Goal: Complete application form

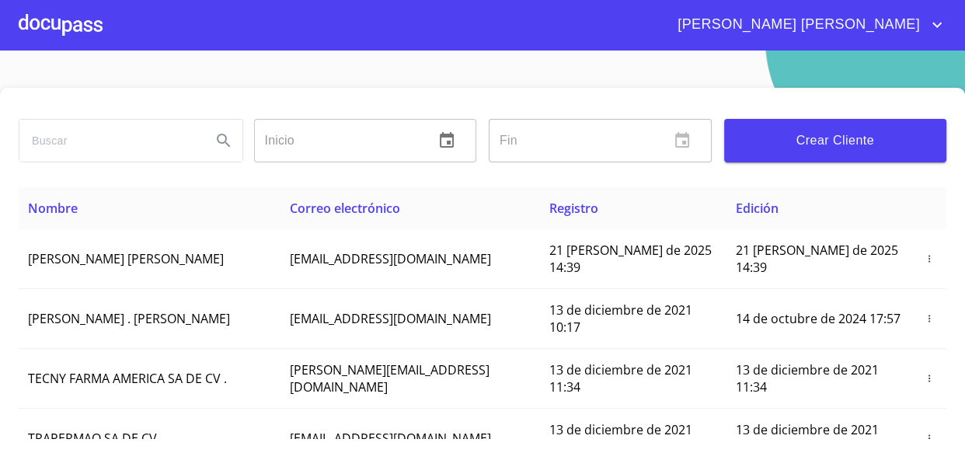
click at [56, 30] on div at bounding box center [61, 25] width 84 height 50
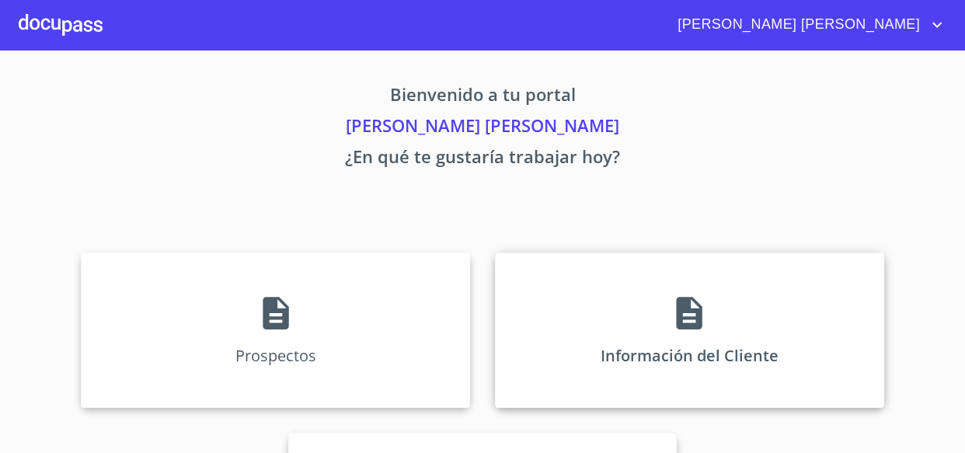
click at [669, 310] on div "Información del Cliente" at bounding box center [689, 329] width 389 height 155
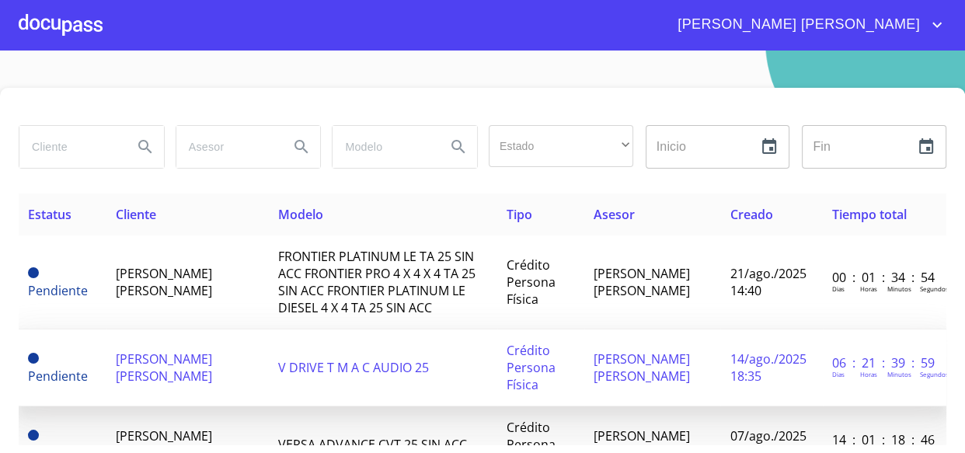
click at [356, 369] on span "V DRIVE T M A C AUDIO 25" at bounding box center [353, 367] width 151 height 17
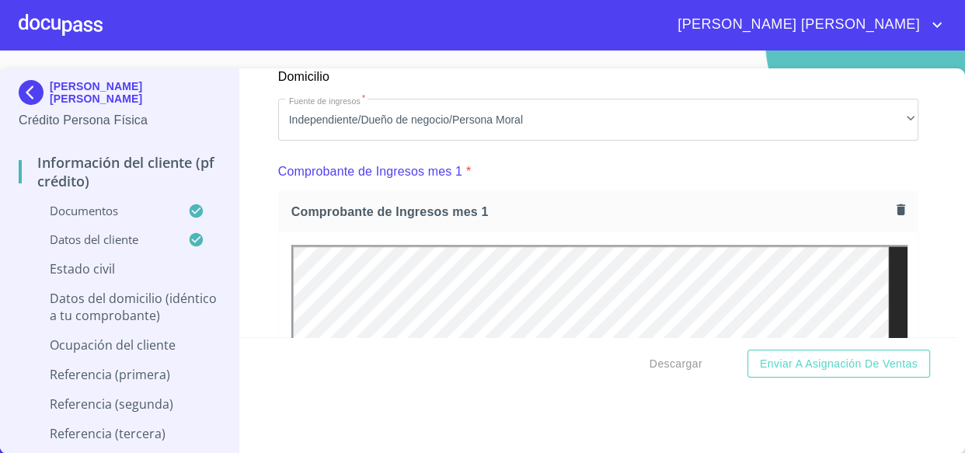
scroll to position [1483, 0]
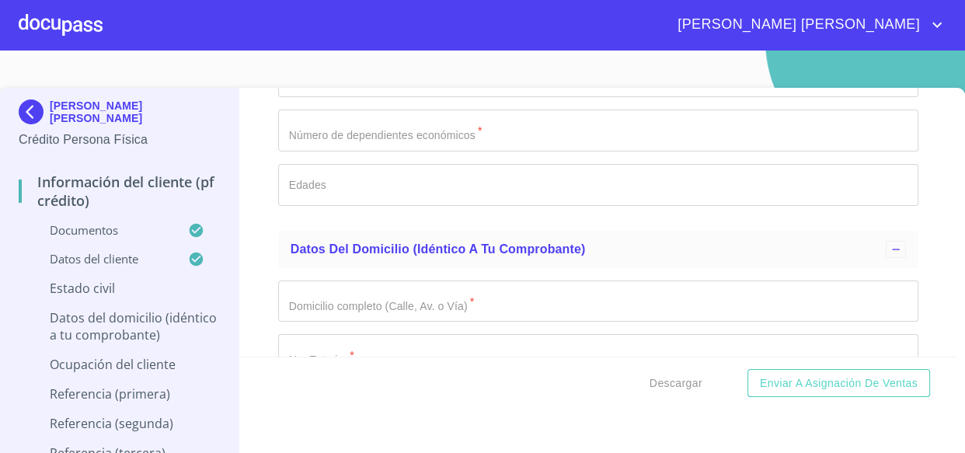
scroll to position [5578, 0]
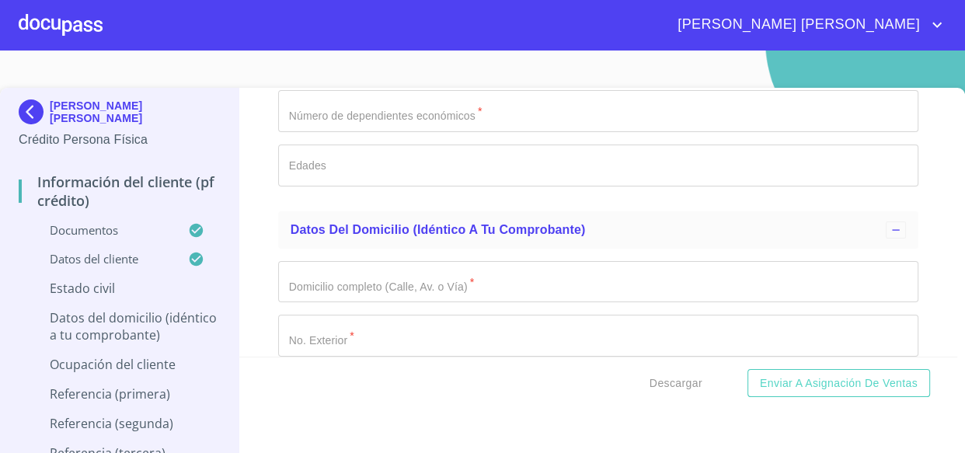
type input "CASTELO"
type input "A"
type input "[PERSON_NAME]"
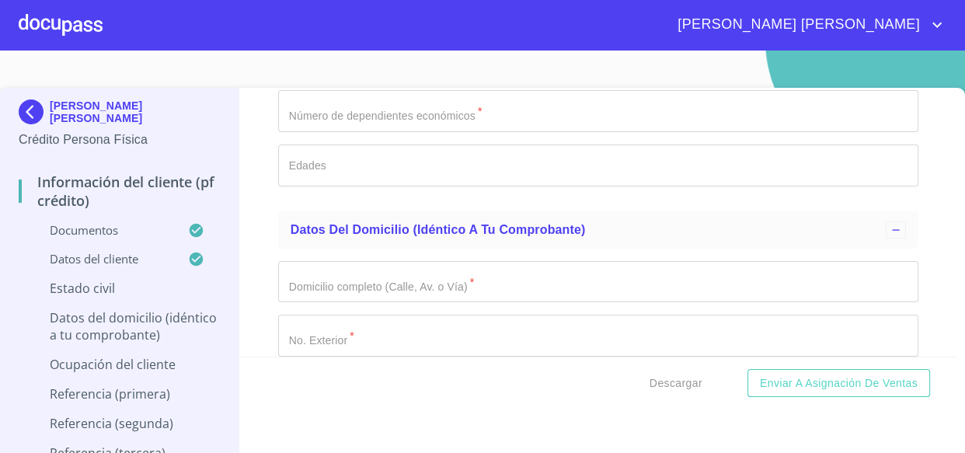
type input "MANUEL"
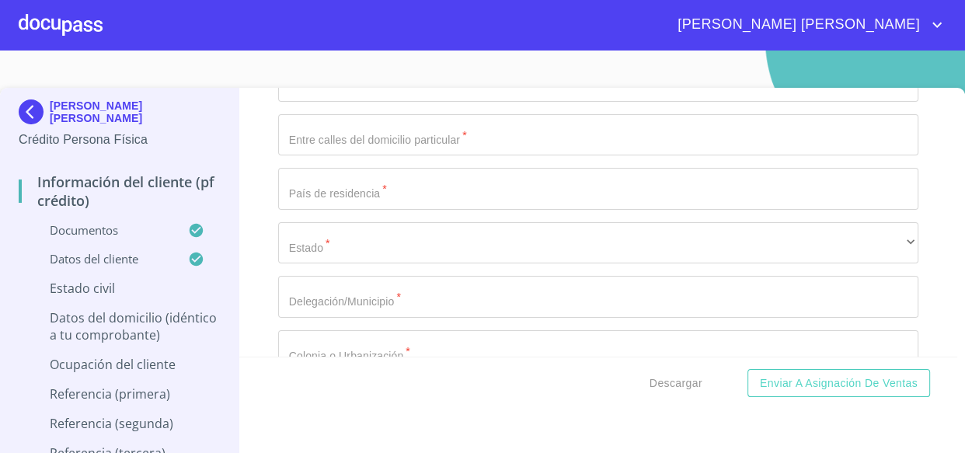
scroll to position [5816, 0]
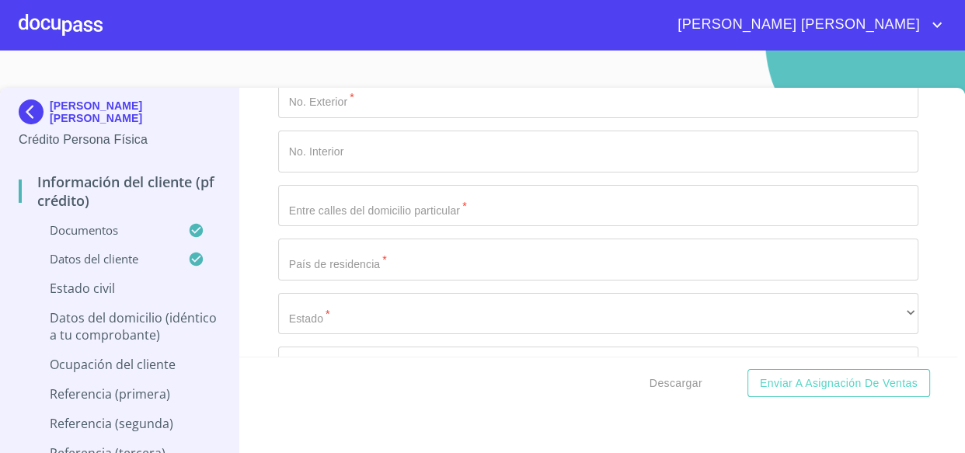
type input "[PERSON_NAME]"
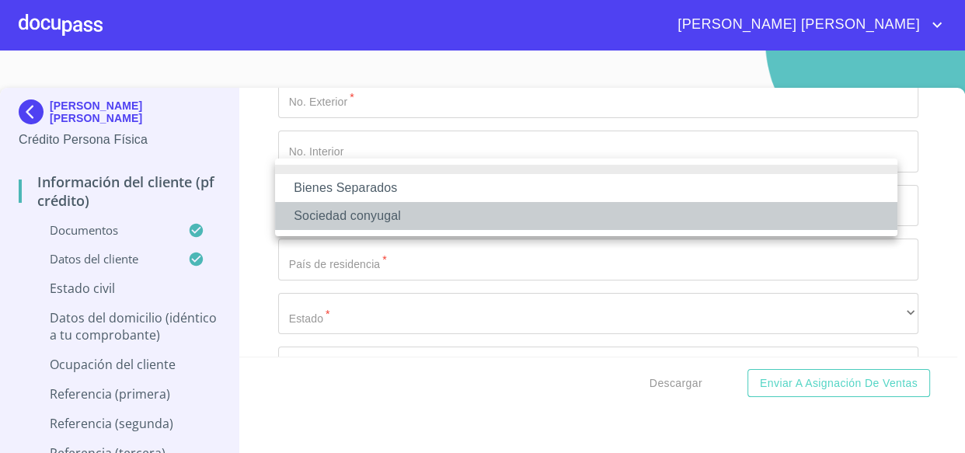
click at [424, 213] on li "Sociedad conyugal" at bounding box center [586, 216] width 622 height 28
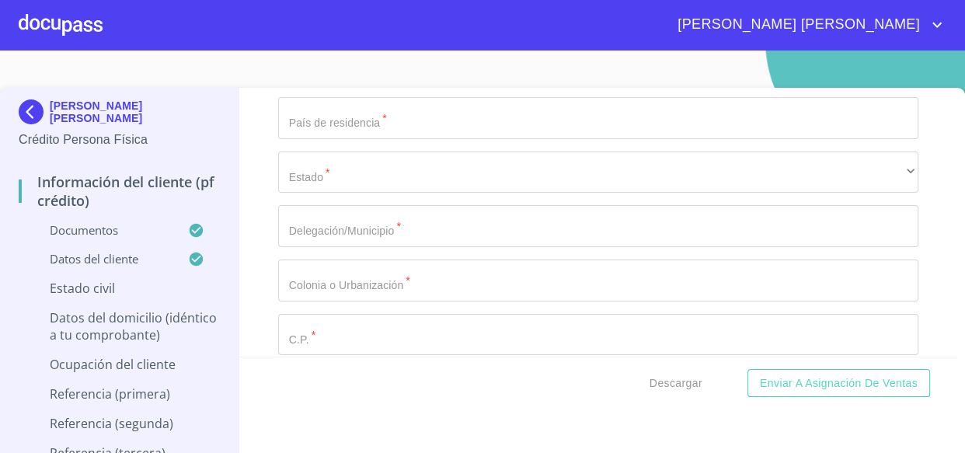
type input "1"
paste input "[PERSON_NAME] PTE 3139"
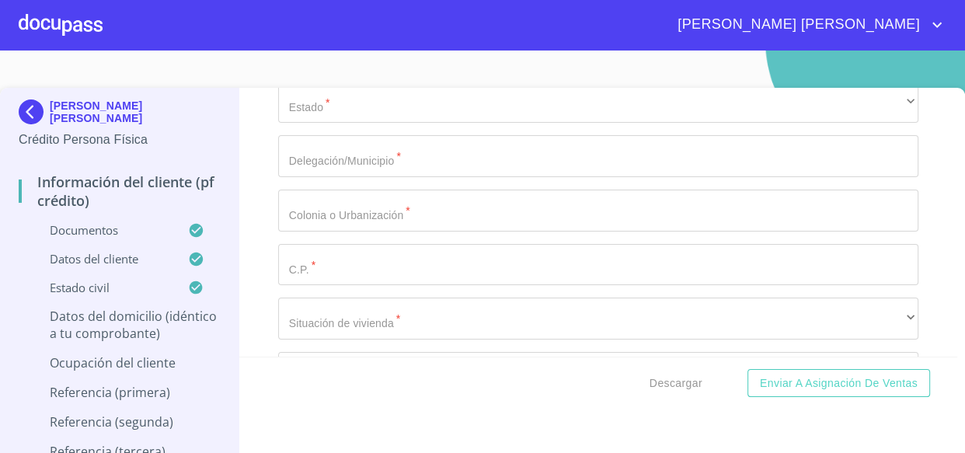
type input "[PERSON_NAME] PTE 3139"
type input "3139"
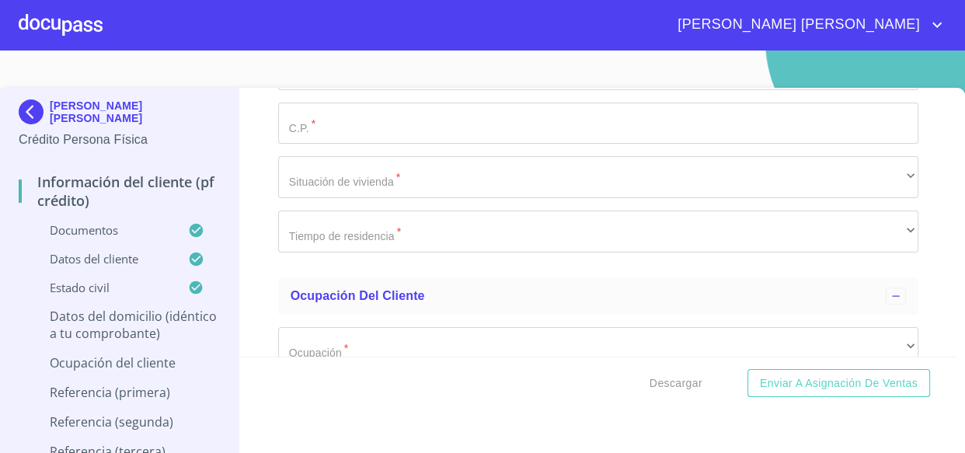
type input "[PERSON_NAME]"
paste input "AV DE LA CIMA Y FIN DE FR"
type input "AV DE LA CIMA Y FIN DE FR"
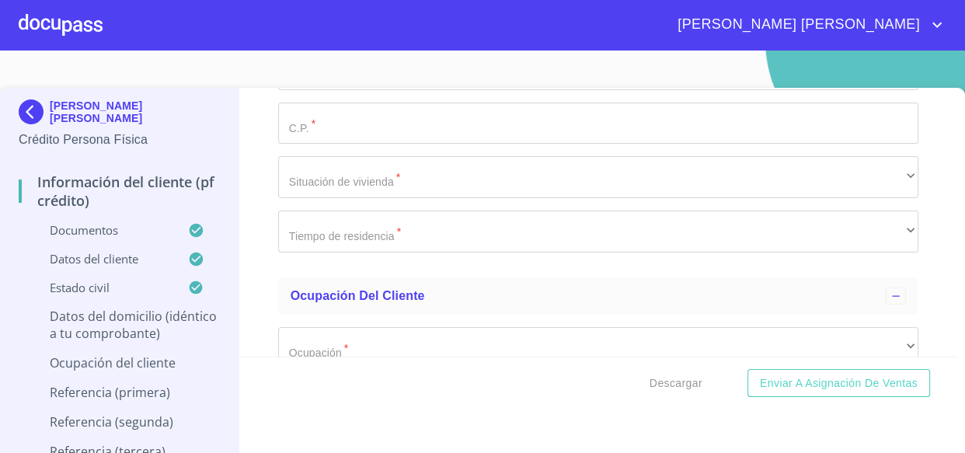
type input "[GEOGRAPHIC_DATA]"
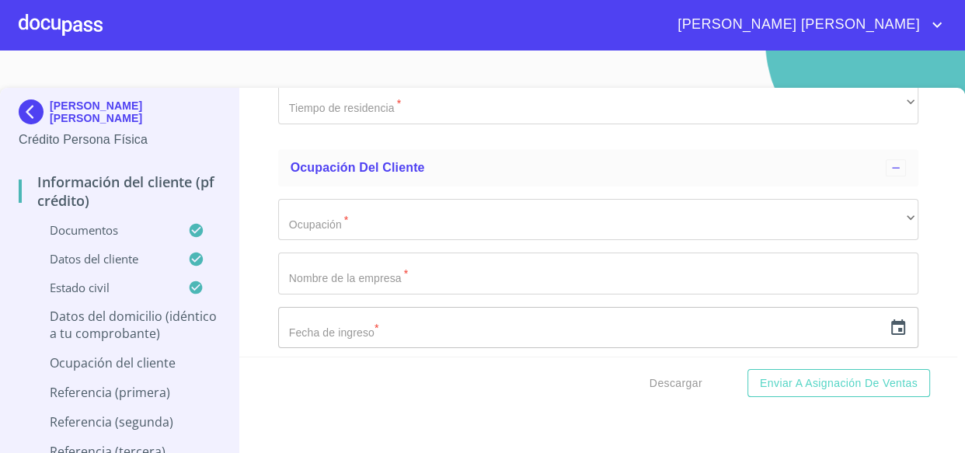
scroll to position [6381, 0]
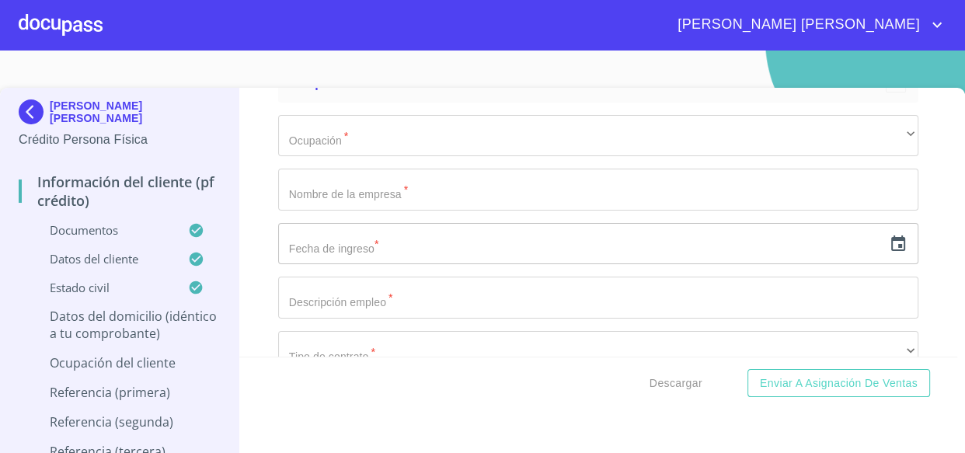
type input "CAJEME"
paste input "FRACC VILLAS DEL REY"
type input "FRACC VILLAS DEL REY"
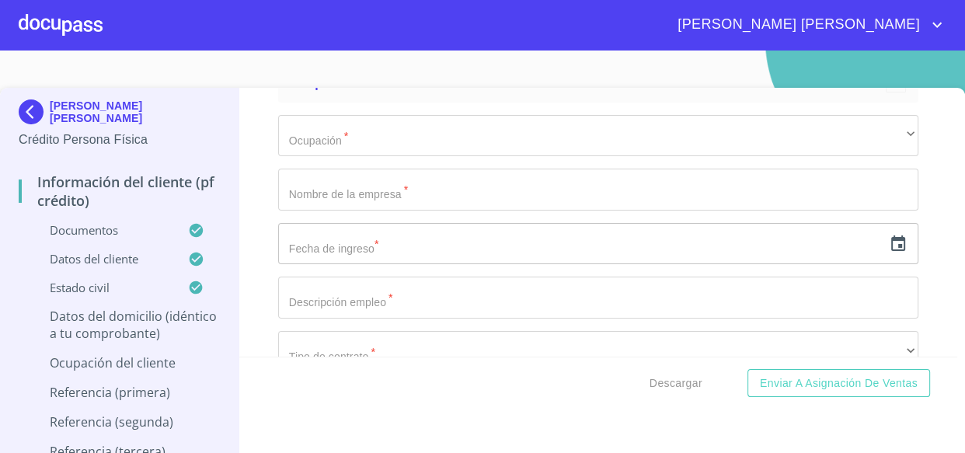
paste input "85136"
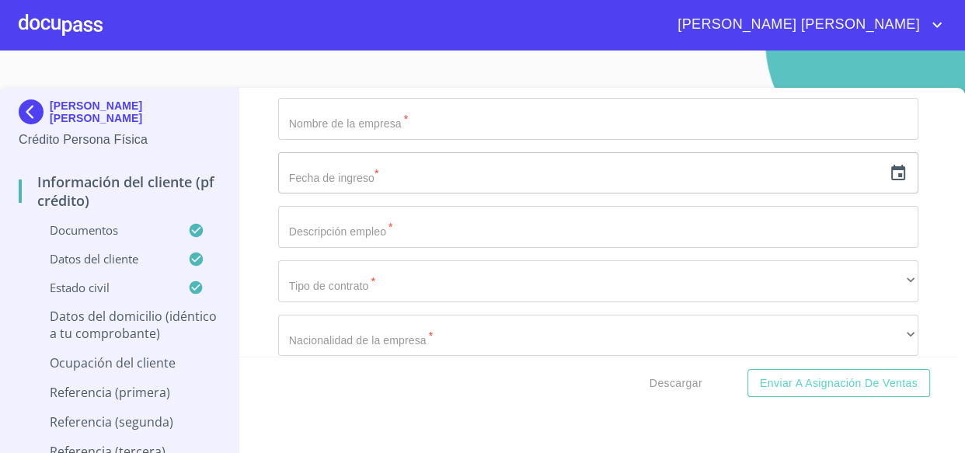
type input "85136"
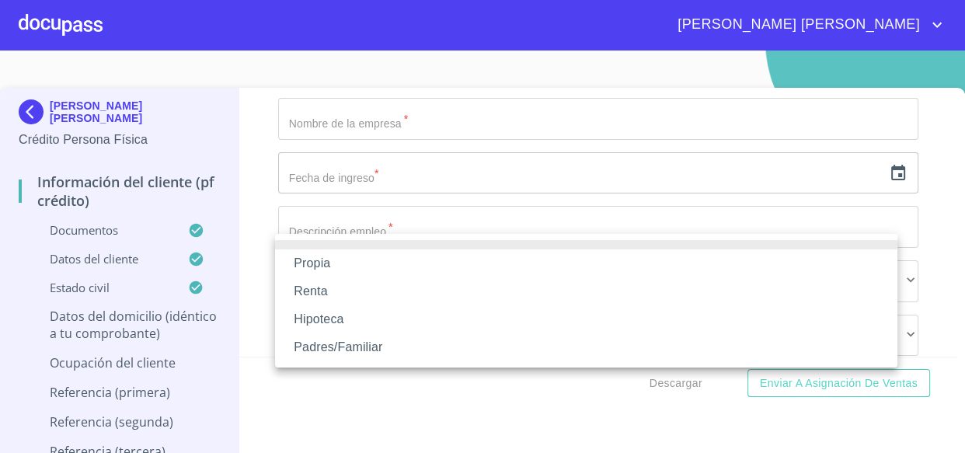
click at [329, 256] on li "Propia" at bounding box center [586, 263] width 622 height 28
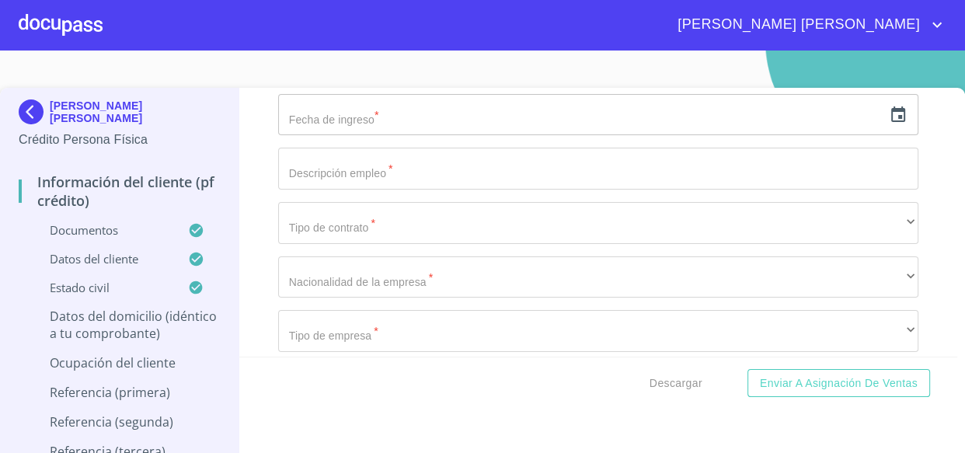
scroll to position [6522, 0]
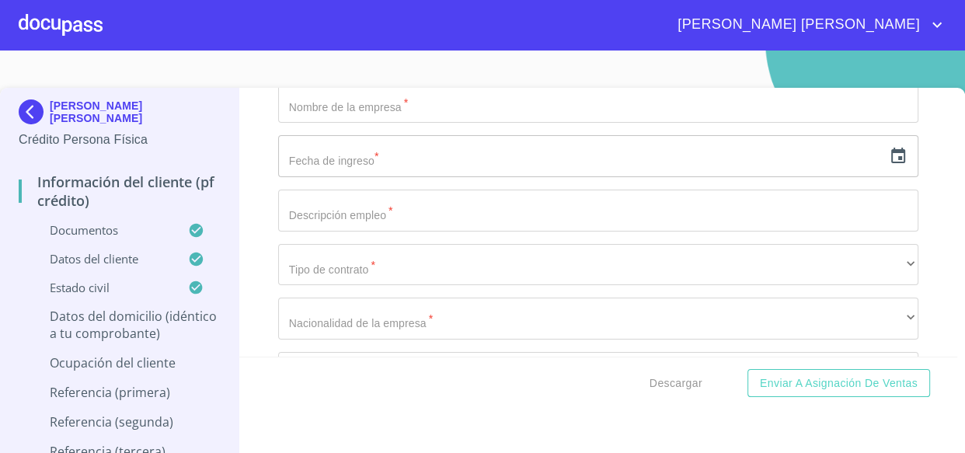
type input "$1"
type input "$700,000"
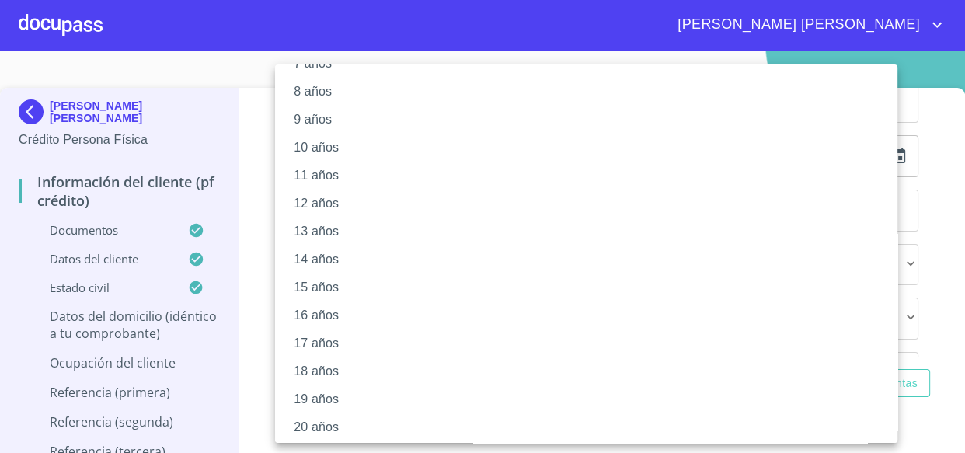
scroll to position [230, 0]
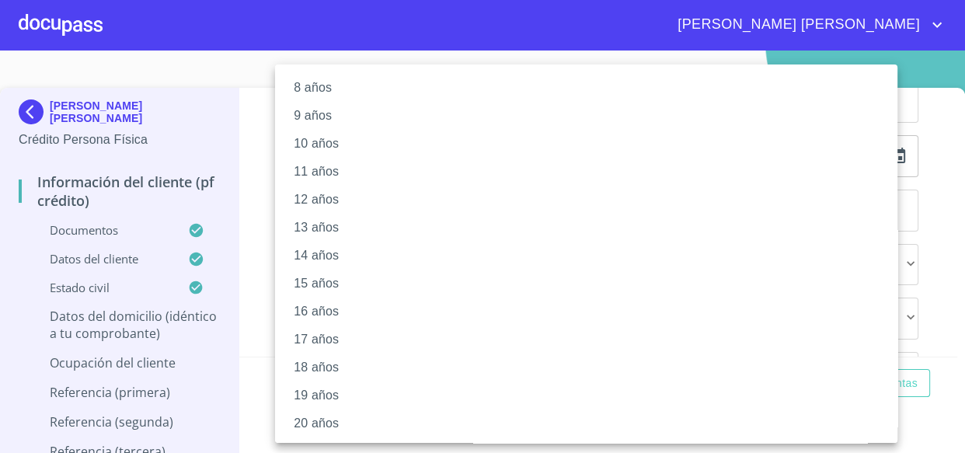
click at [332, 419] on li "20 años" at bounding box center [591, 423] width 633 height 28
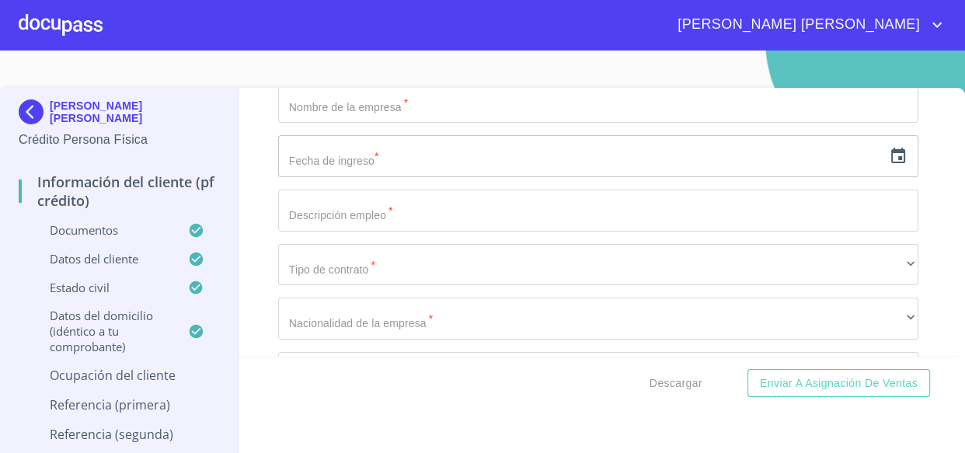
scroll to position [6664, 0]
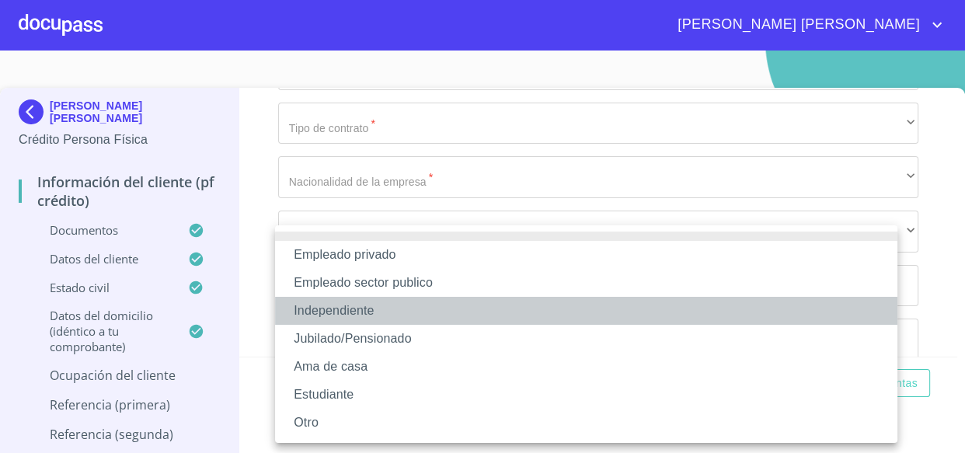
click at [349, 311] on li "Independiente" at bounding box center [586, 311] width 622 height 28
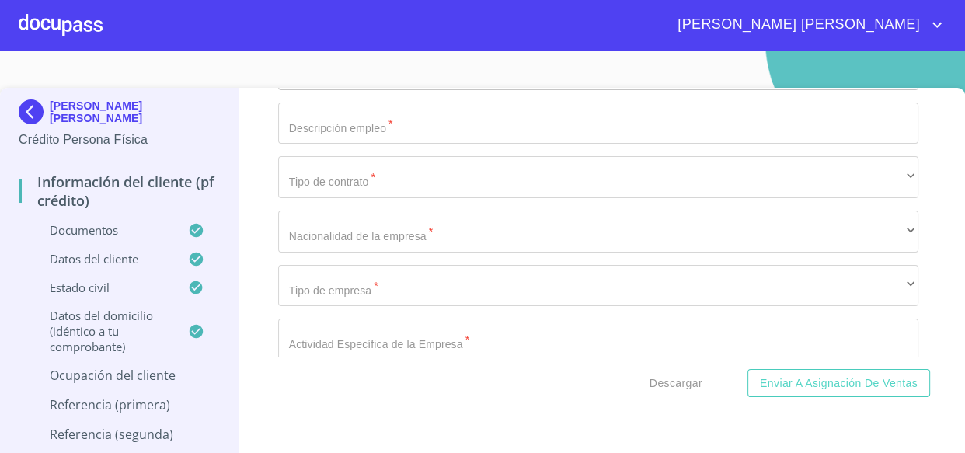
scroll to position [6804, 0]
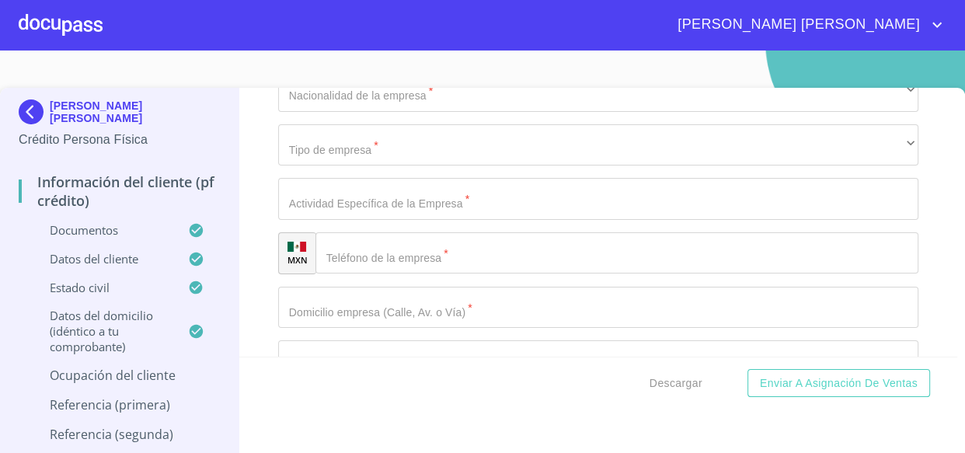
type input "50000"
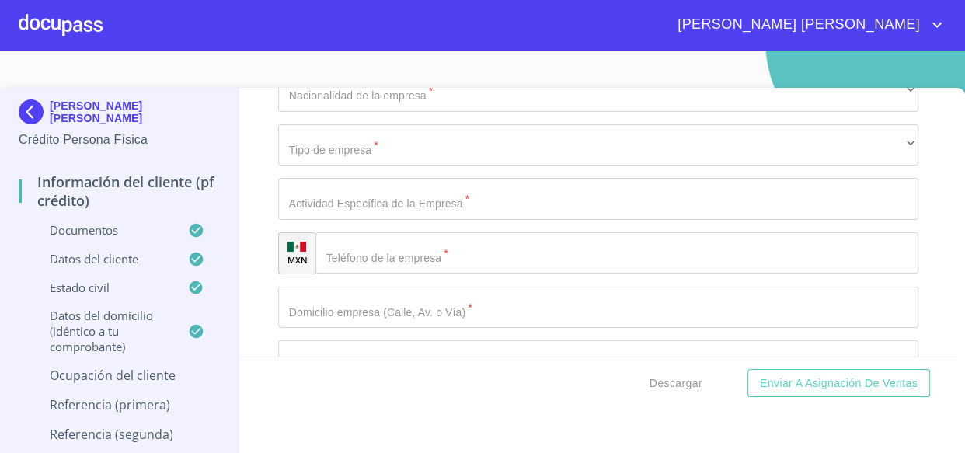
type input "RENTA DE CASA Y [PERSON_NAME]"
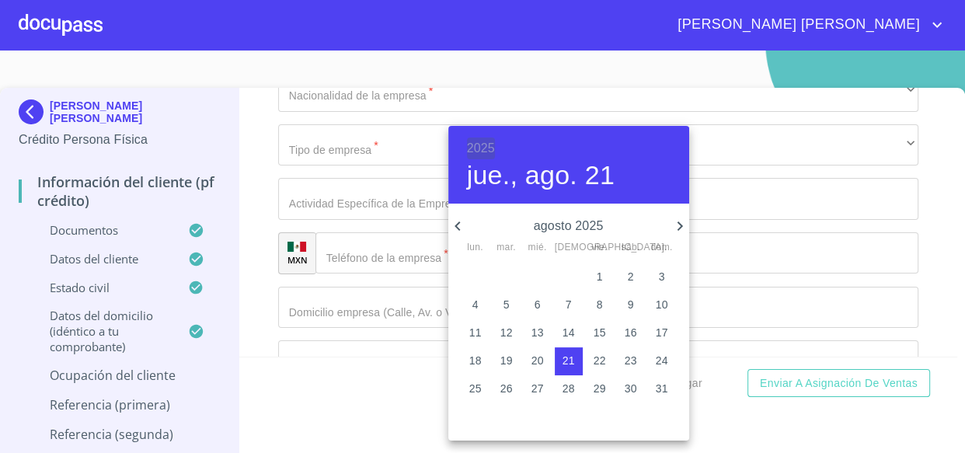
click at [483, 152] on h6 "2025" at bounding box center [481, 148] width 28 height 22
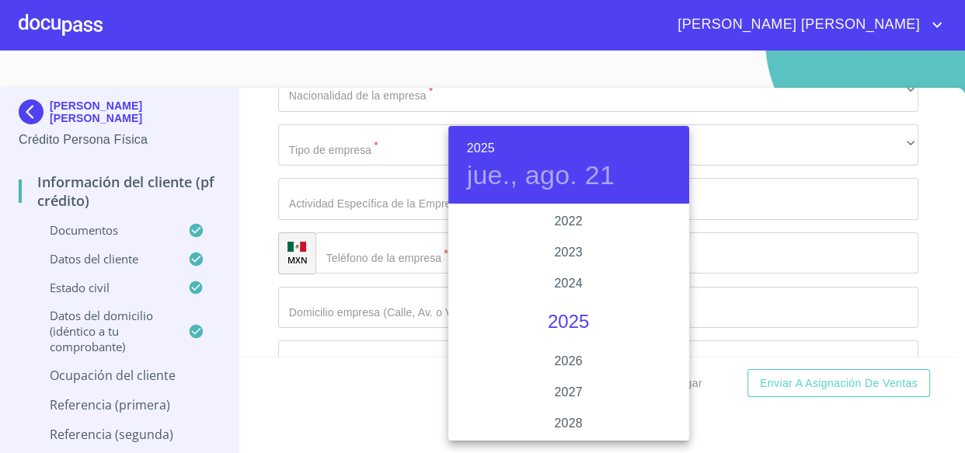
scroll to position [2872, 0]
click at [566, 300] on div "2020" at bounding box center [568, 300] width 241 height 31
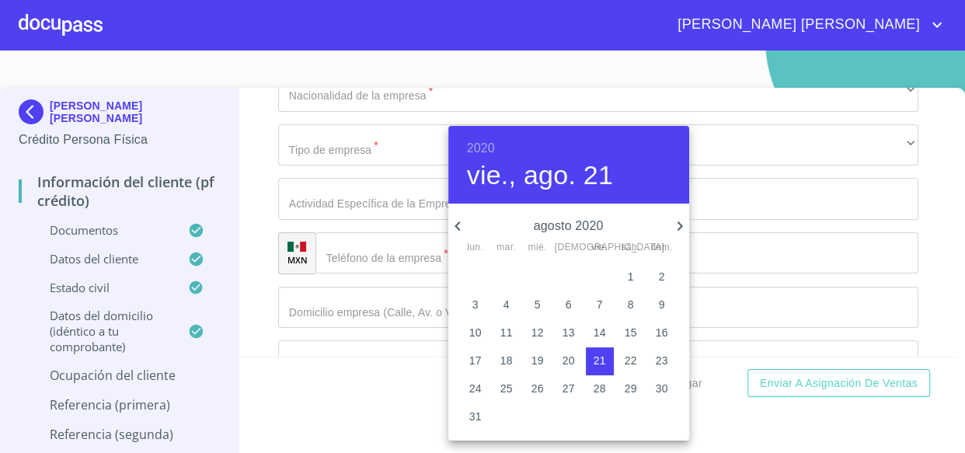
click at [590, 359] on span "21" at bounding box center [600, 361] width 28 height 16
click at [460, 228] on icon "button" at bounding box center [457, 226] width 19 height 19
click at [482, 151] on h6 "2020" at bounding box center [481, 148] width 28 height 22
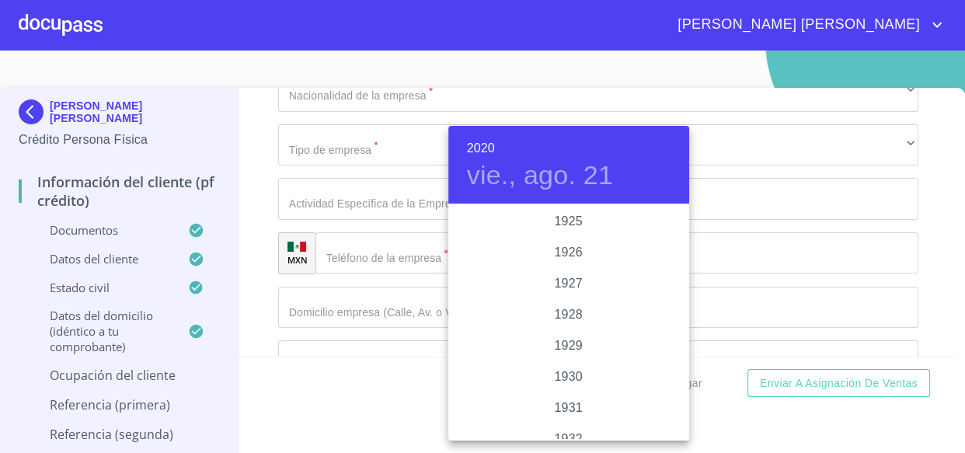
scroll to position [2858, 0]
click at [563, 216] on div "2017" at bounding box center [568, 221] width 241 height 31
type input "21 de ago. de 2017"
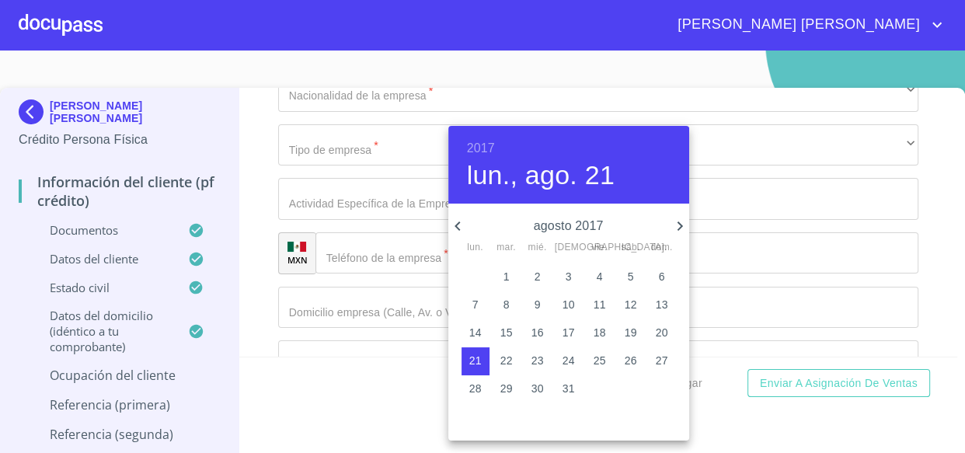
drag, startPoint x: 357, startPoint y: 331, endPoint x: 351, endPoint y: 341, distance: 11.5
click at [354, 332] on div at bounding box center [482, 226] width 965 height 453
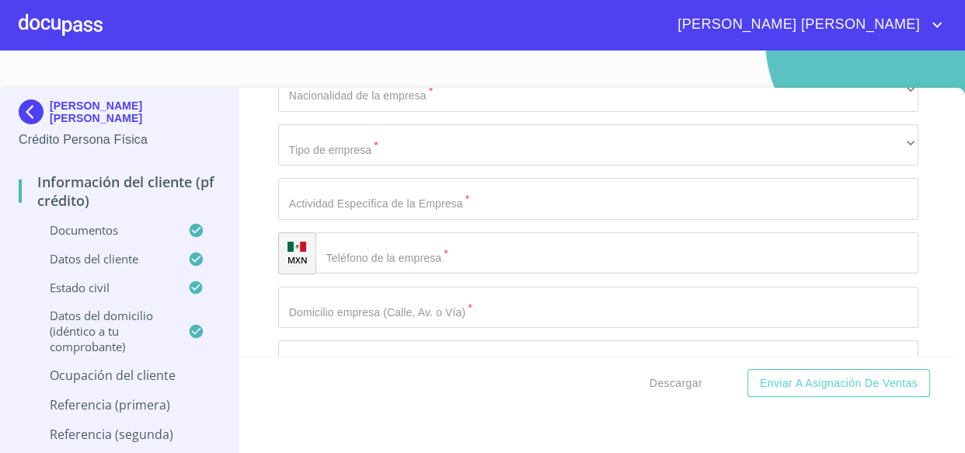
click at [350, 341] on div "2017 lun., ago. 21 agosto 2017 lun. mar. mié. jue. vie. sáb. dom. 31 1 2 3 4 5 …" at bounding box center [482, 226] width 965 height 453
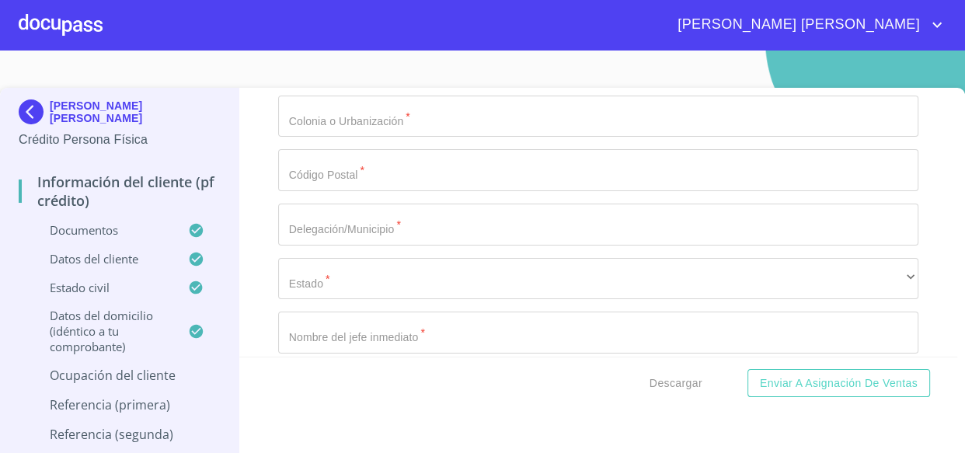
scroll to position [6946, 0]
type input "RENTA DE TIERRAS, [PERSON_NAME], [PERSON_NAME]"
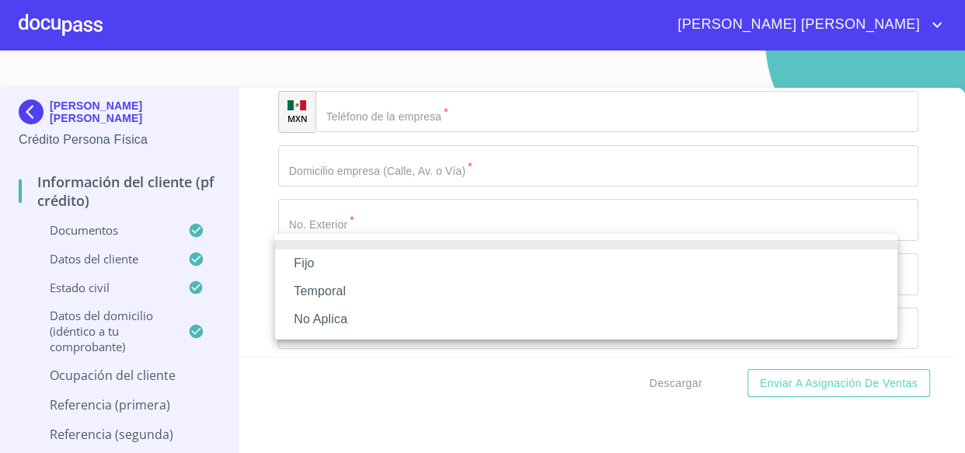
click at [325, 316] on li "No Aplica" at bounding box center [586, 319] width 622 height 28
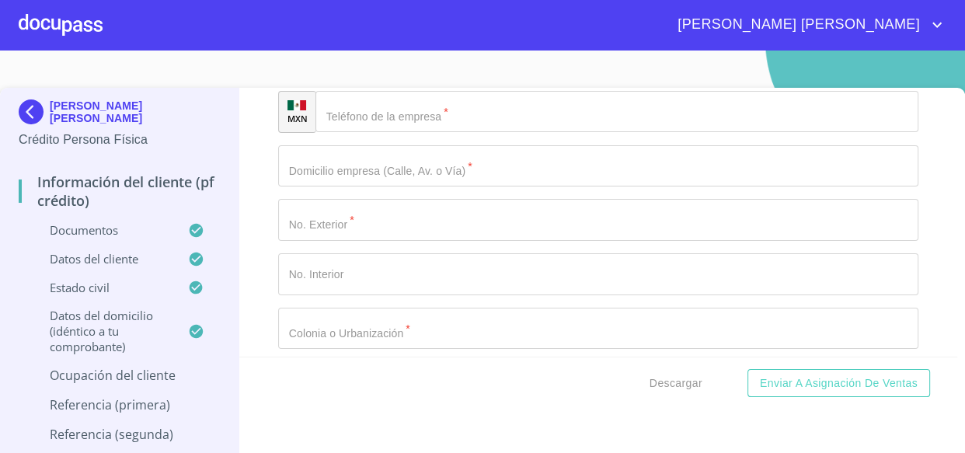
scroll to position [7016, 0]
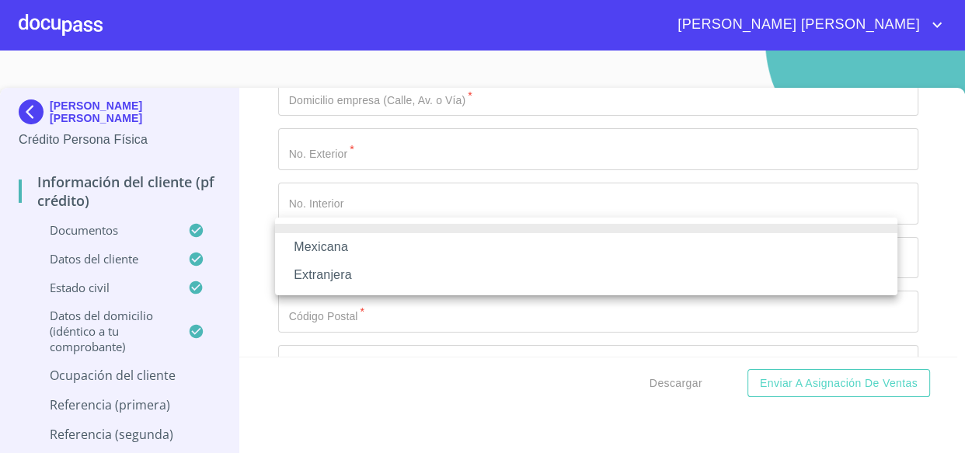
click at [356, 248] on li "Mexicana" at bounding box center [586, 247] width 622 height 28
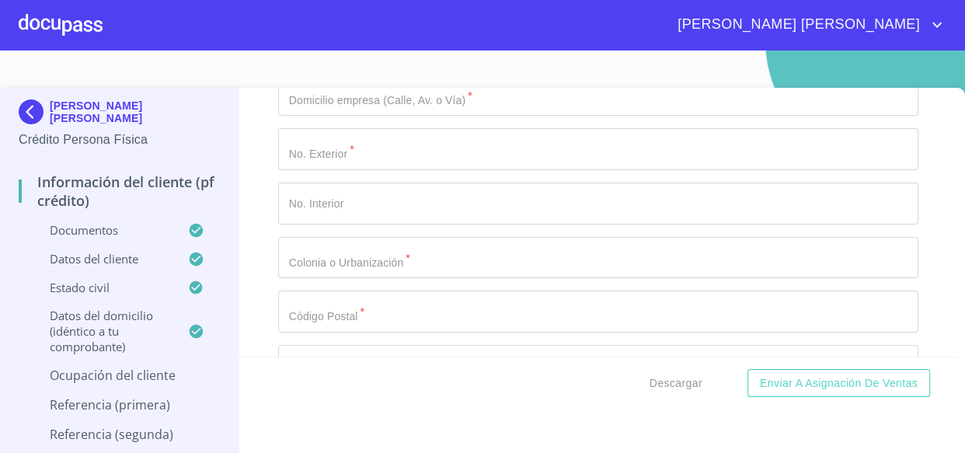
scroll to position [7087, 0]
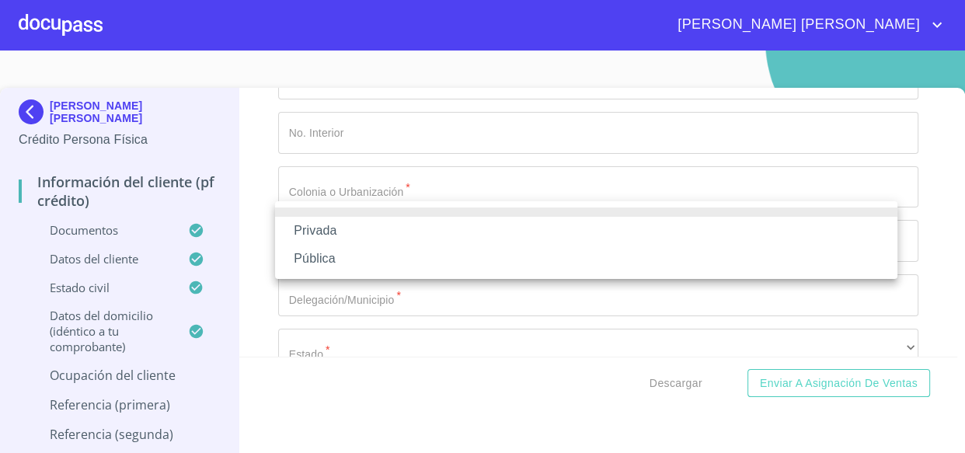
drag, startPoint x: 339, startPoint y: 232, endPoint x: 528, endPoint y: 246, distance: 189.3
click at [339, 232] on li "Privada" at bounding box center [586, 231] width 622 height 28
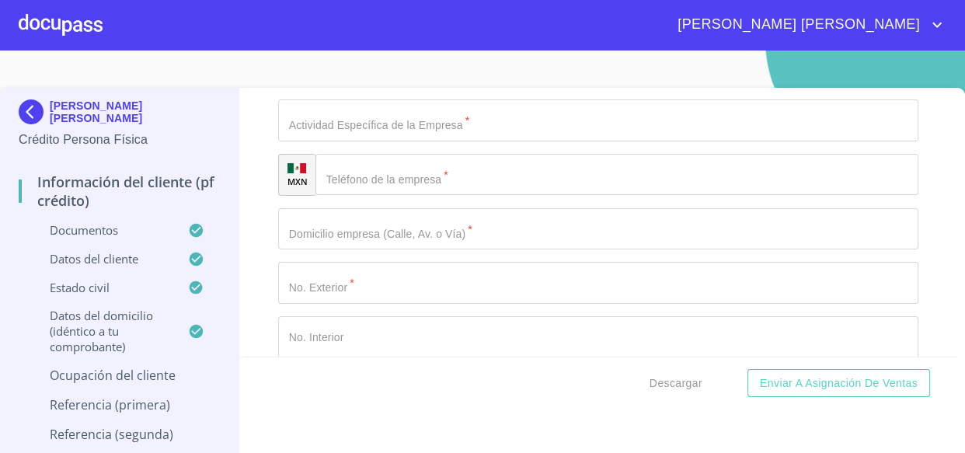
scroll to position [6875, 0]
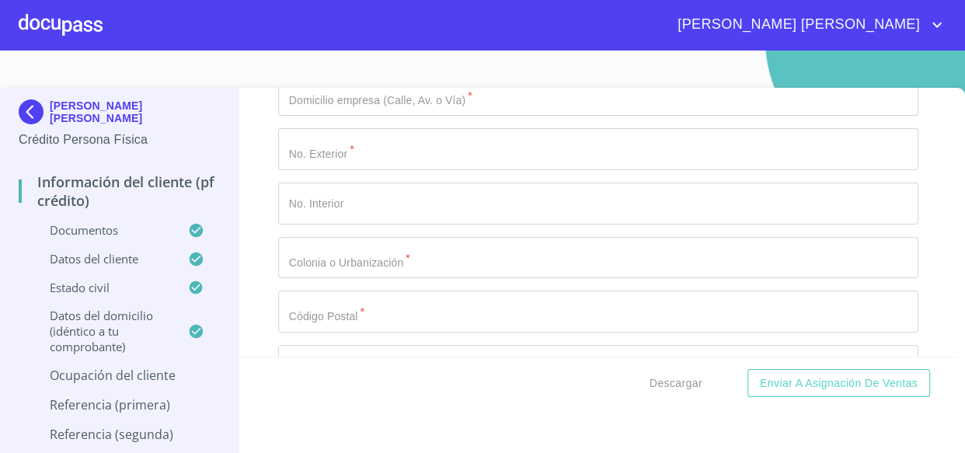
scroll to position [7228, 0]
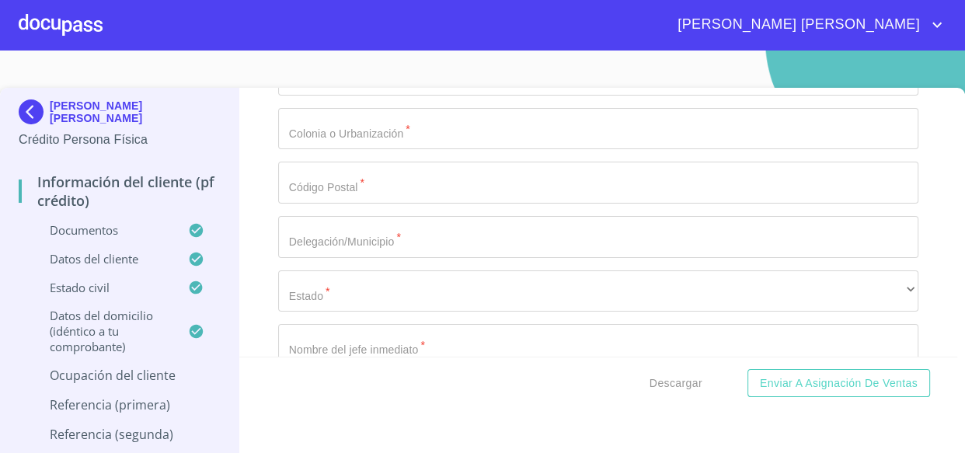
scroll to position [7158, 0]
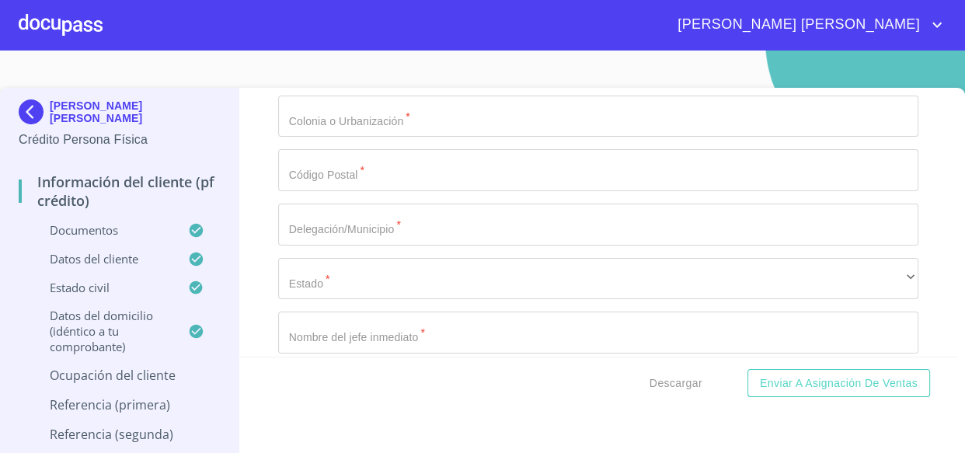
paste input "RENTA DE TIERRAS, [PERSON_NAME], [PERSON_NAME]"
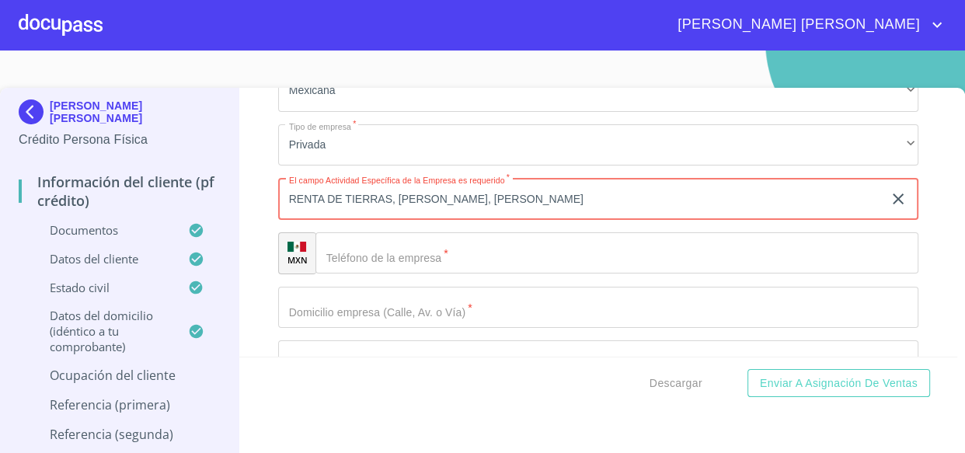
type input "RENTA DE TIERRAS, [PERSON_NAME], [PERSON_NAME]"
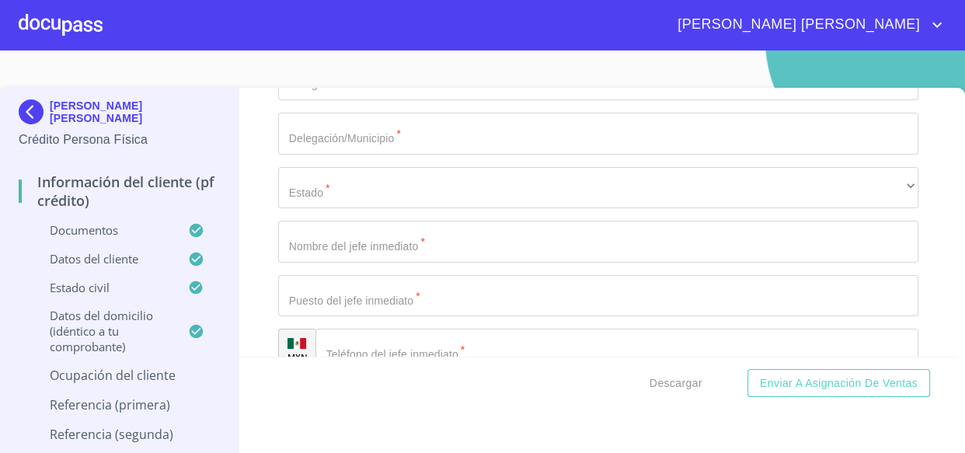
scroll to position [7299, 0]
type input "PROPIETARIA"
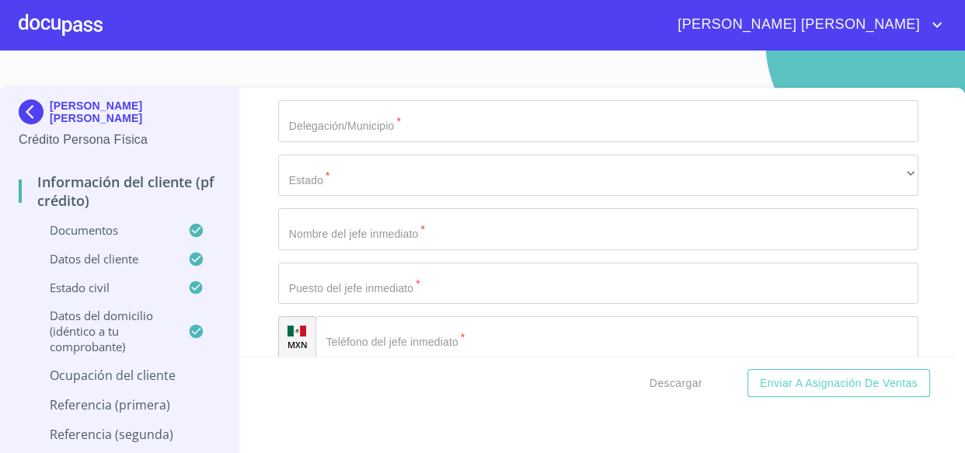
scroll to position [7228, 0]
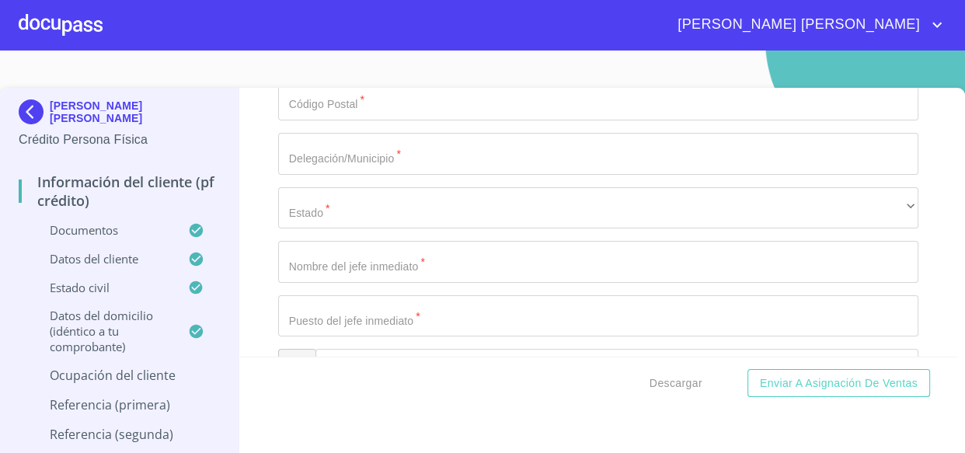
type input "[PHONE_NUMBER]"
type input "[PERSON_NAME] [PERSON_NAME]"
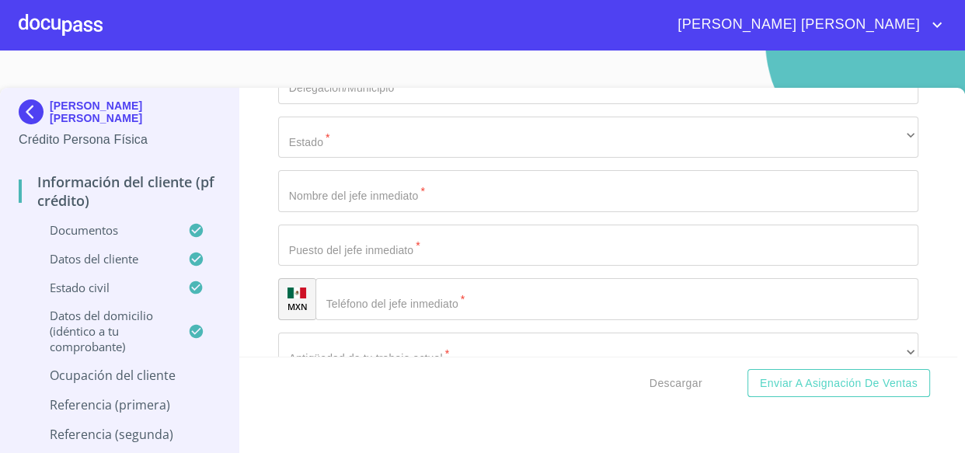
scroll to position [7370, 0]
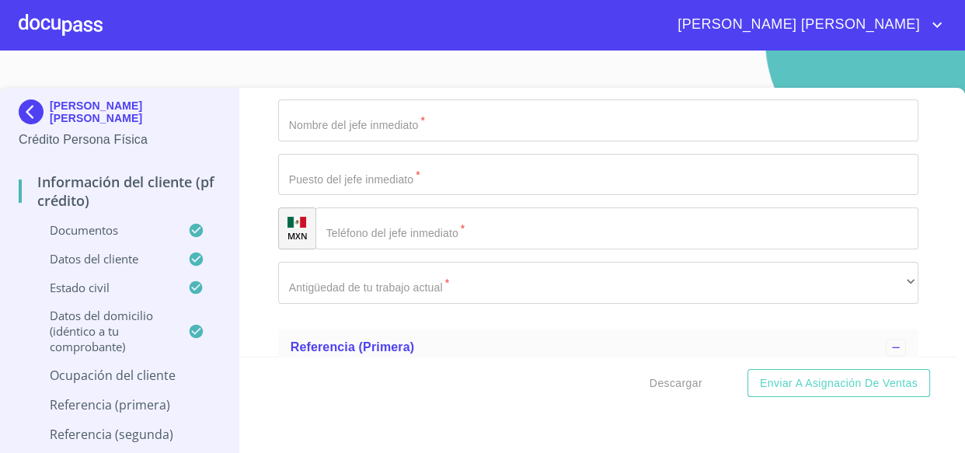
type input "S/N"
type input "[PERSON_NAME] 5"
type input "4"
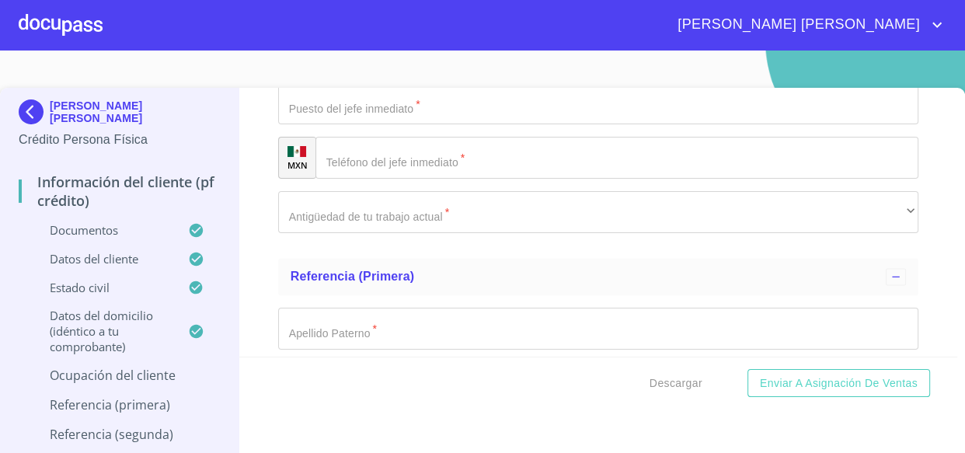
scroll to position [7581, 0]
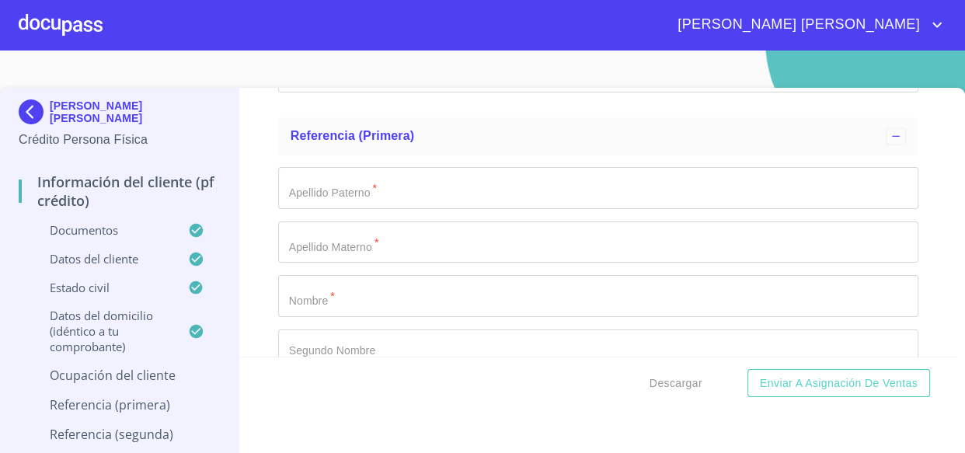
type input "85203"
type input "CAJEME"
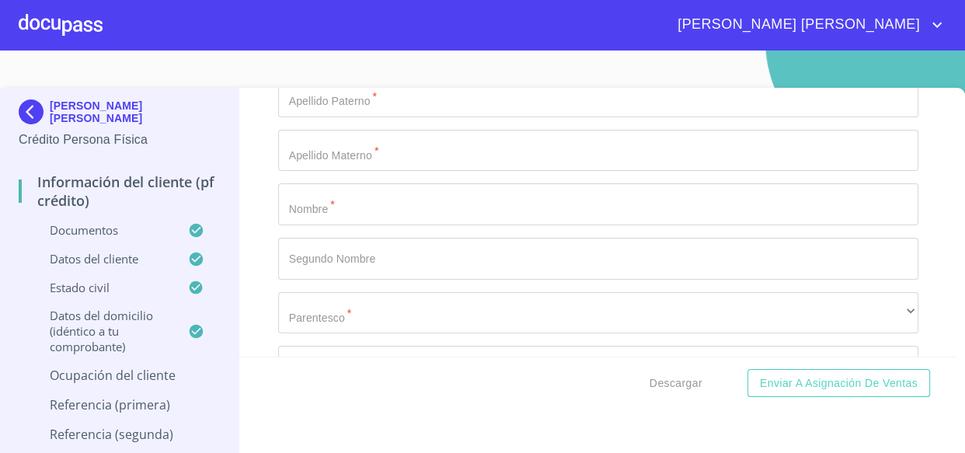
scroll to position [7722, 0]
type input "[PERSON_NAME] [PERSON_NAME]"
type input "PROPIETARIA"
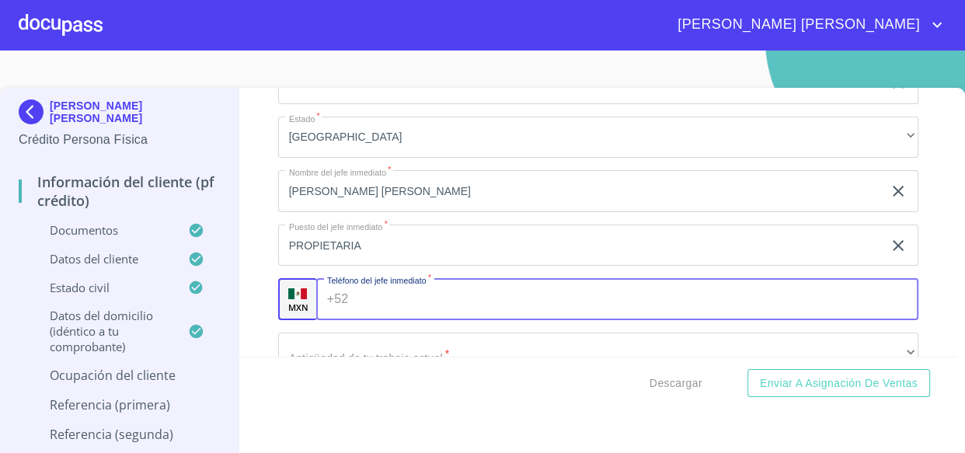
scroll to position [7158, 0]
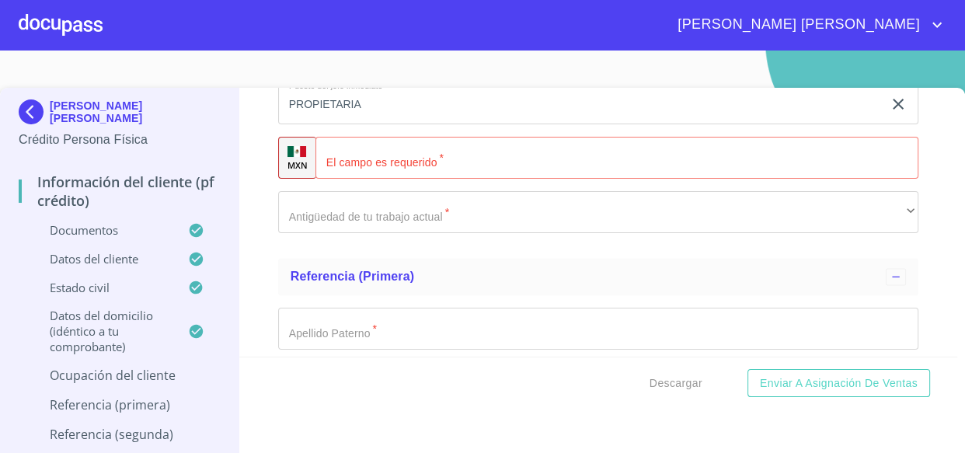
scroll to position [7722, 0]
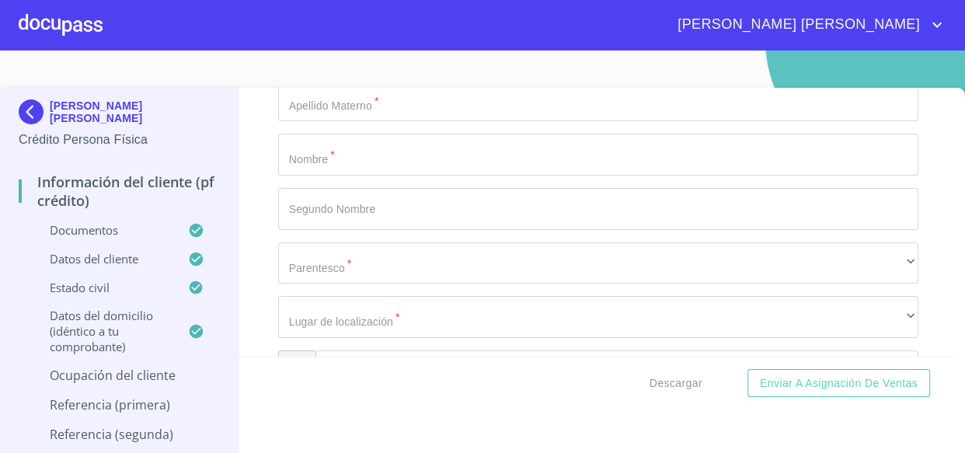
paste input "[PHONE_NUMBER]"
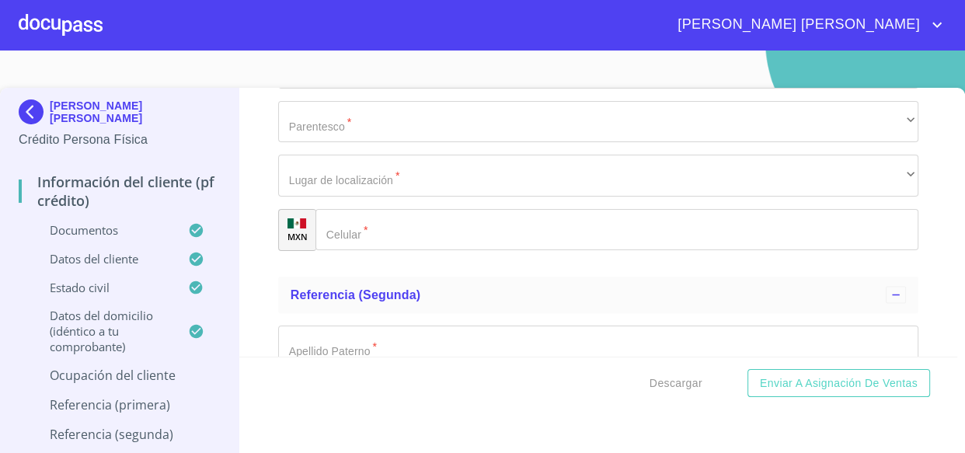
type input "[PHONE_NUMBER]"
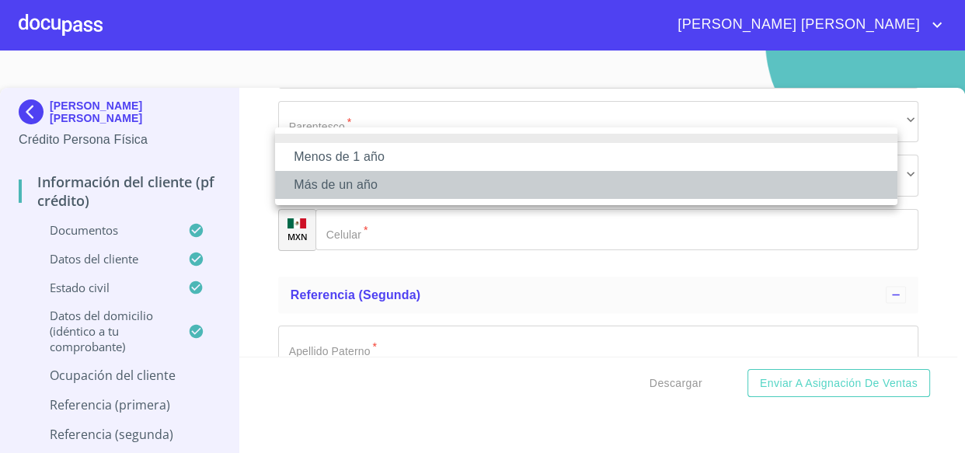
click at [334, 179] on li "Más de un año" at bounding box center [586, 185] width 622 height 28
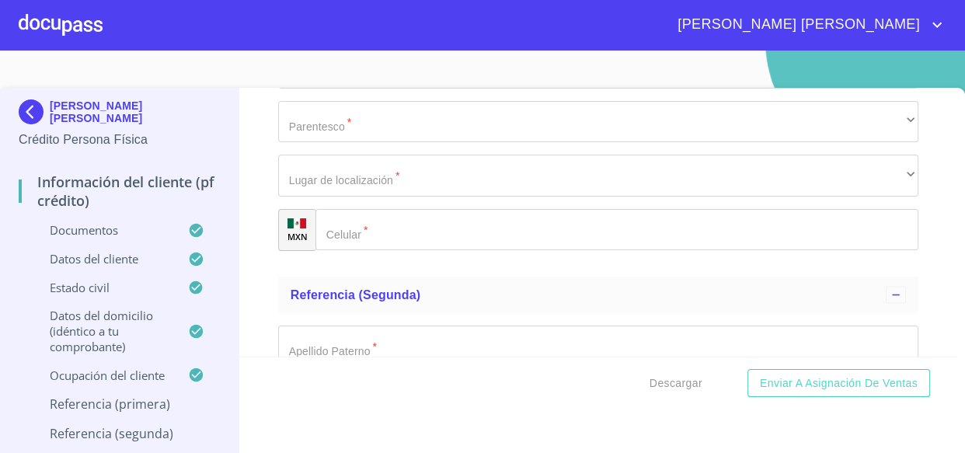
type input "g"
type input "[PERSON_NAME]"
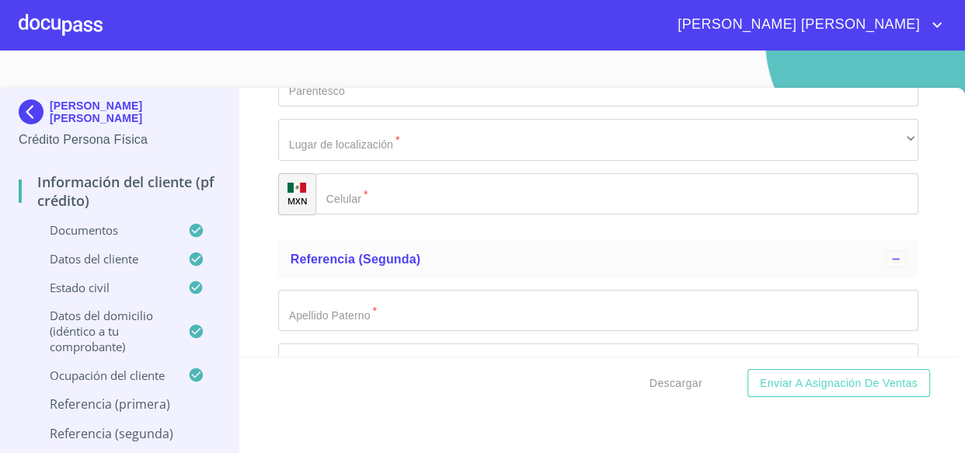
type input "[PERSON_NAME]"
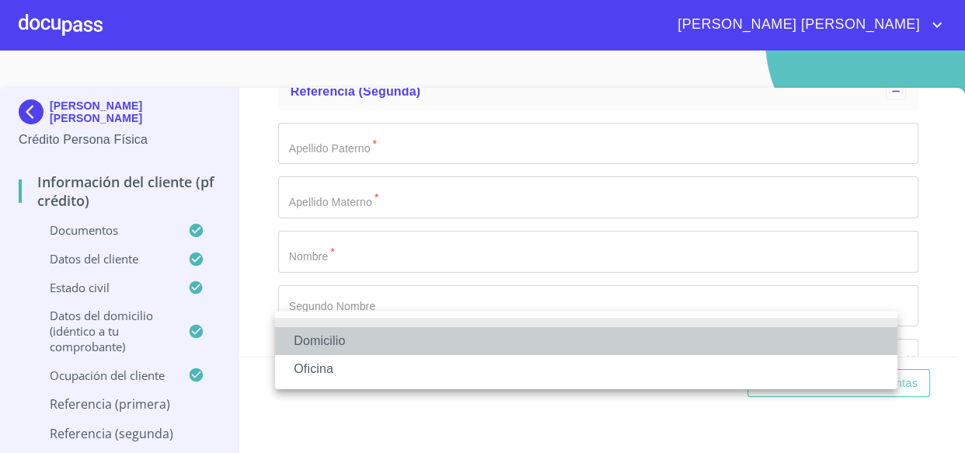
click at [336, 330] on li "Domicilio" at bounding box center [586, 341] width 622 height 28
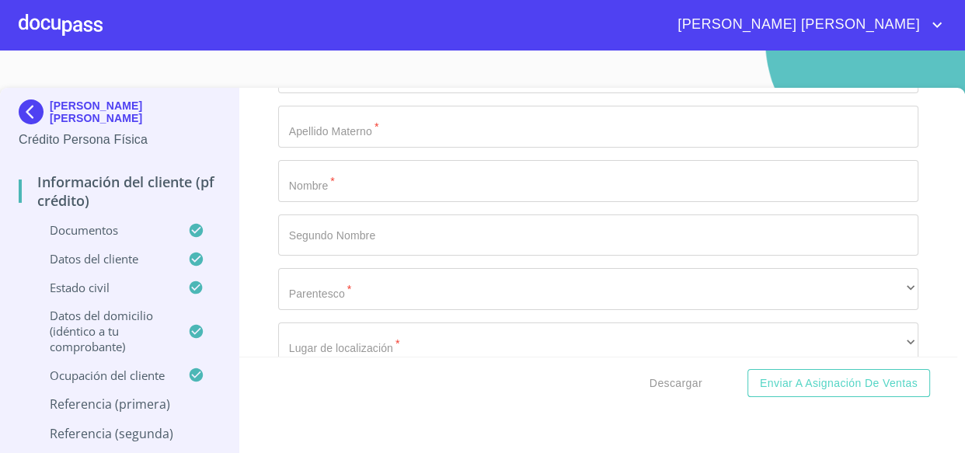
scroll to position [8208, 0]
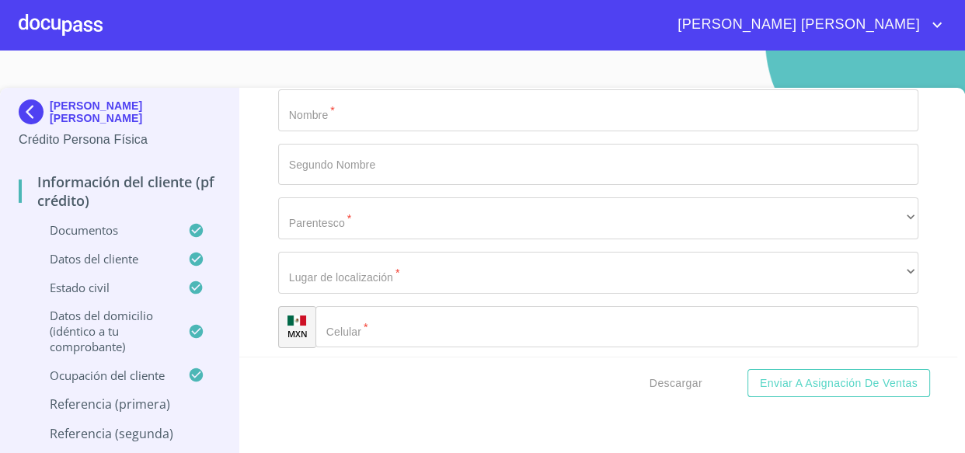
type input "[PHONE_NUMBER]"
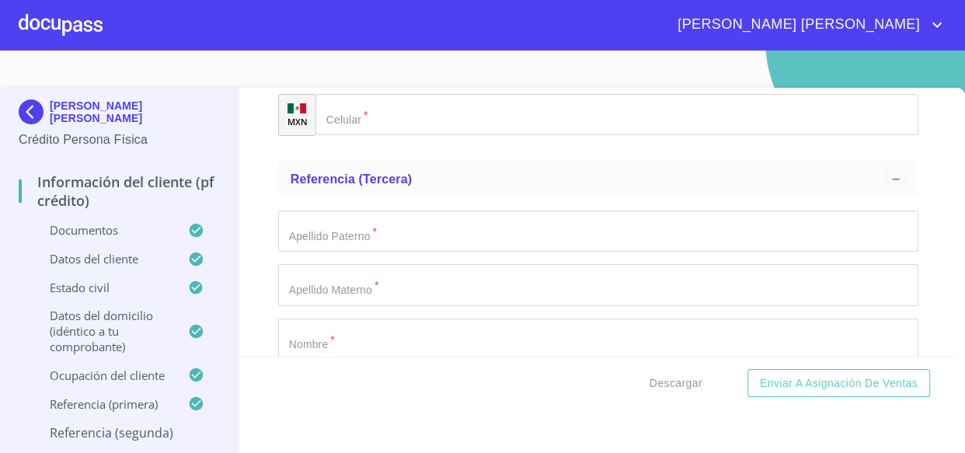
type input "CASTELO"
type input "[PERSON_NAME]"
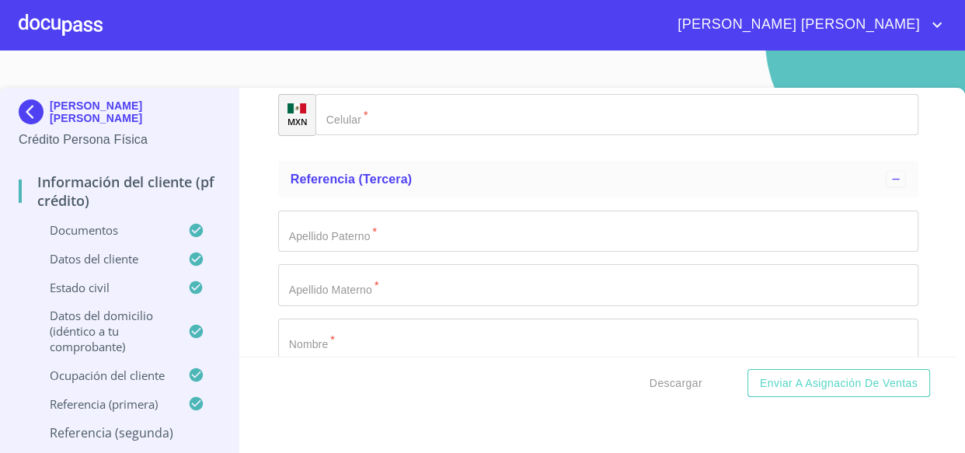
type input "L"
type input "[PERSON_NAME]"
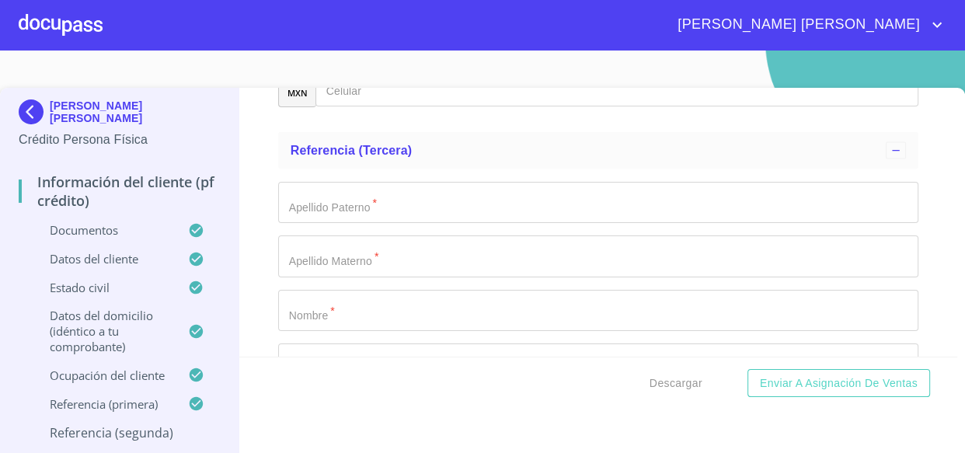
scroll to position [8590, 0]
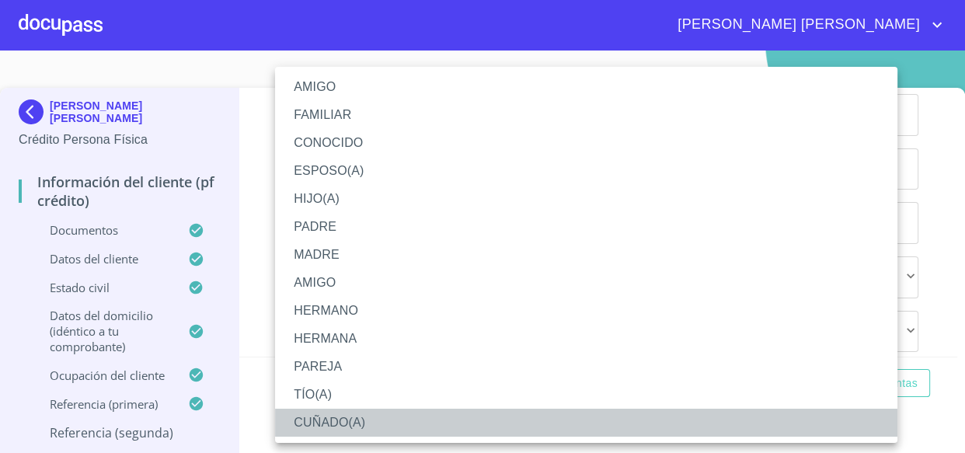
click at [339, 419] on li "CUÑADO(A)" at bounding box center [586, 423] width 622 height 28
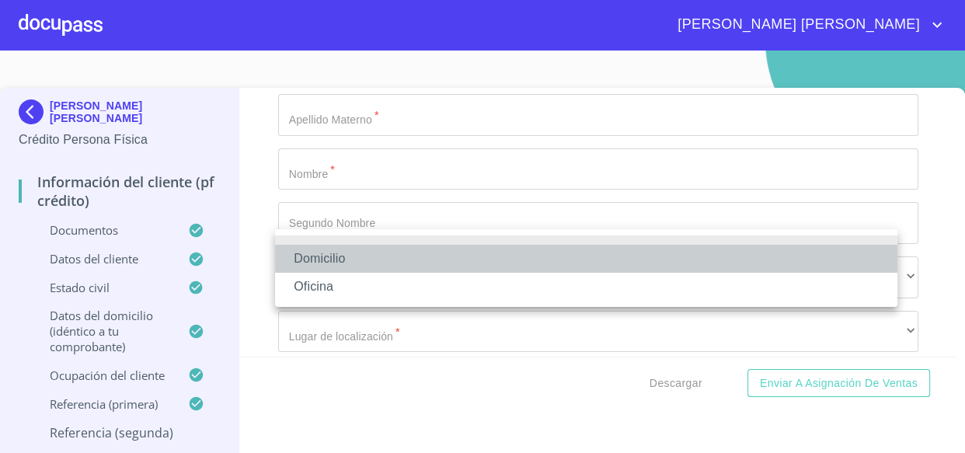
click at [328, 256] on li "Domicilio" at bounding box center [586, 259] width 622 height 28
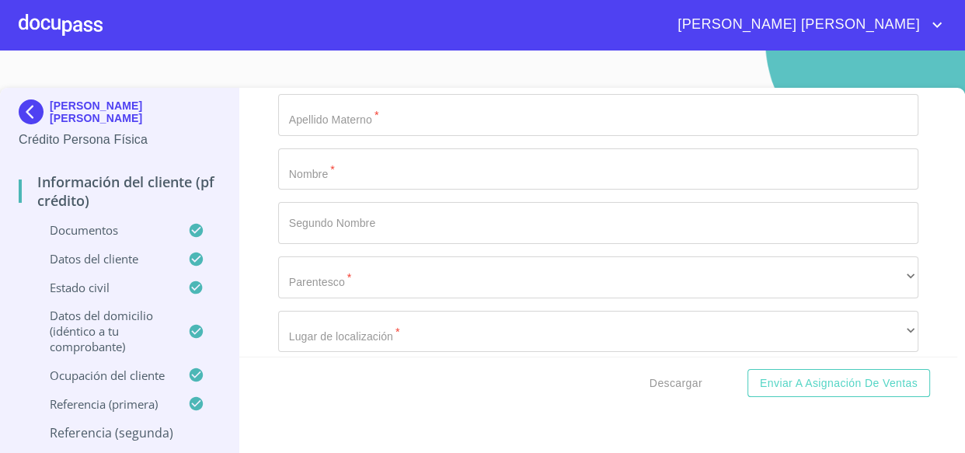
click at [377, 302] on div "Domicilio Oficina" at bounding box center [482, 226] width 965 height 453
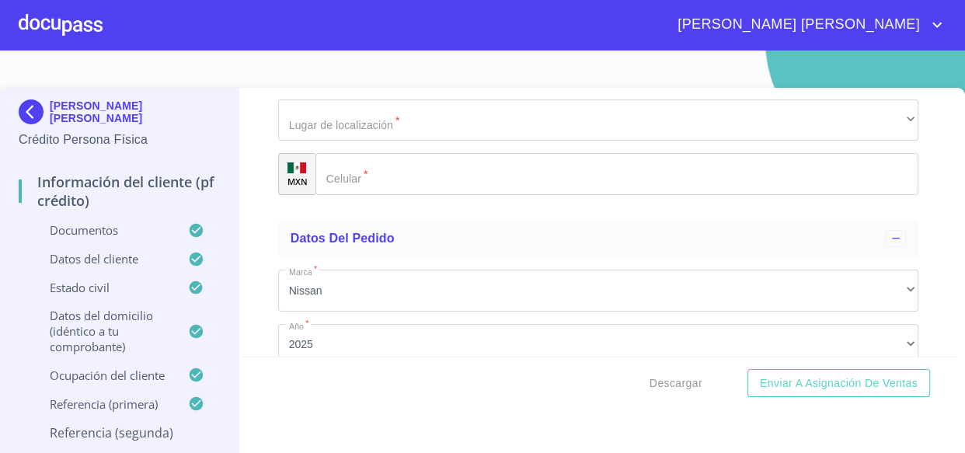
type input "[PHONE_NUMBER]"
type input "[PERSON_NAME]"
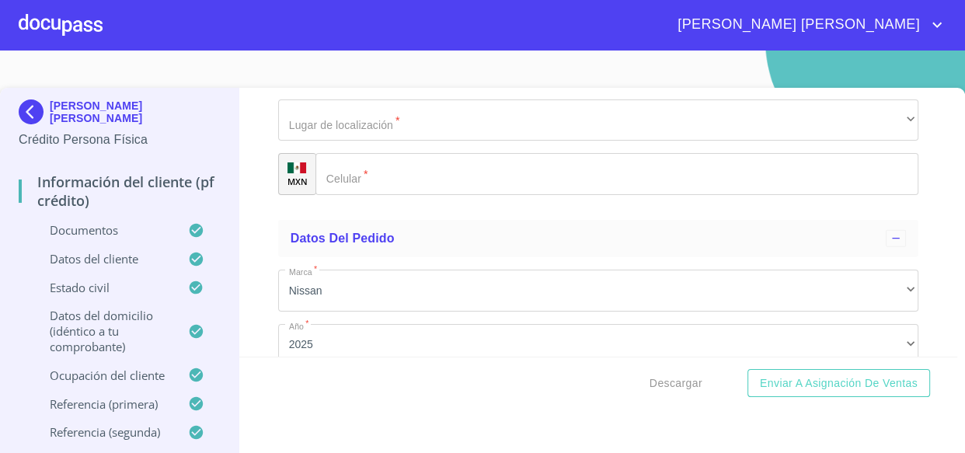
scroll to position [8835, 0]
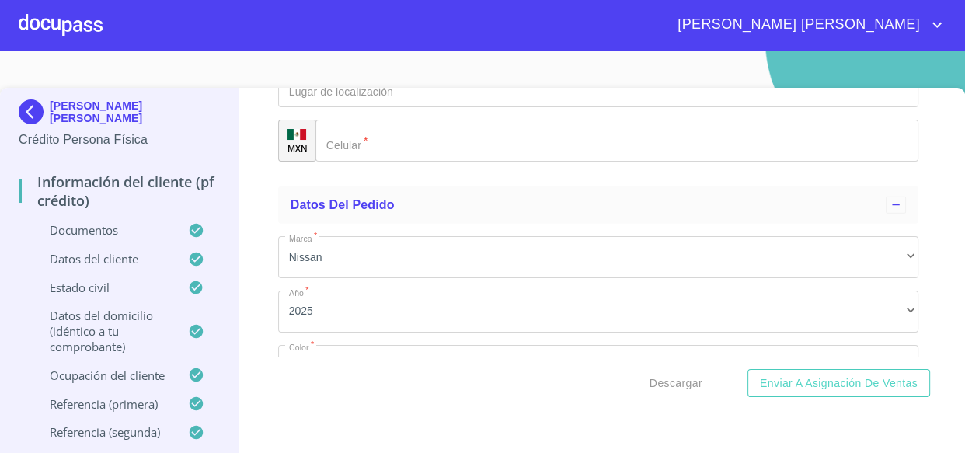
type input "[PERSON_NAME]"
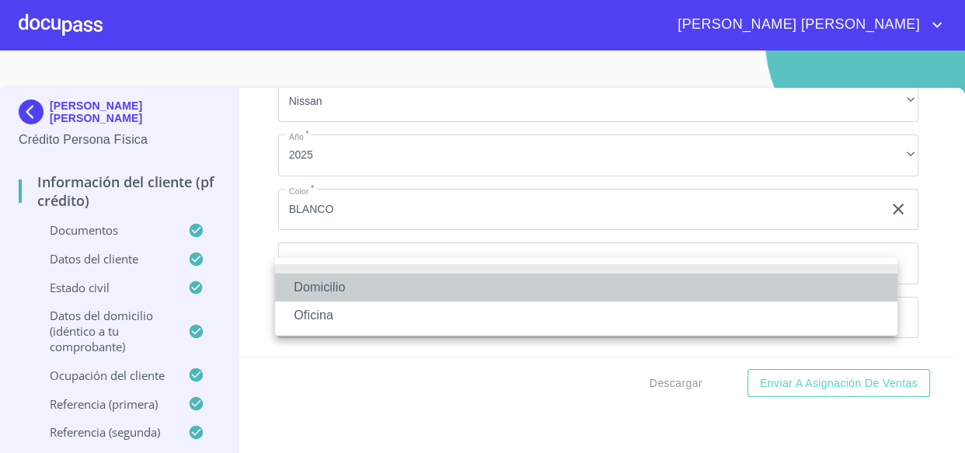
click at [329, 284] on li "Domicilio" at bounding box center [586, 287] width 622 height 28
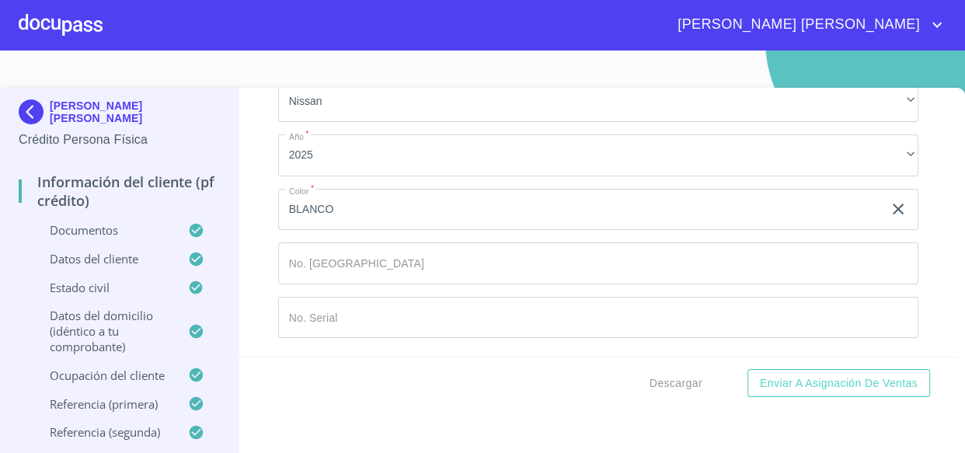
type input "[PHONE_NUMBER]"
click at [661, 381] on span "Descargar" at bounding box center [675, 383] width 53 height 19
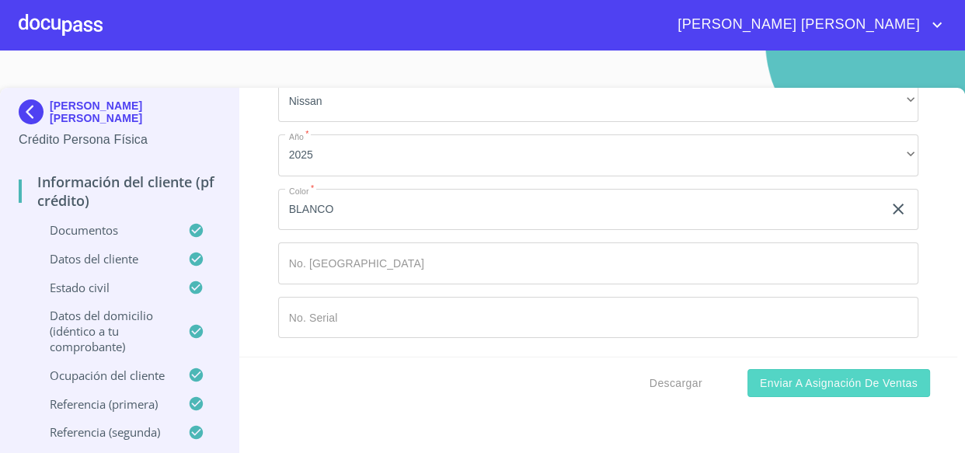
click at [806, 384] on span "Enviar a Asignación de Ventas" at bounding box center [839, 383] width 158 height 19
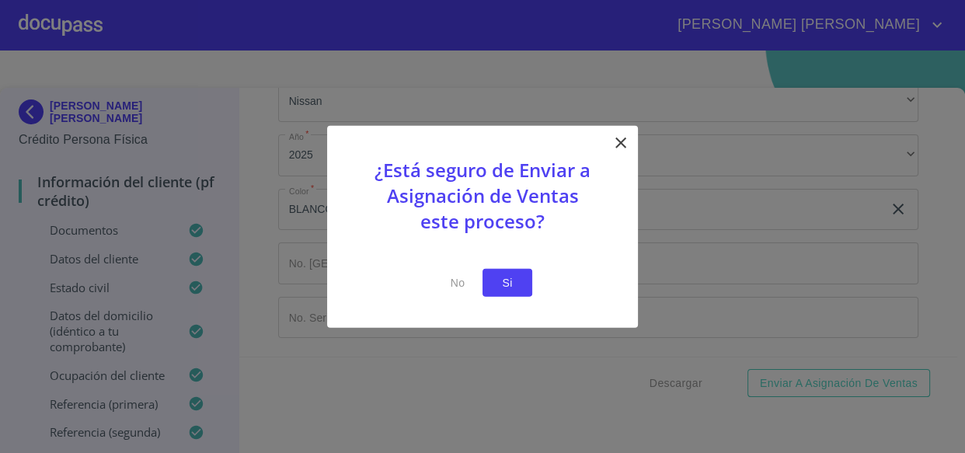
click at [516, 285] on span "Si" at bounding box center [507, 282] width 25 height 19
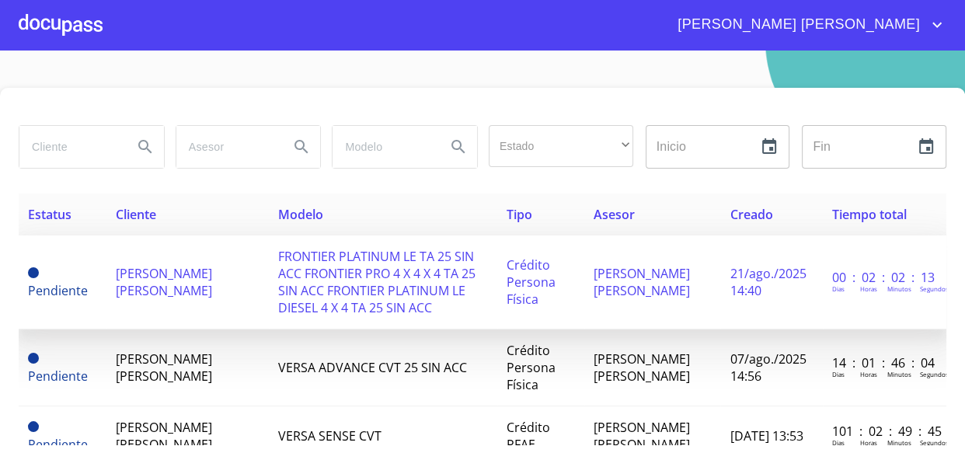
click at [103, 263] on td "Pendiente" at bounding box center [63, 282] width 88 height 94
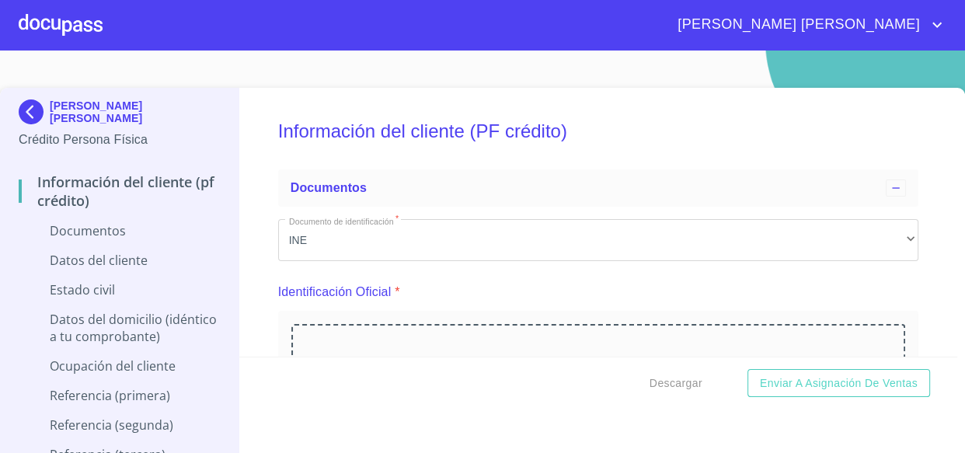
scroll to position [141, 0]
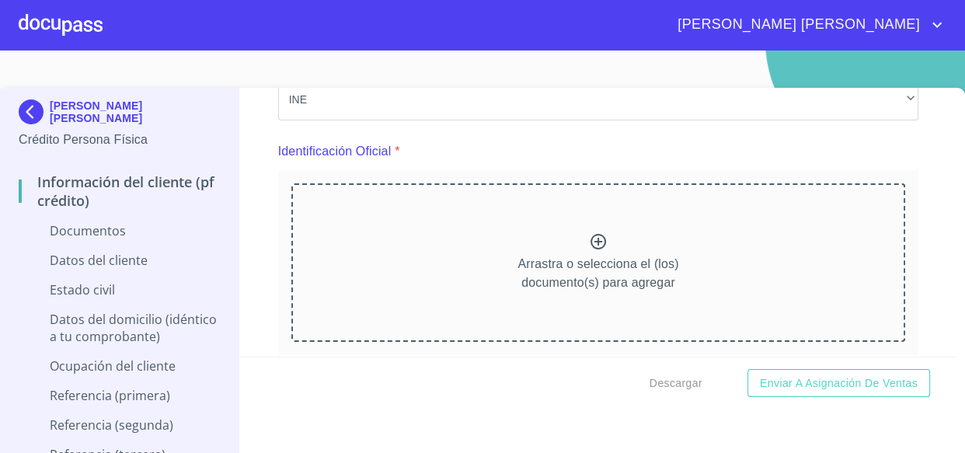
click at [609, 250] on div "Arrastra o selecciona el (los) documento(s) para agregar" at bounding box center [598, 262] width 614 height 158
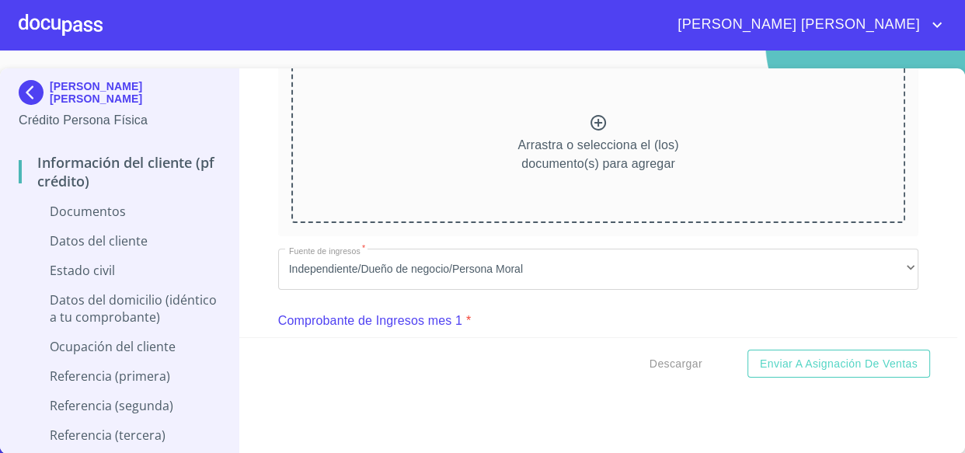
scroll to position [777, 0]
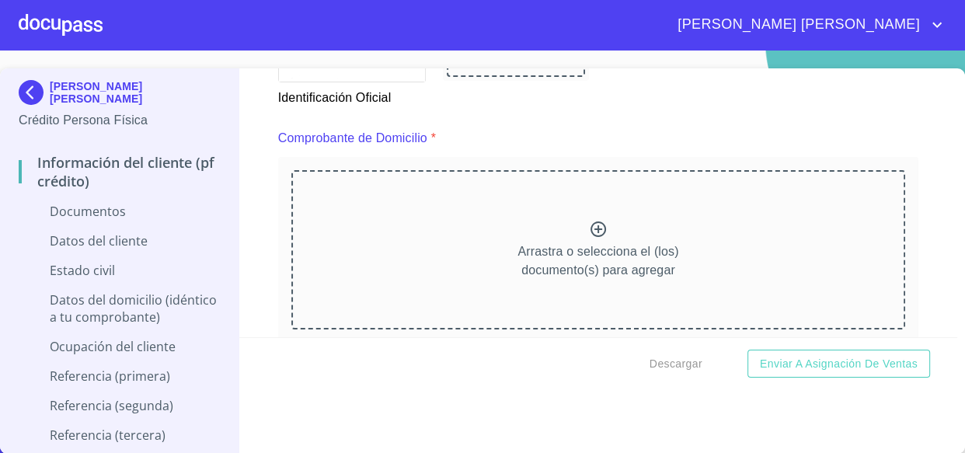
click at [593, 213] on div "Arrastra o selecciona el (los) documento(s) para agregar" at bounding box center [598, 249] width 614 height 158
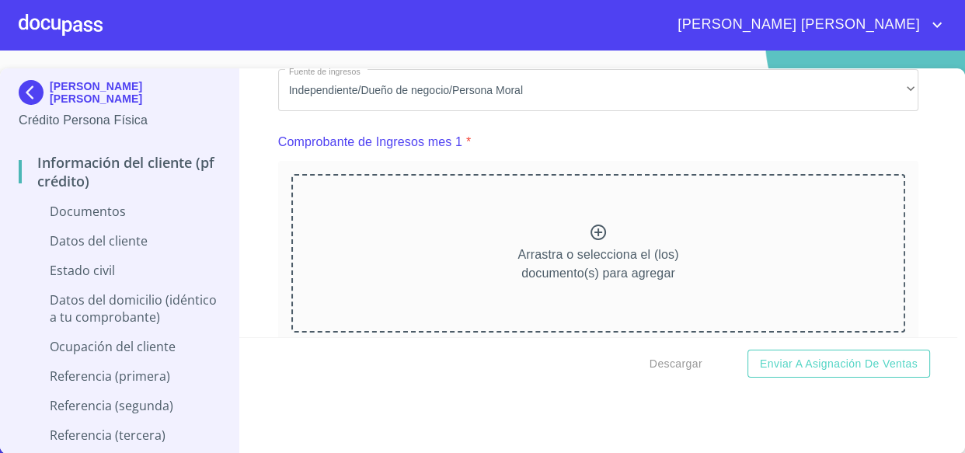
scroll to position [1553, 0]
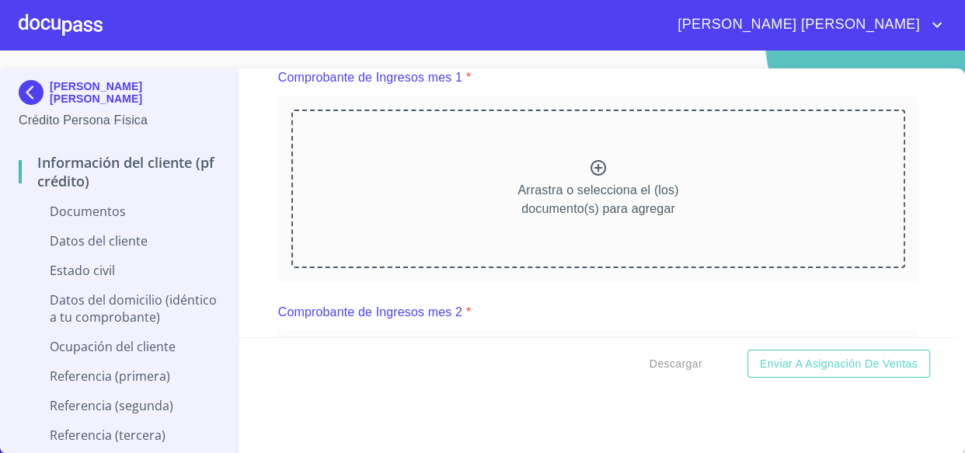
click at [598, 164] on div "Arrastra o selecciona el (los) documento(s) para agregar" at bounding box center [598, 189] width 614 height 158
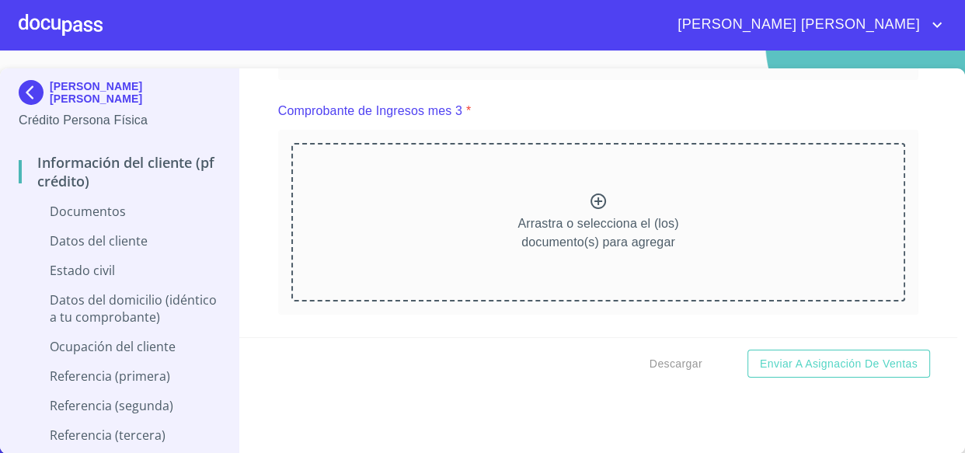
scroll to position [2118, 0]
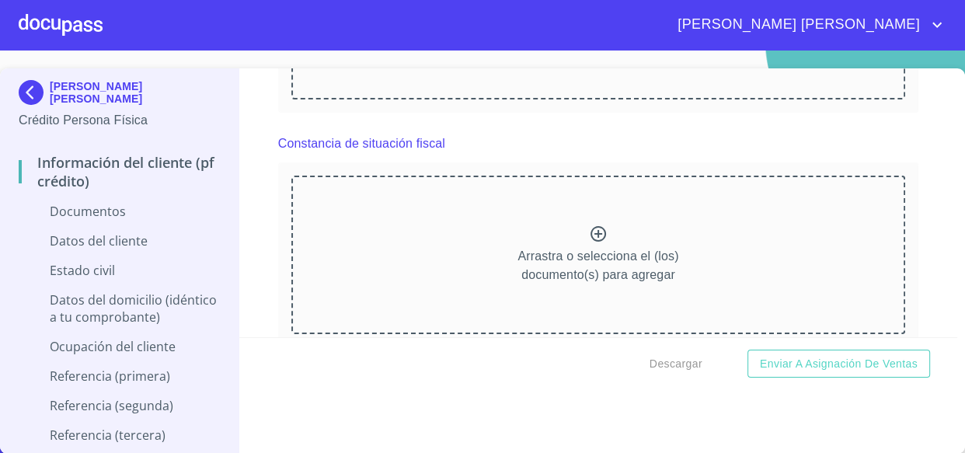
scroll to position [2754, 0]
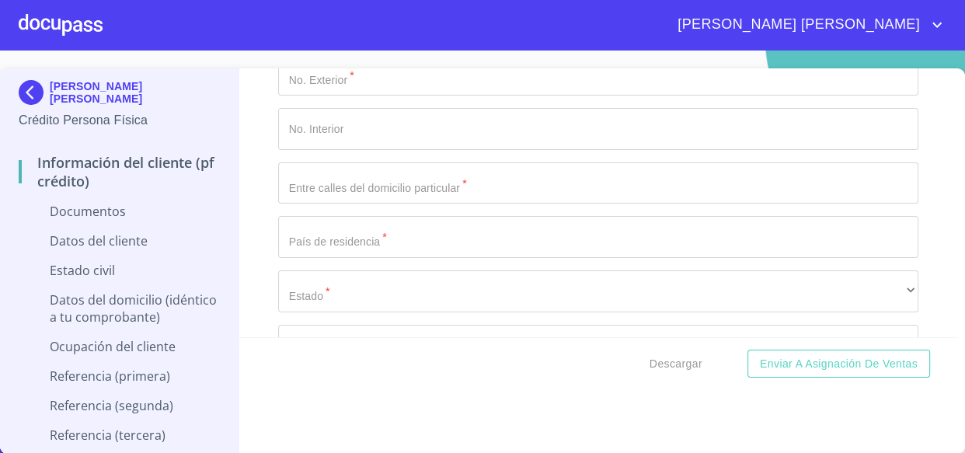
scroll to position [3530, 0]
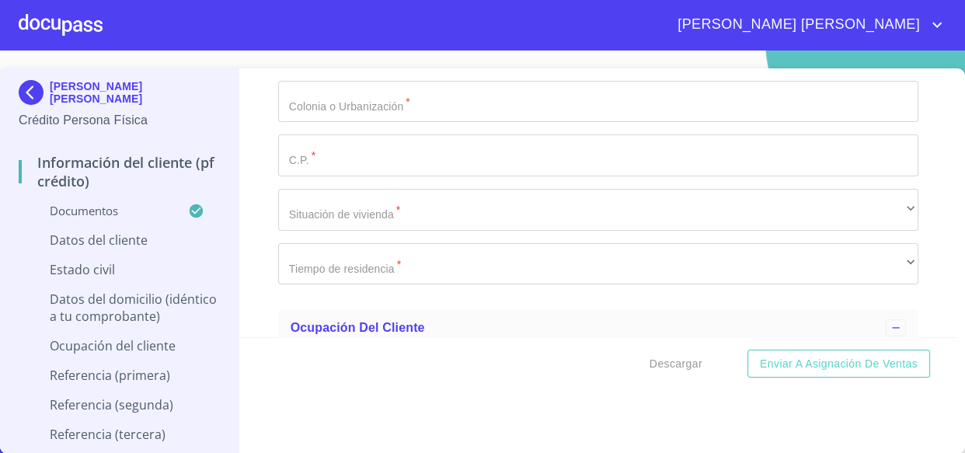
scroll to position [4590, 0]
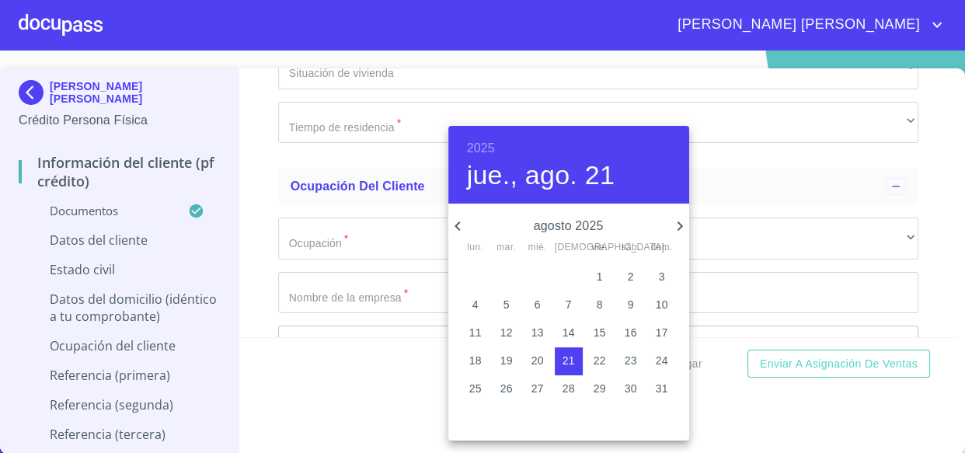
click at [485, 146] on h6 "2025" at bounding box center [481, 148] width 28 height 22
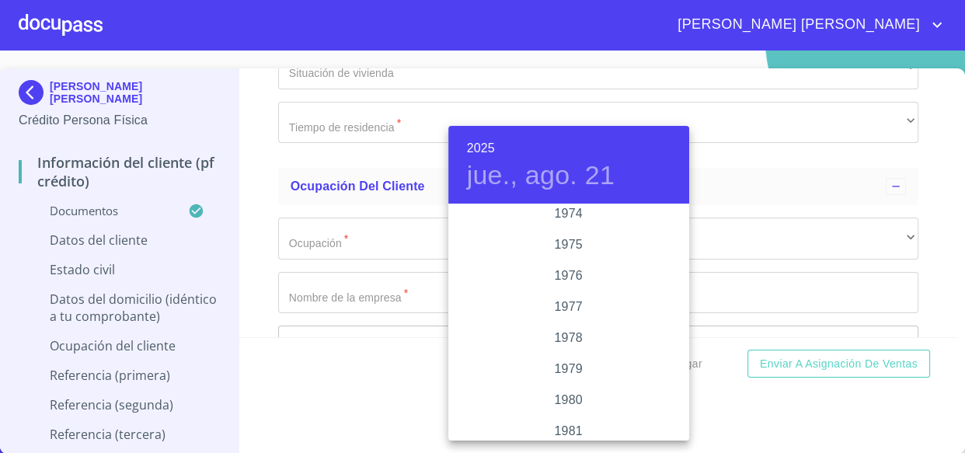
scroll to position [1248, 0]
click at [570, 304] on div "1968" at bounding box center [568, 309] width 241 height 31
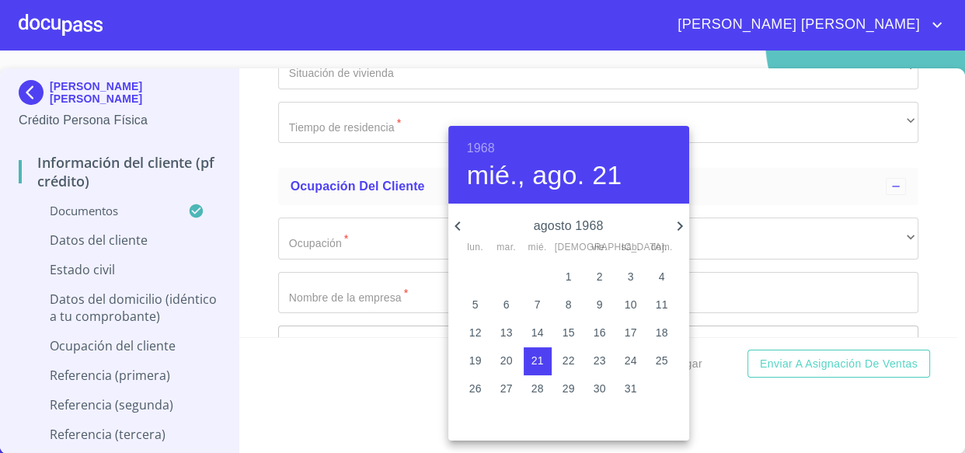
click at [551, 224] on p "agosto 1968" at bounding box center [569, 226] width 204 height 19
click at [464, 225] on icon "button" at bounding box center [457, 226] width 19 height 19
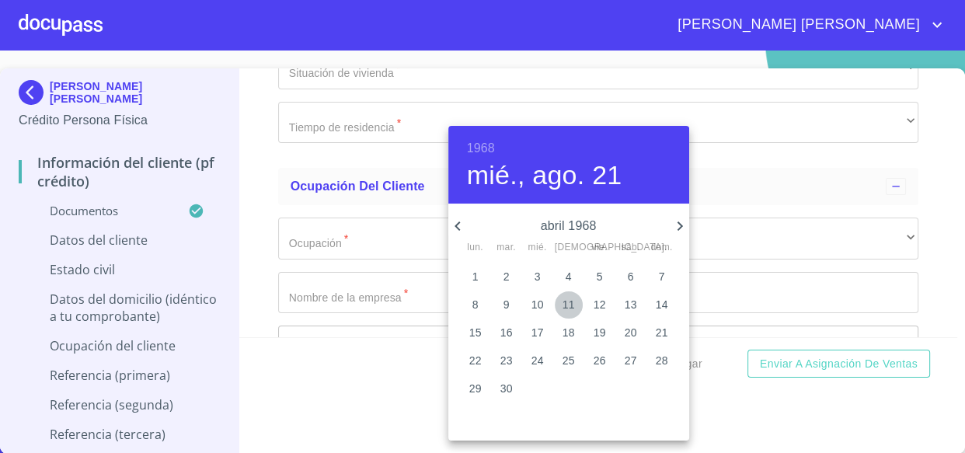
click at [569, 311] on p "11" at bounding box center [568, 305] width 12 height 16
type input "11 de abr. de 1968"
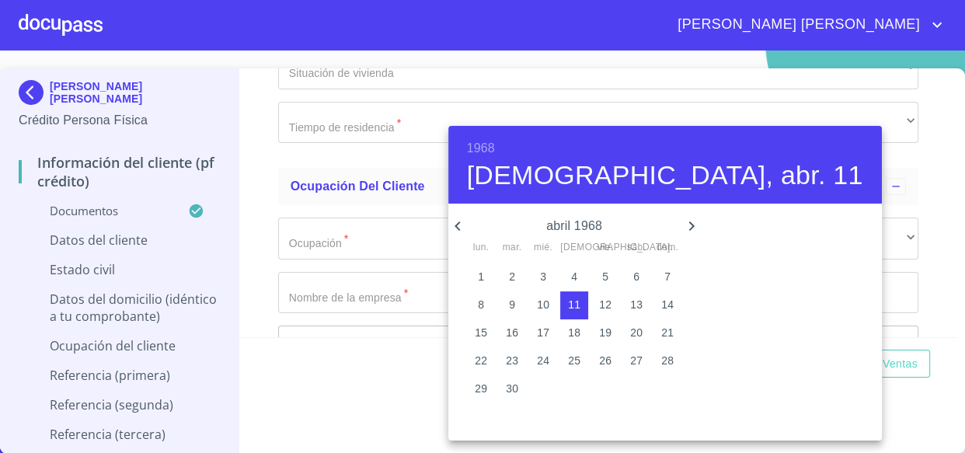
click at [350, 168] on div at bounding box center [482, 226] width 965 height 453
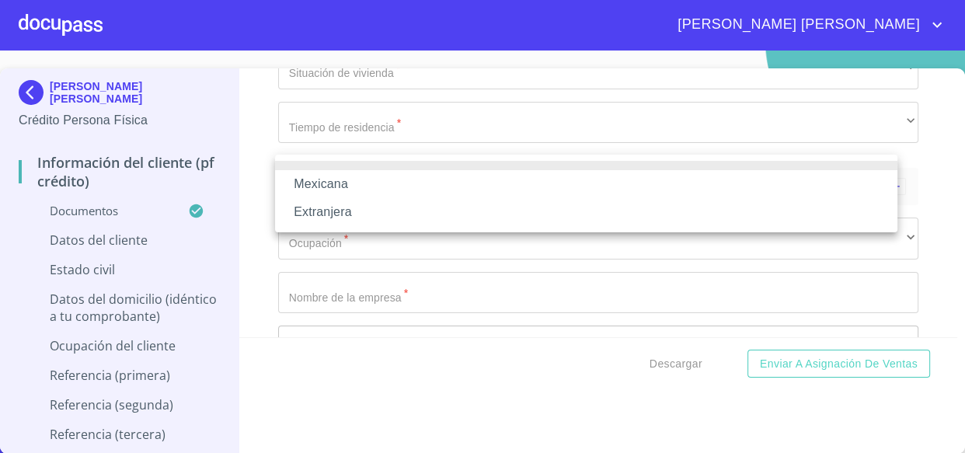
drag, startPoint x: 313, startPoint y: 175, endPoint x: 271, endPoint y: 186, distance: 43.3
click at [295, 179] on li "Mexicana" at bounding box center [586, 184] width 622 height 28
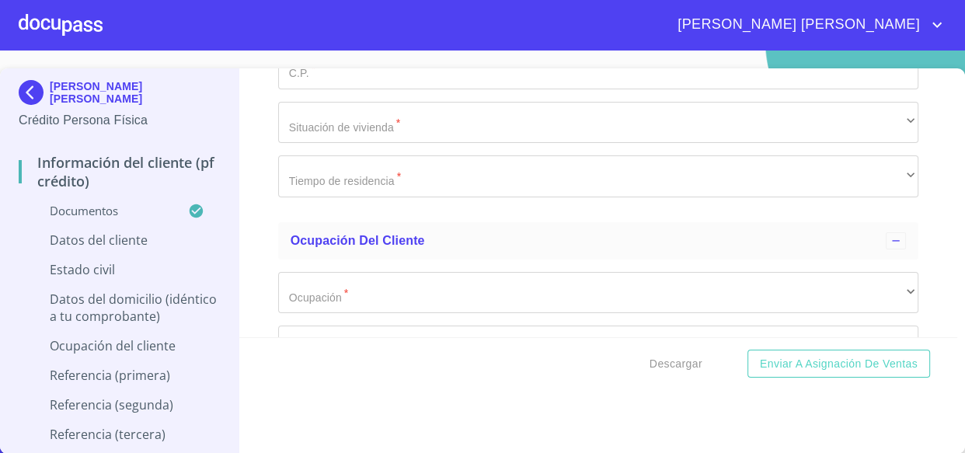
type input "[GEOGRAPHIC_DATA]"
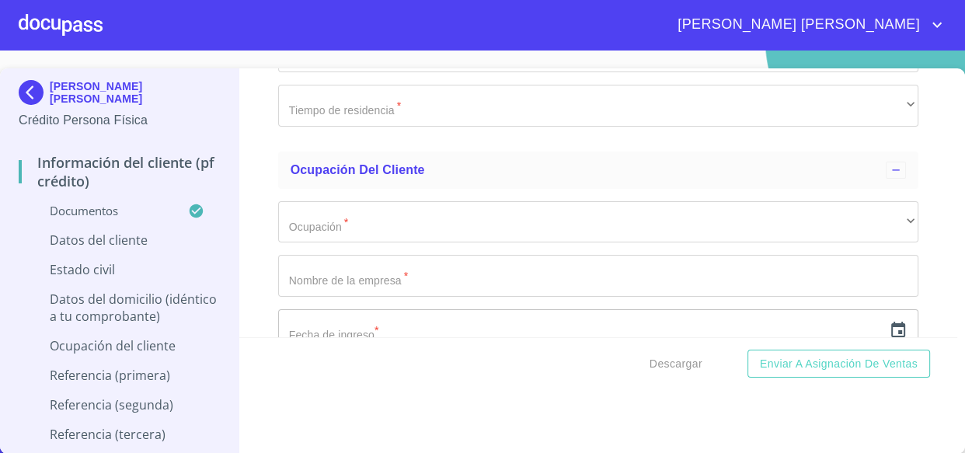
scroll to position [4730, 0]
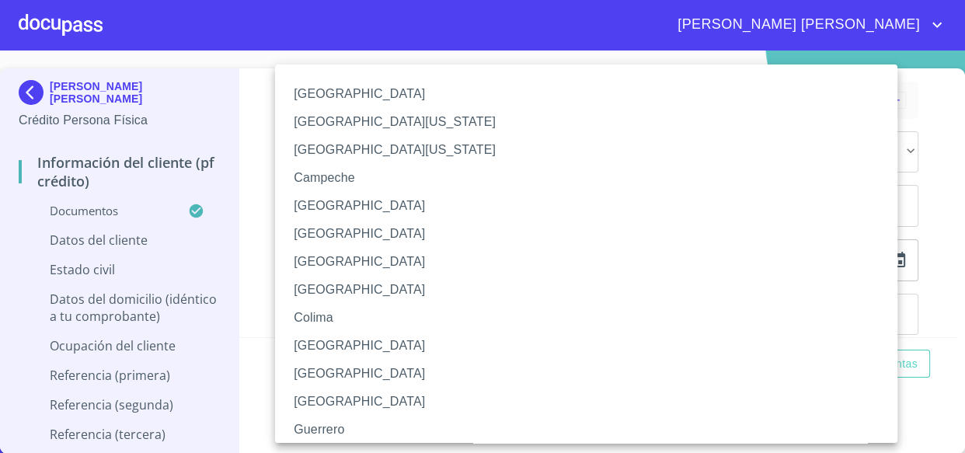
scroll to position [231, 0]
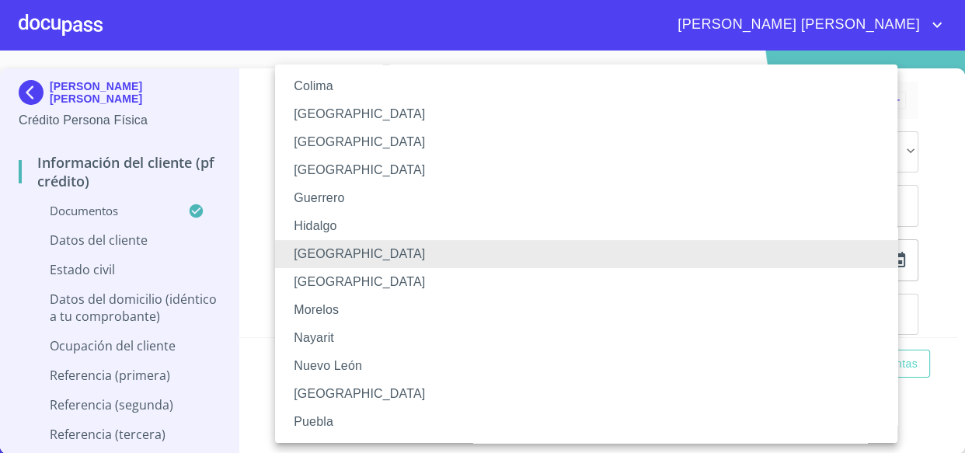
click at [351, 201] on li "Guerrero" at bounding box center [591, 198] width 633 height 28
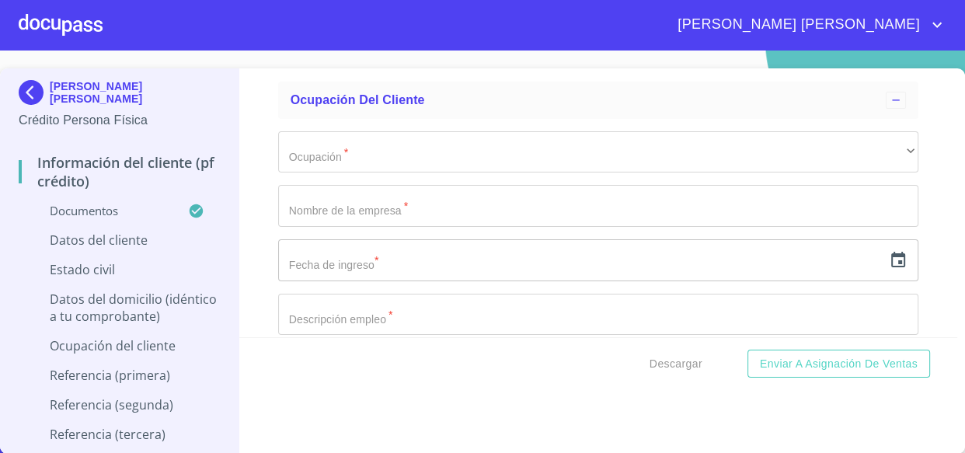
paste input "POHS680411MJCRRC00"
type input "POHS680411MJCRRC00"
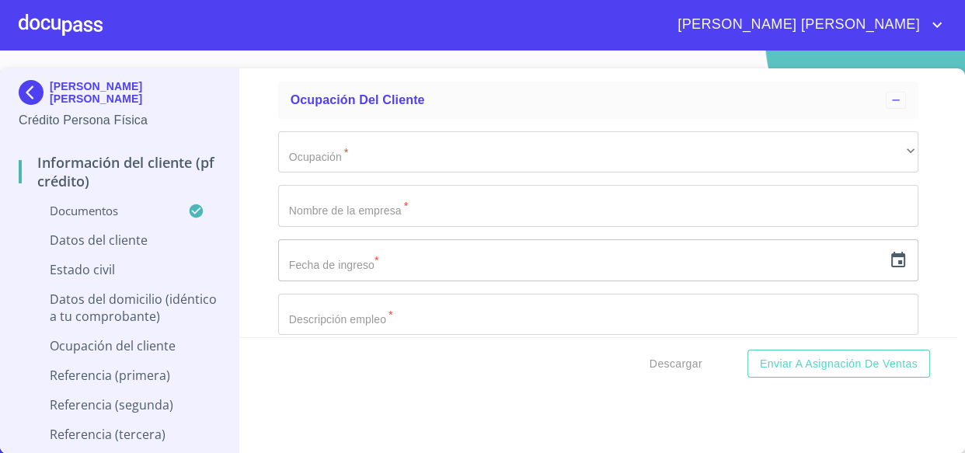
paste input "POHS680411"
paste input "IRA"
type input "POHS680411IRA"
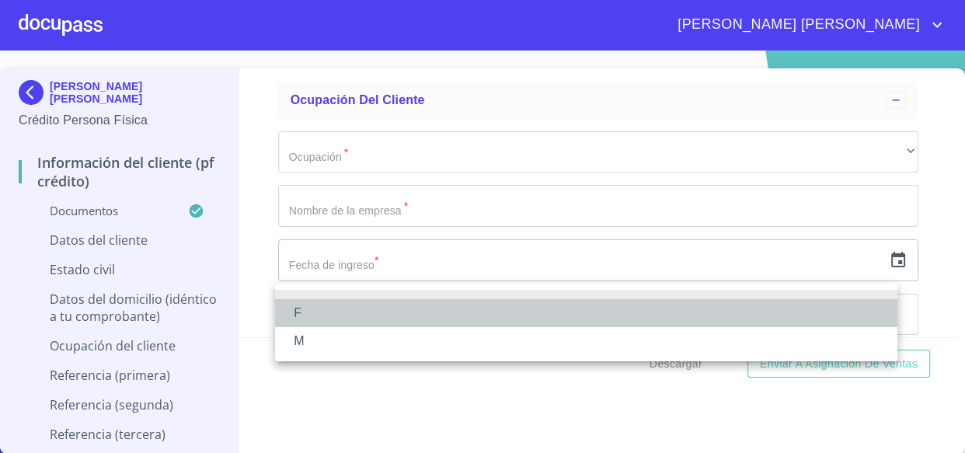
click at [310, 311] on li "F" at bounding box center [586, 313] width 622 height 28
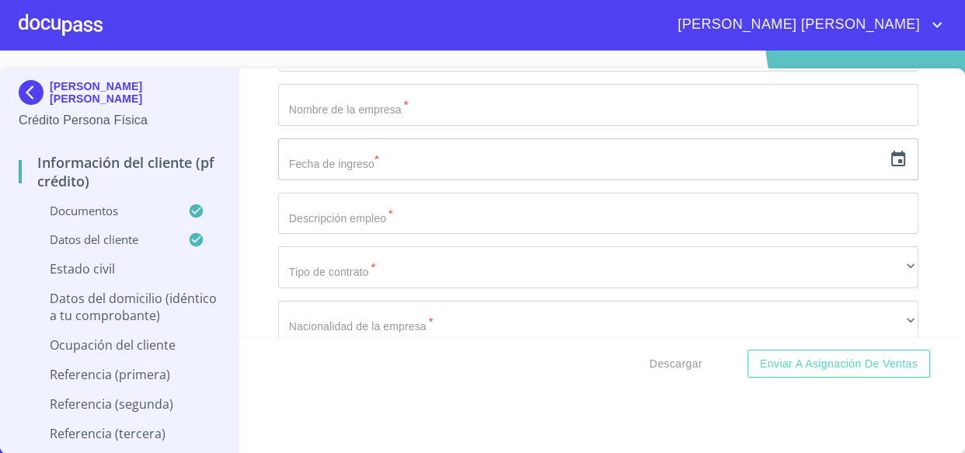
scroll to position [4942, 0]
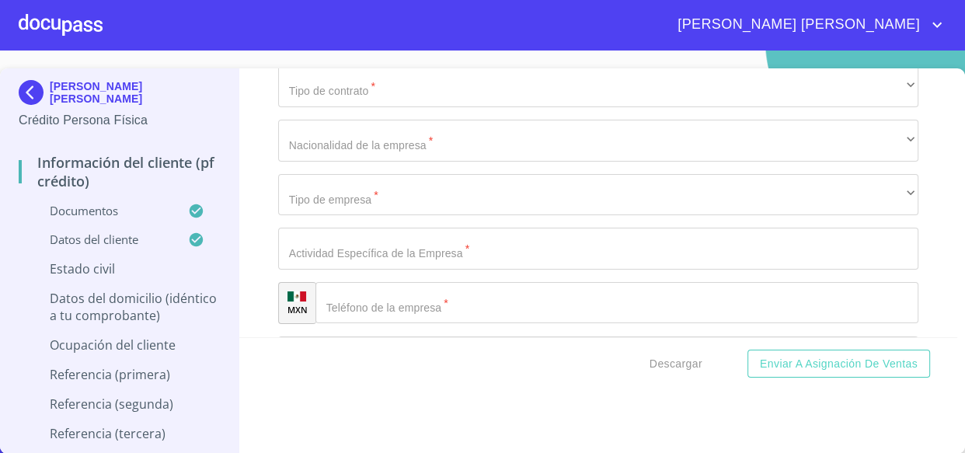
scroll to position [5013, 0]
type input "2740835344"
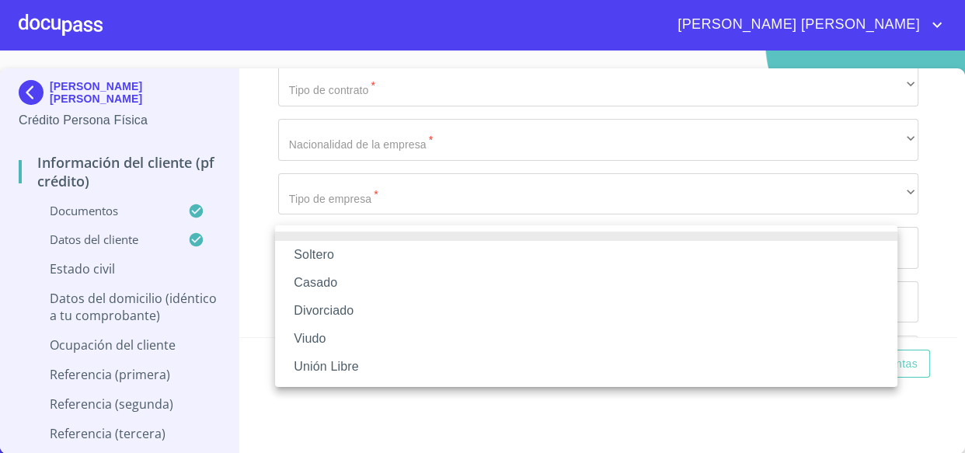
click at [332, 256] on li "Soltero" at bounding box center [586, 255] width 622 height 28
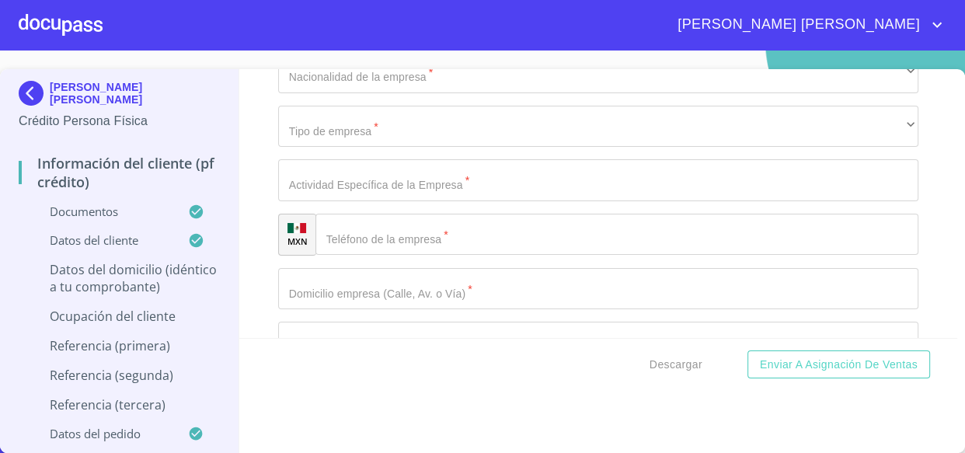
scroll to position [5225, 0]
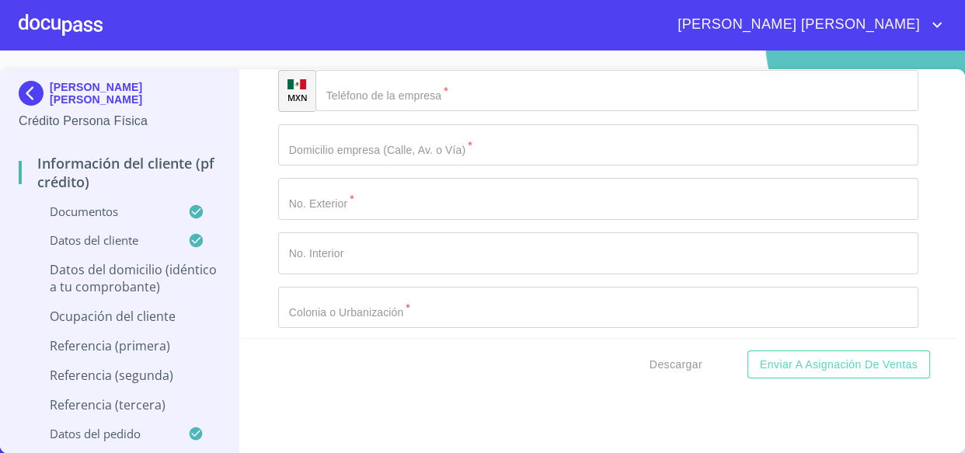
paste input "A􀀢B2A:􀀢􀀁42BC6􀀟􀀟2􀀡􀀢B􀀁)􀀍􀀍-􀀁"
type input "A"
type input "[PERSON_NAME]"
type input "2336"
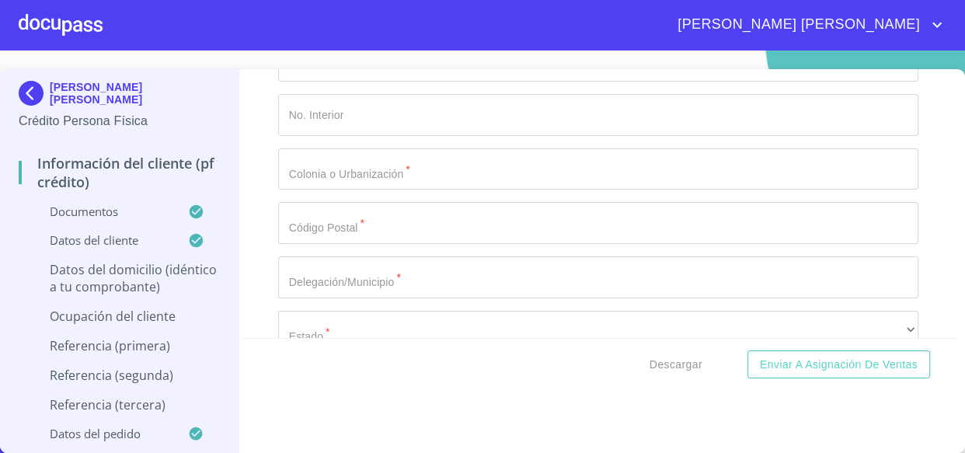
scroll to position [5366, 0]
type input "ISLA BARU I ROCA PARTIDA"
type input "[GEOGRAPHIC_DATA]"
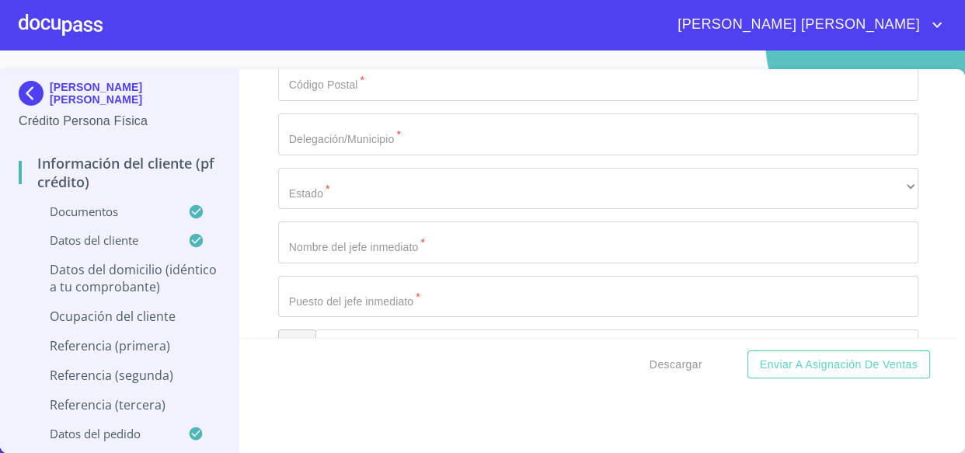
scroll to position [5507, 0]
type input "[GEOGRAPHIC_DATA]"
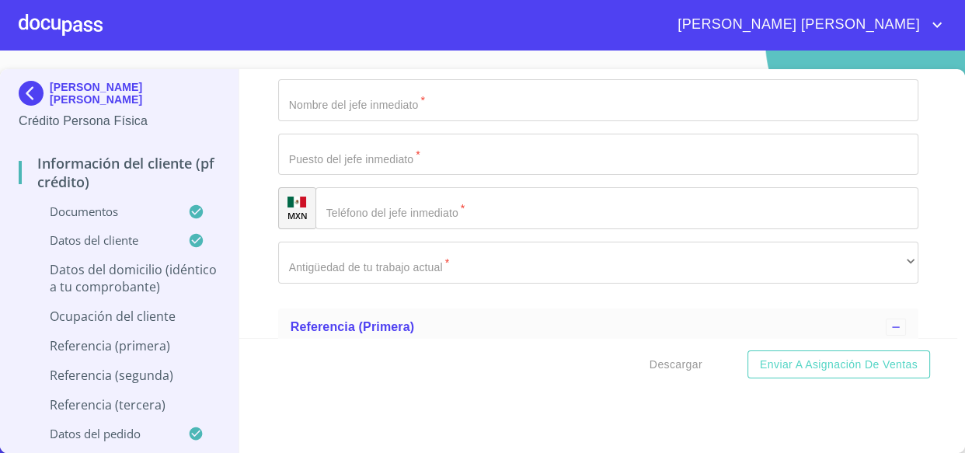
type input "LA [PERSON_NAME] RESIDENCIAL"
type input "44950"
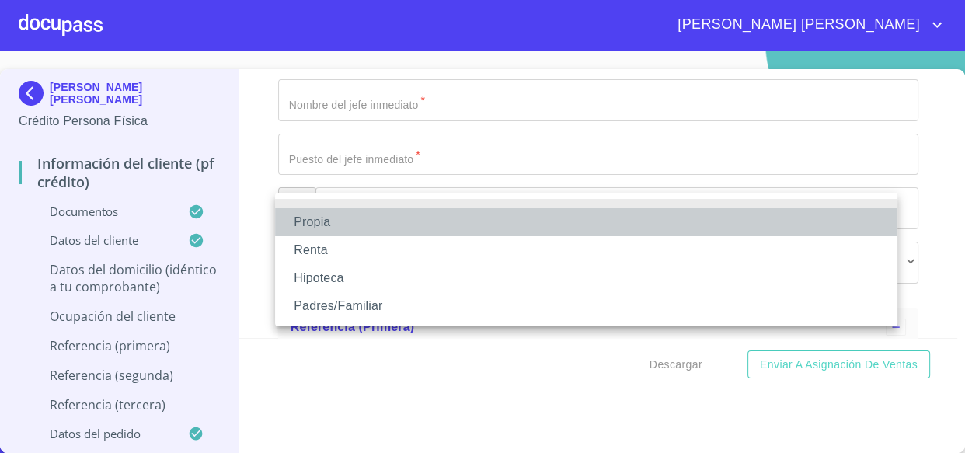
click at [341, 224] on li "Propia" at bounding box center [586, 222] width 622 height 28
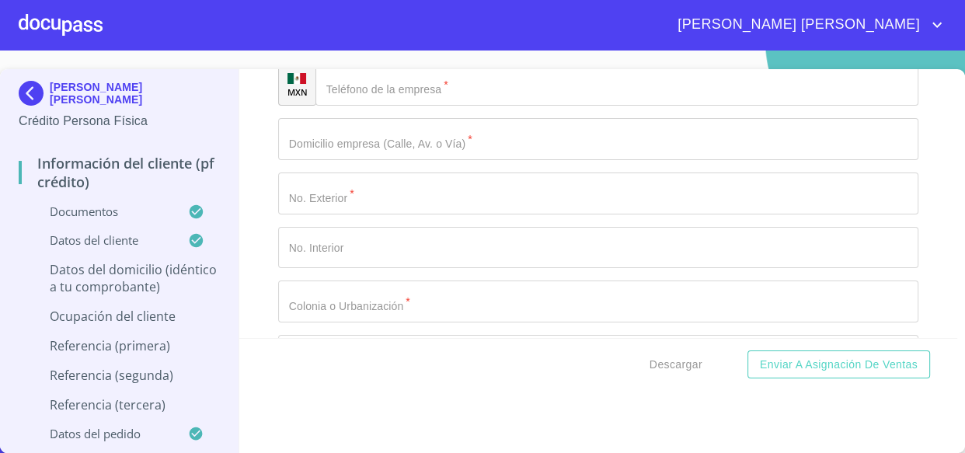
scroll to position [5154, 0]
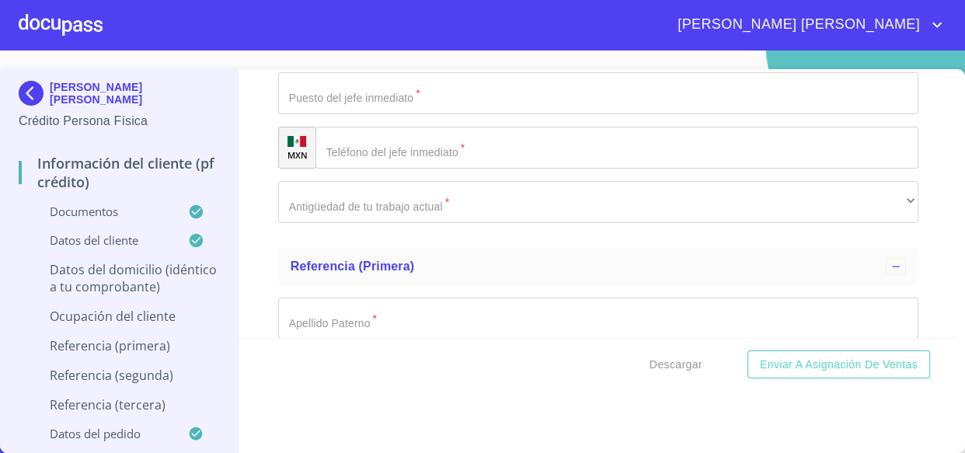
scroll to position [5719, 0]
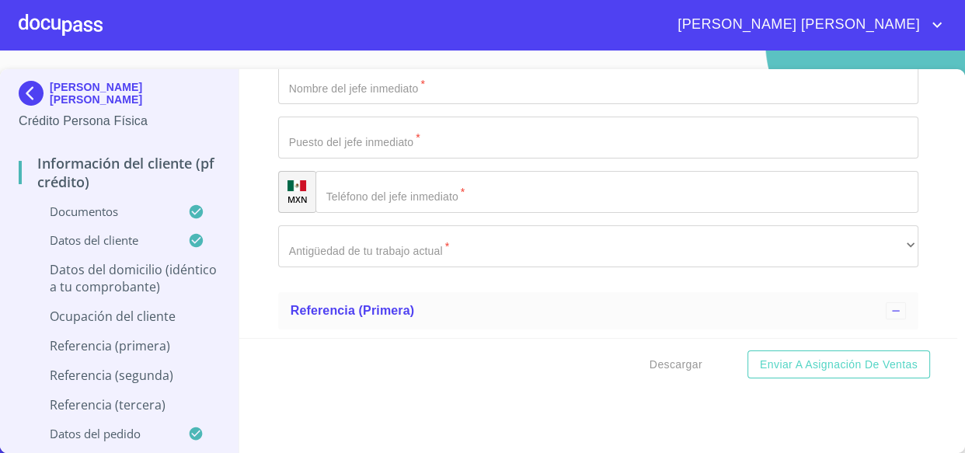
type input "$500,000"
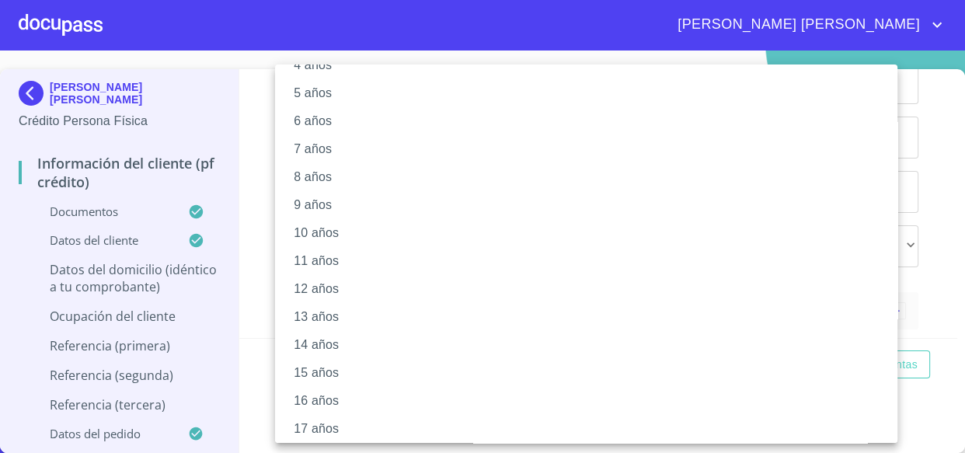
scroll to position [230, 0]
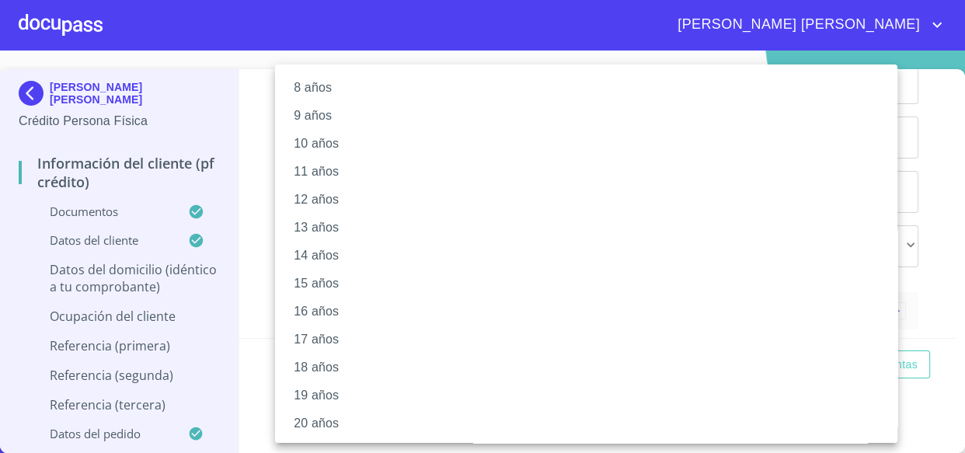
drag, startPoint x: 315, startPoint y: 422, endPoint x: 328, endPoint y: 410, distance: 17.6
click at [315, 423] on li "20 años" at bounding box center [591, 423] width 633 height 28
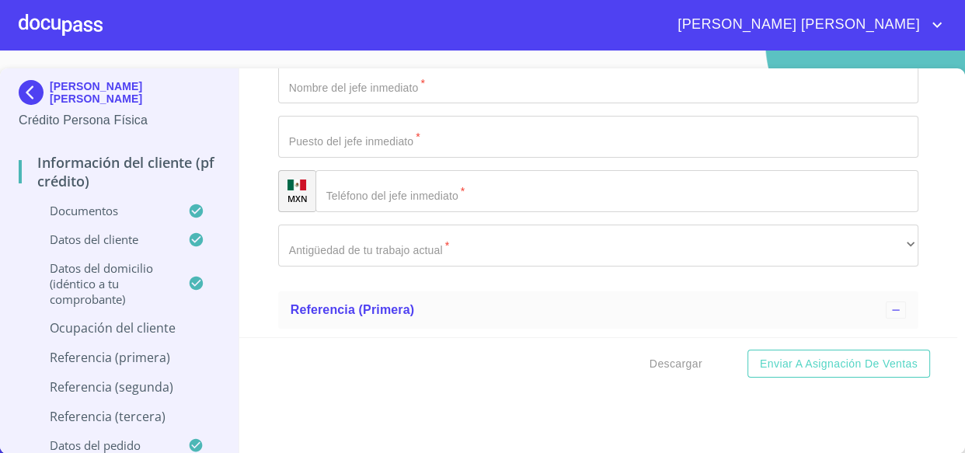
scroll to position [5931, 0]
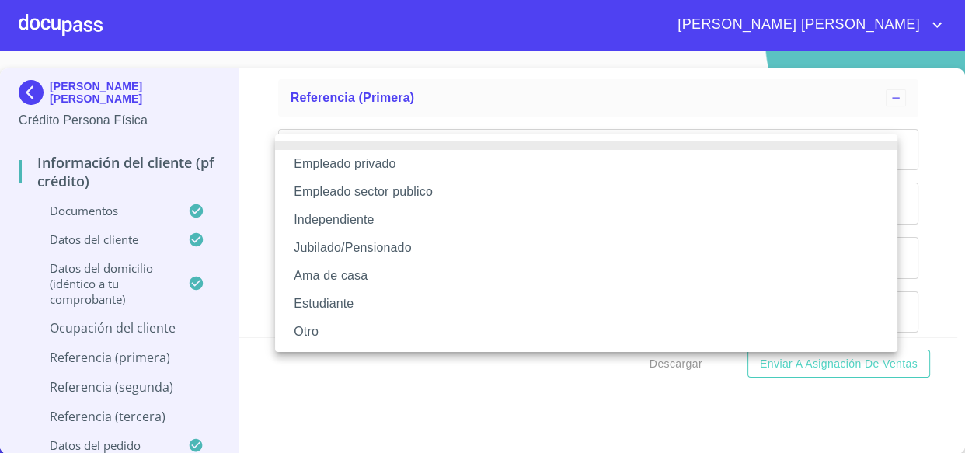
click at [344, 214] on li "Independiente" at bounding box center [586, 220] width 622 height 28
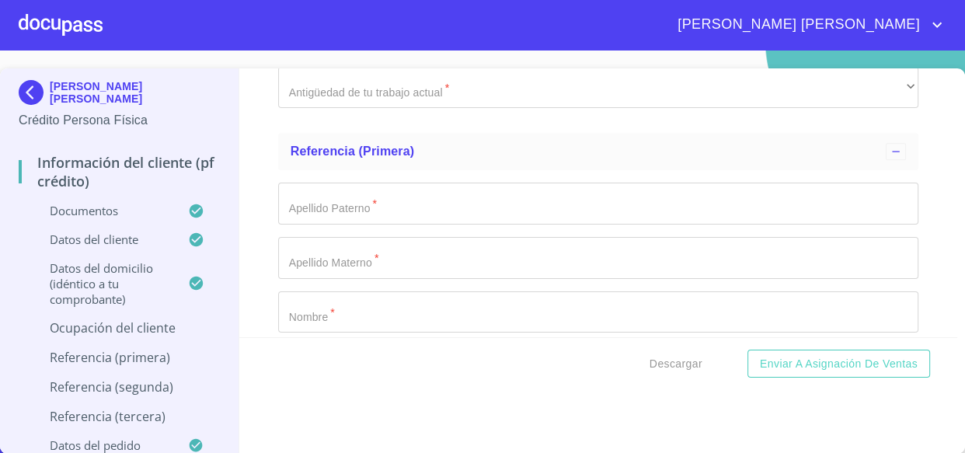
type input "5"
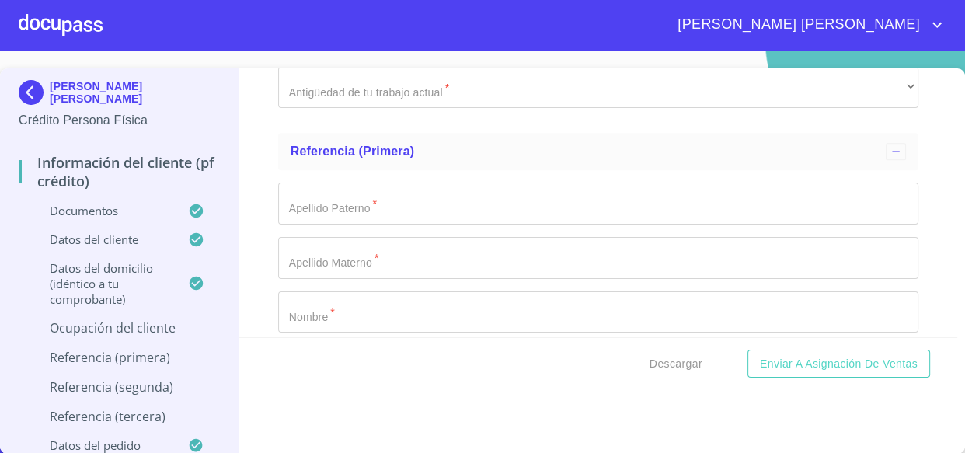
type input "40,000"
paste input "TORTILLERIA [PERSON_NAME]"
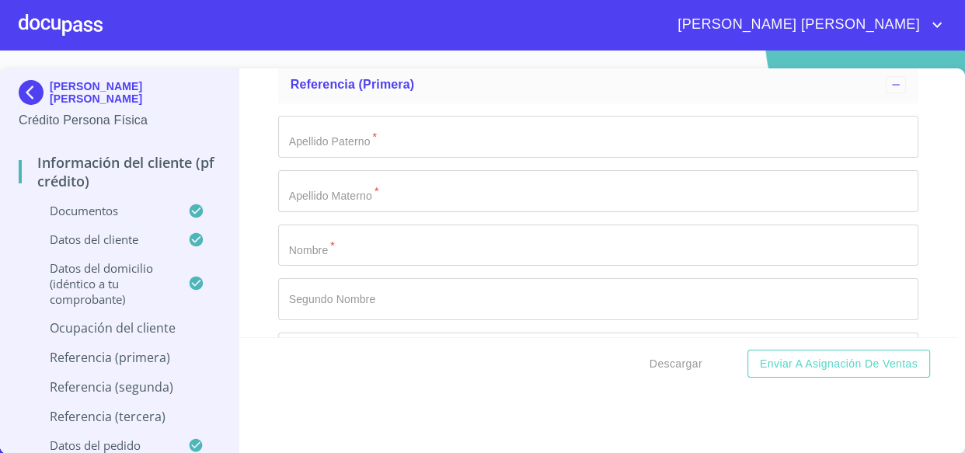
scroll to position [6002, 0]
type input "TORTILLERIA [PERSON_NAME]"
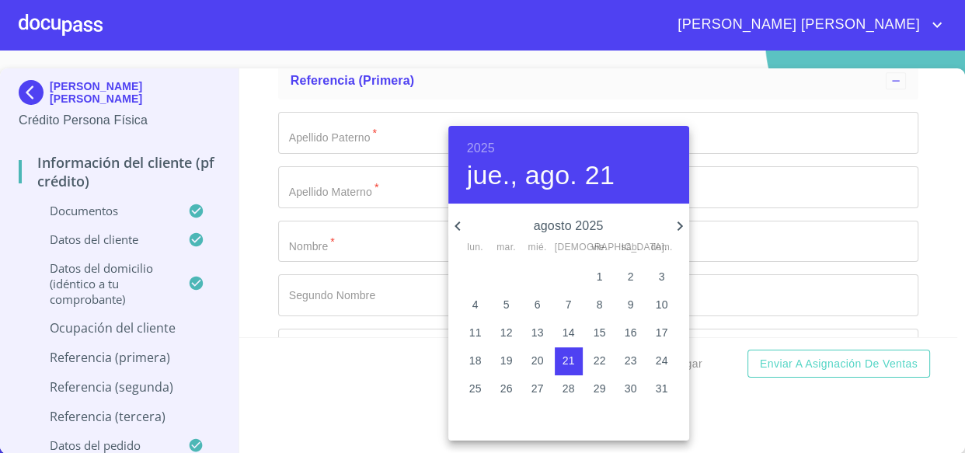
click at [469, 144] on h6 "2025" at bounding box center [481, 148] width 28 height 22
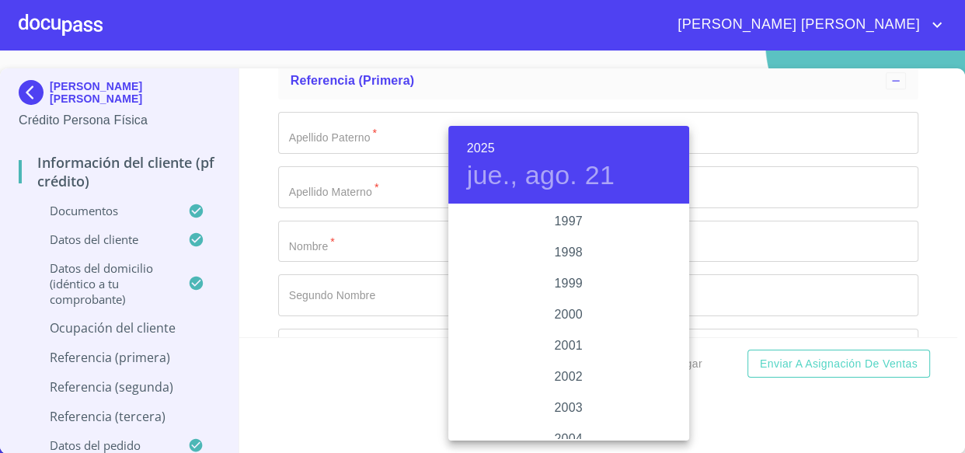
scroll to position [2025, 0]
click at [559, 427] on div "1997" at bounding box center [568, 433] width 241 height 31
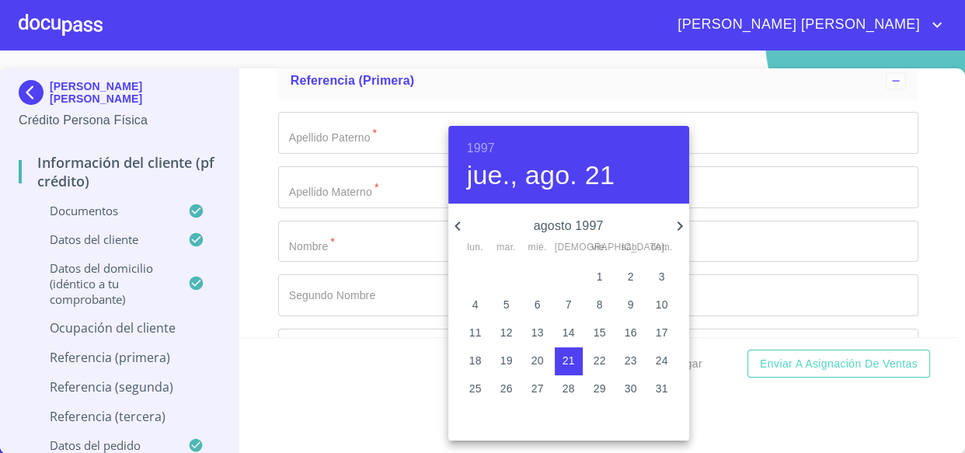
click at [459, 222] on icon "button" at bounding box center [457, 226] width 19 height 19
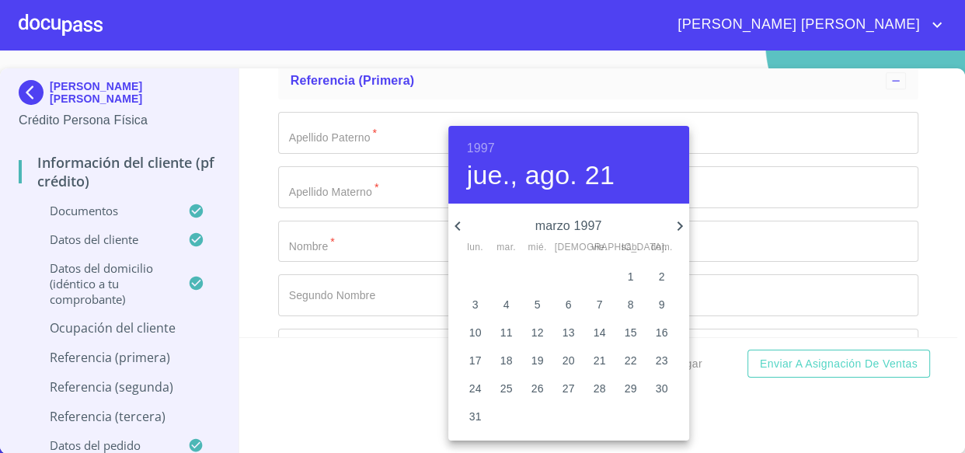
click at [461, 224] on icon "button" at bounding box center [457, 226] width 19 height 19
click at [459, 223] on icon "button" at bounding box center [457, 226] width 19 height 19
click at [545, 273] on span "1" at bounding box center [538, 277] width 28 height 16
type input "1 de ene. de 1997"
click at [396, 297] on div at bounding box center [482, 226] width 965 height 453
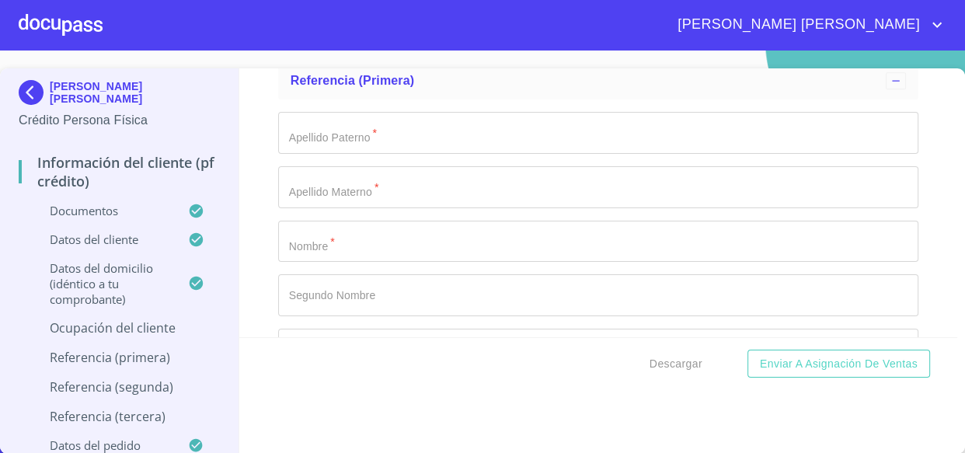
type input "t"
type input "VENTA DE TORTILLA"
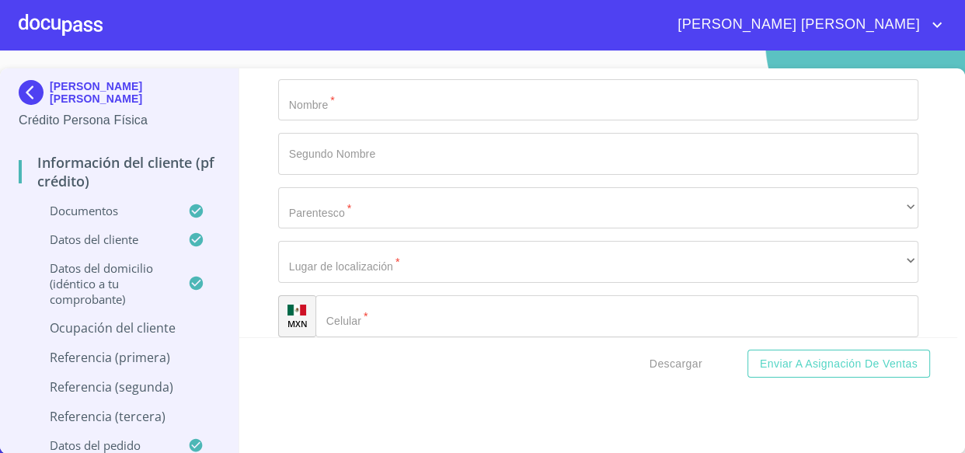
scroll to position [6214, 0]
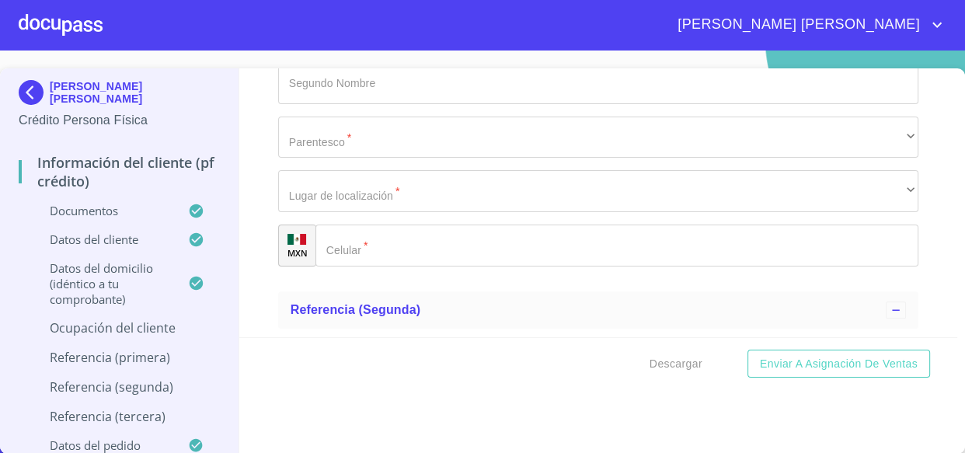
type input "TORTILLERIA Y [PERSON_NAME]"
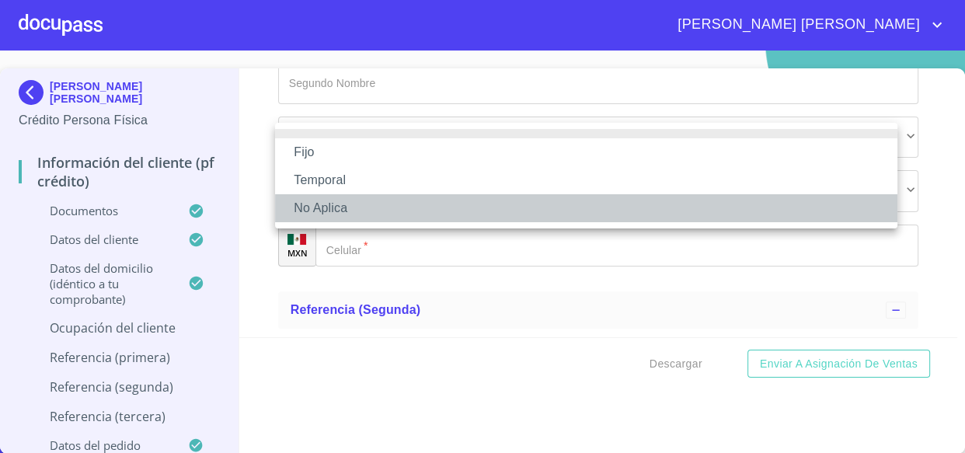
drag, startPoint x: 314, startPoint y: 202, endPoint x: 510, endPoint y: 210, distance: 195.9
click at [313, 202] on li "No Aplica" at bounding box center [586, 208] width 622 height 28
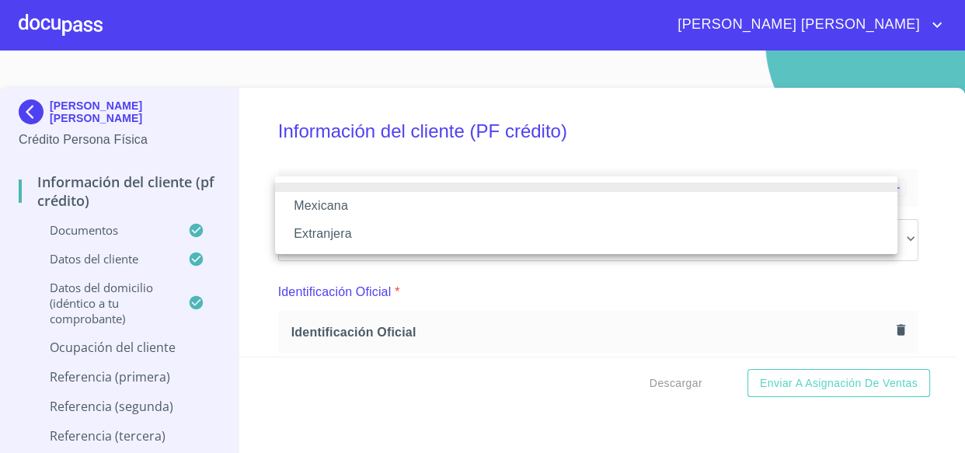
scroll to position [6214, 0]
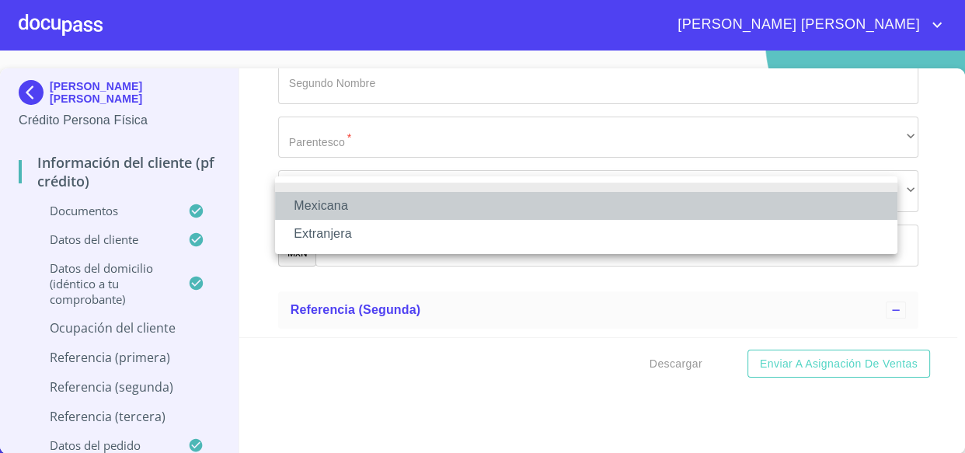
click at [348, 202] on li "Mexicana" at bounding box center [586, 206] width 622 height 28
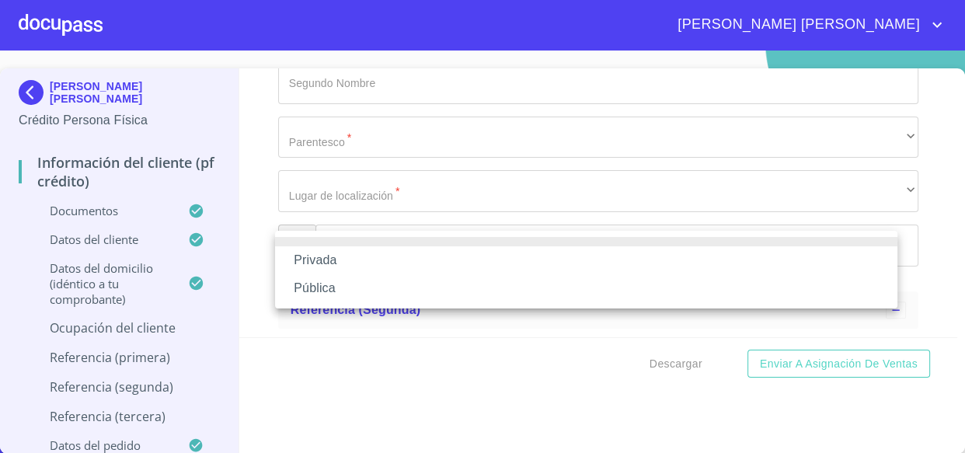
click at [326, 257] on li "Privada" at bounding box center [586, 260] width 622 height 28
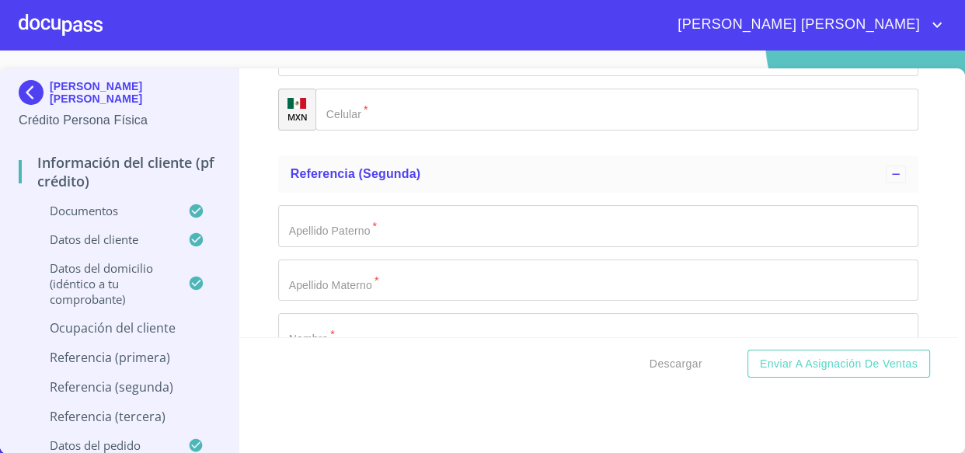
scroll to position [6354, 0]
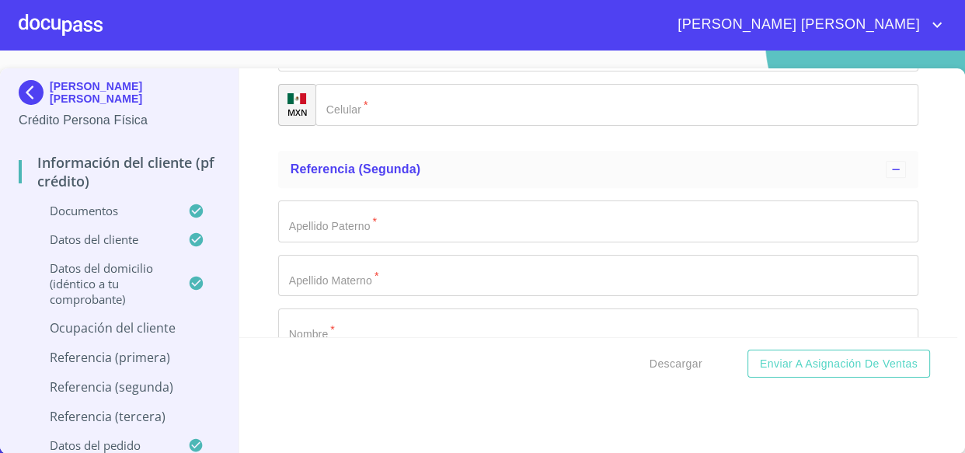
drag, startPoint x: 426, startPoint y: 155, endPoint x: 454, endPoint y: 167, distance: 31.3
type input "TORTILLERIA Y MOLINO DE MAIZ"
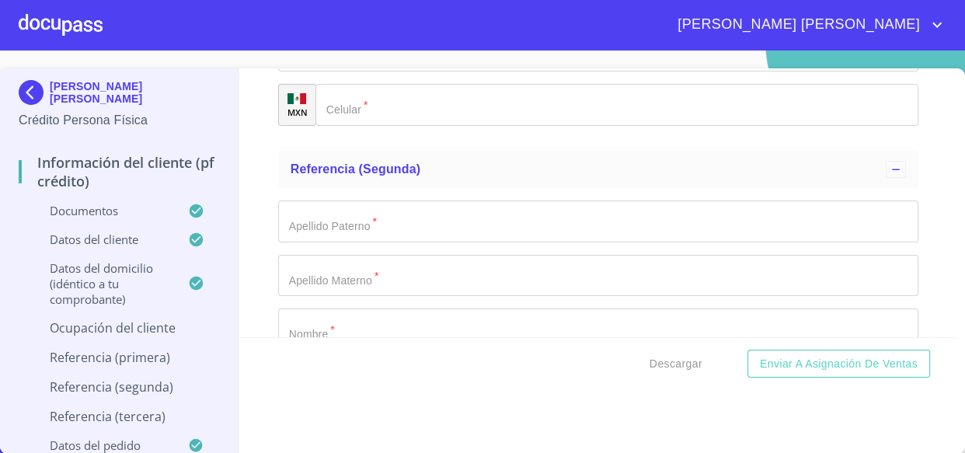
paste input "(33) 3646 7422"
type input "(33) 3646 7422"
paste input "Av Rosario Castellanos 2330"
type input "Av Rosario Castellanos 2330"
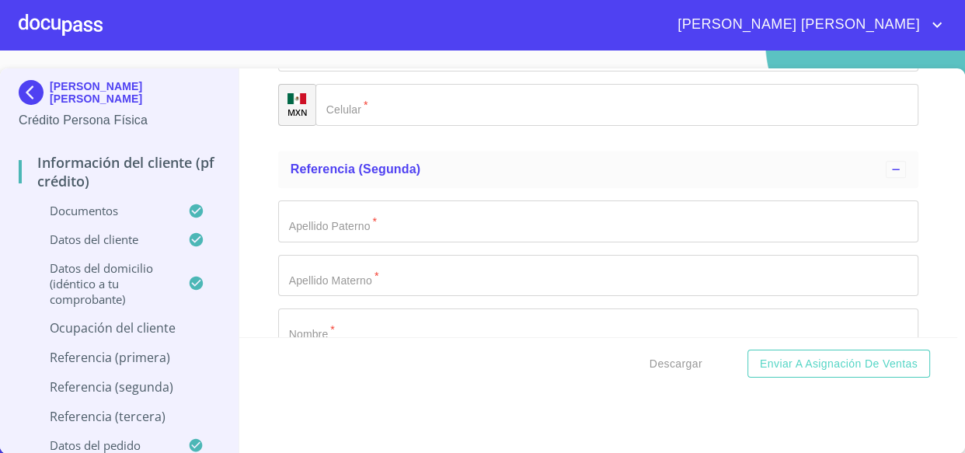
type input "2330"
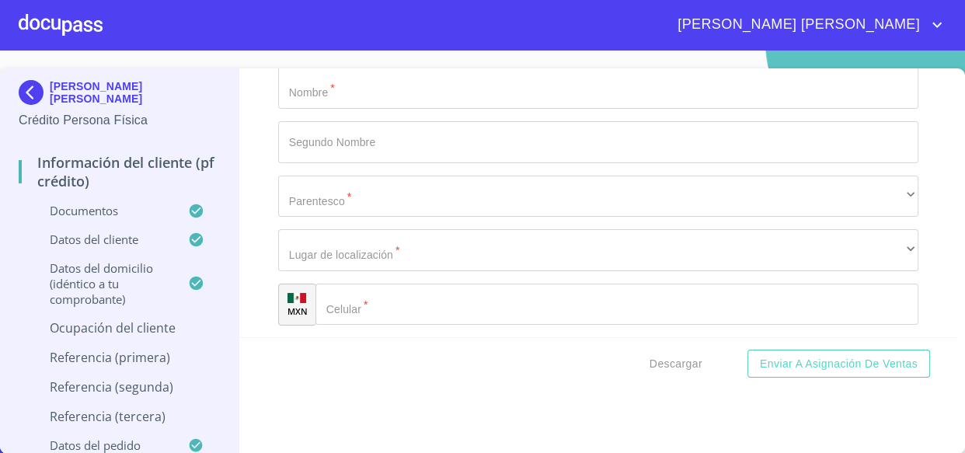
scroll to position [6566, 0]
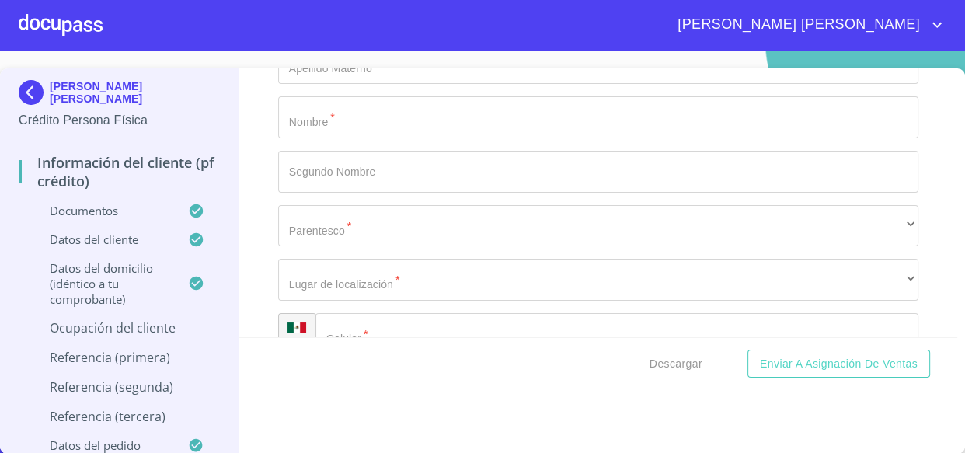
type input "Av Rosario Castellanos"
paste input "Jardines de La Cruz"
type input "Jardines de La Cruz"
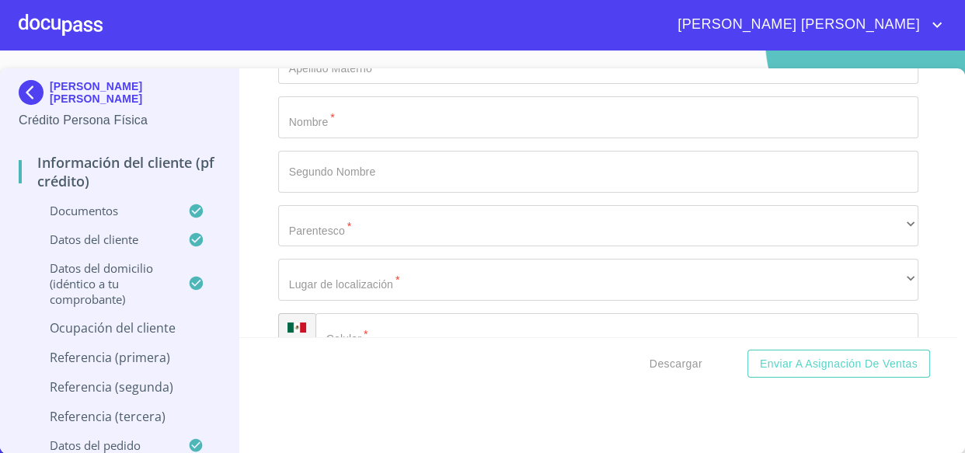
paste input "44950"
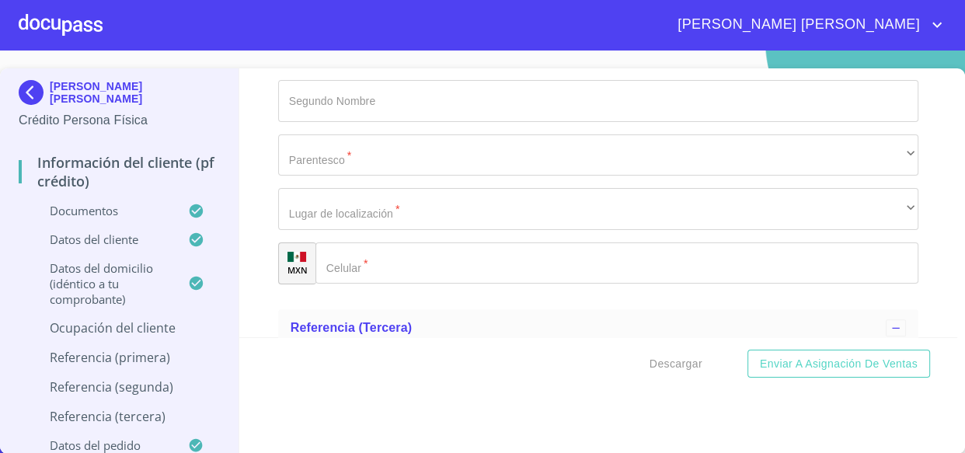
type input "44950"
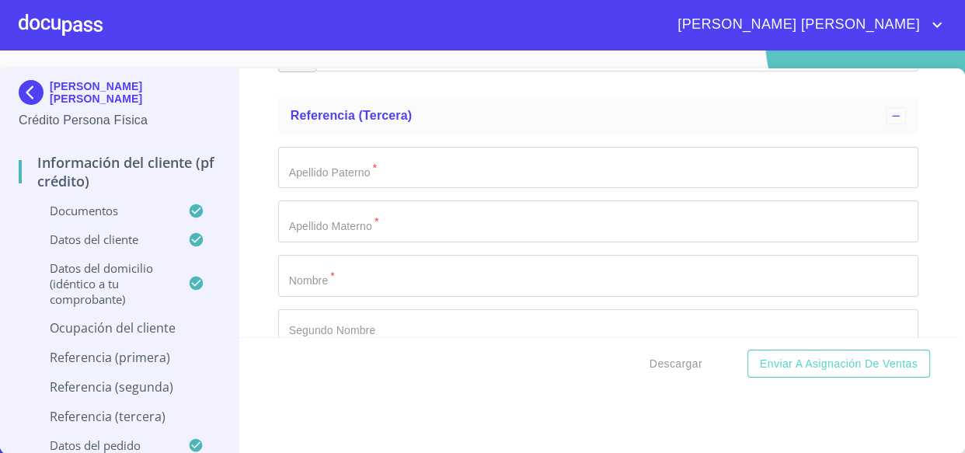
type input "[GEOGRAPHIC_DATA]"
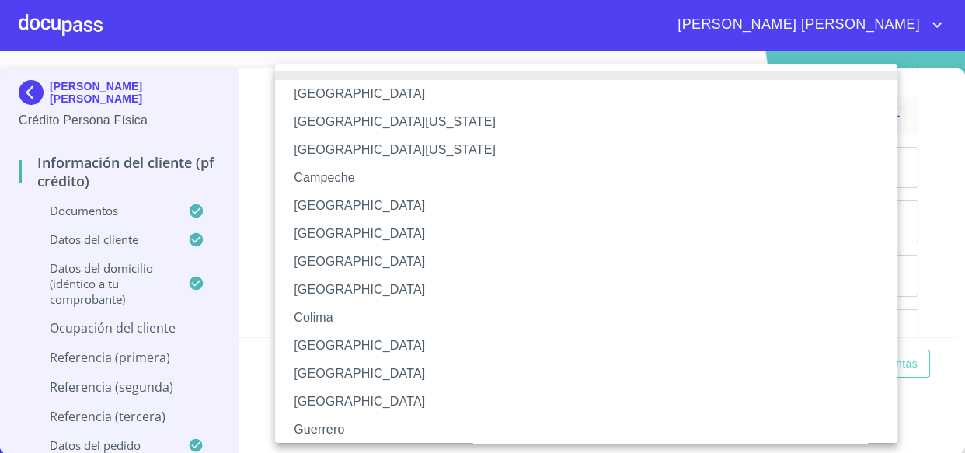
scroll to position [482, 0]
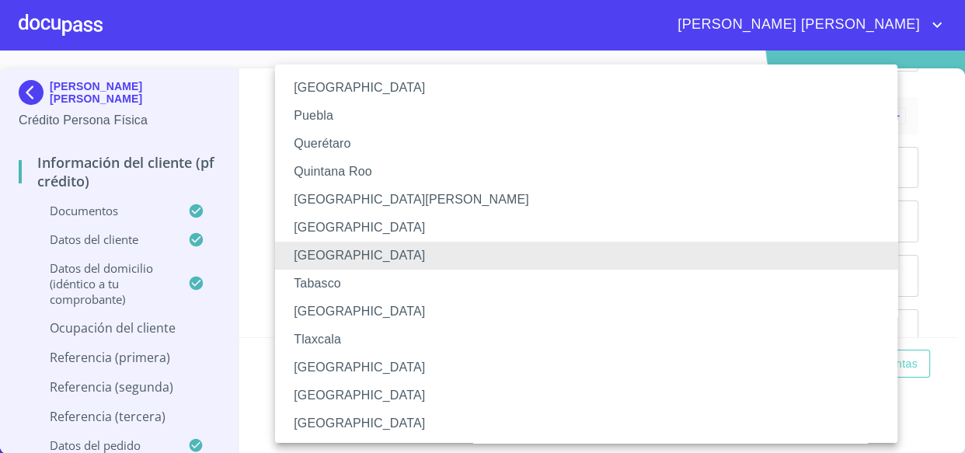
scroll to position [231, 0]
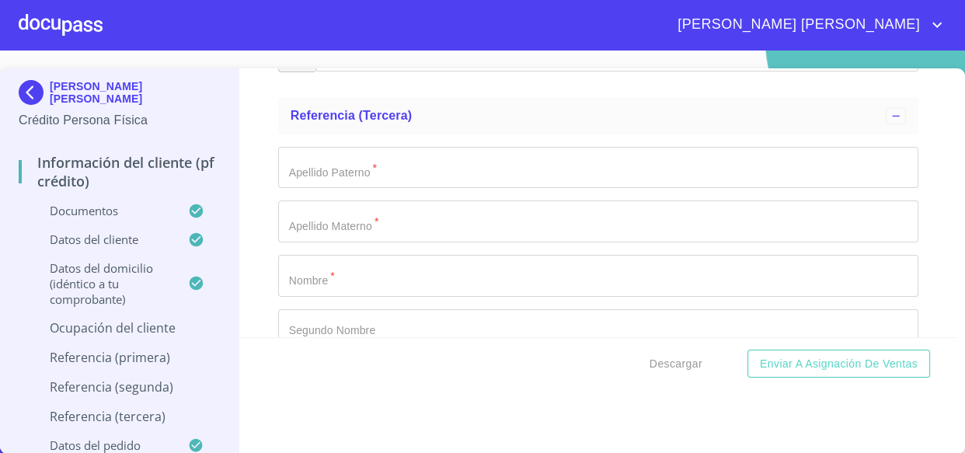
type input "[PERSON_NAME] [PERSON_NAME]"
type input "PROPIETARIO"
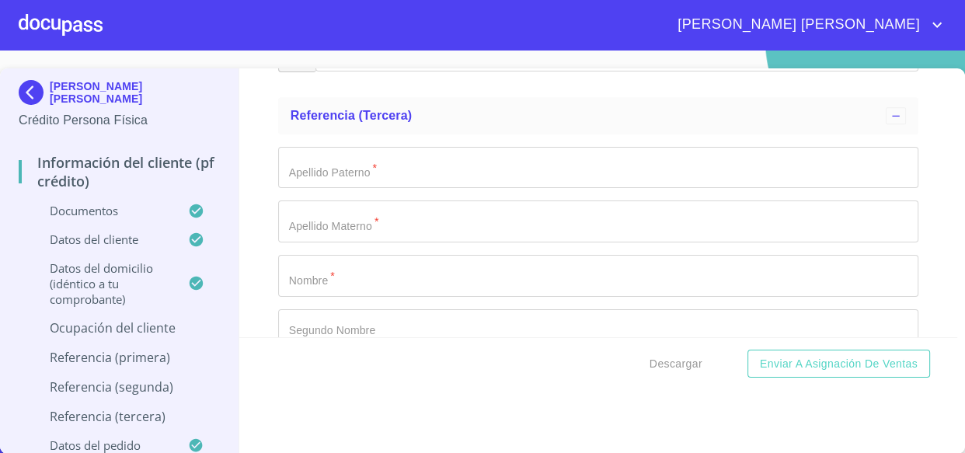
paste input "[PHONE_NUMBER]"
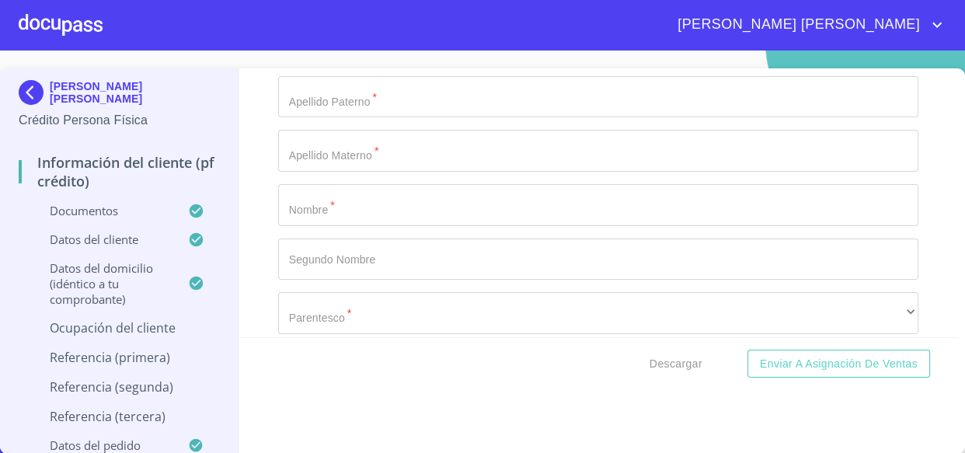
type input "[PHONE_NUMBER]"
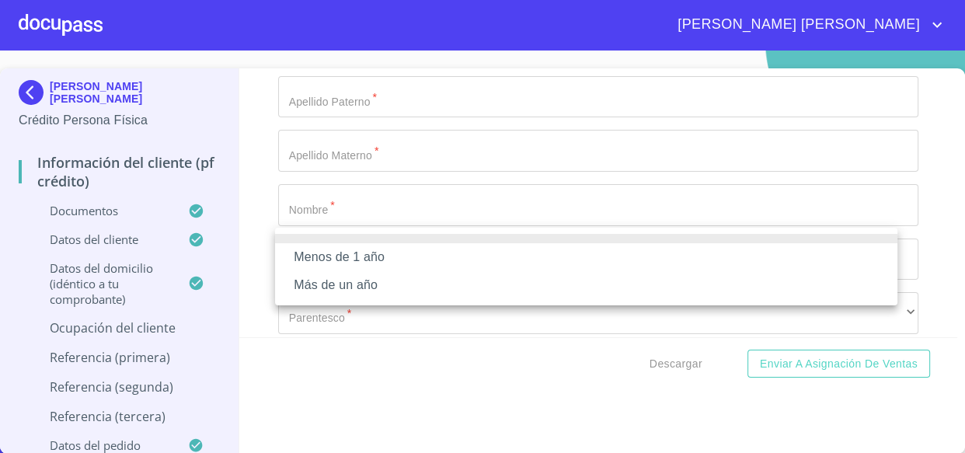
click at [333, 259] on li "Menos de 1 año" at bounding box center [586, 257] width 622 height 28
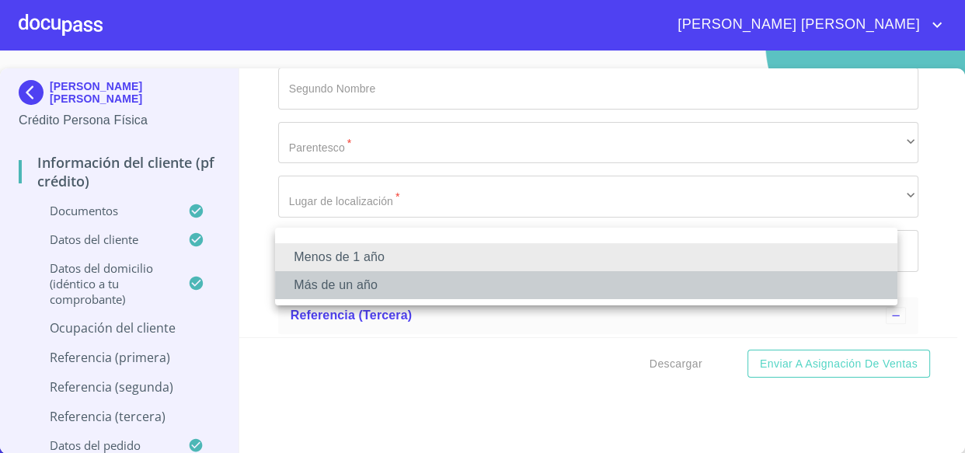
click at [332, 284] on li "Más de un año" at bounding box center [586, 285] width 622 height 28
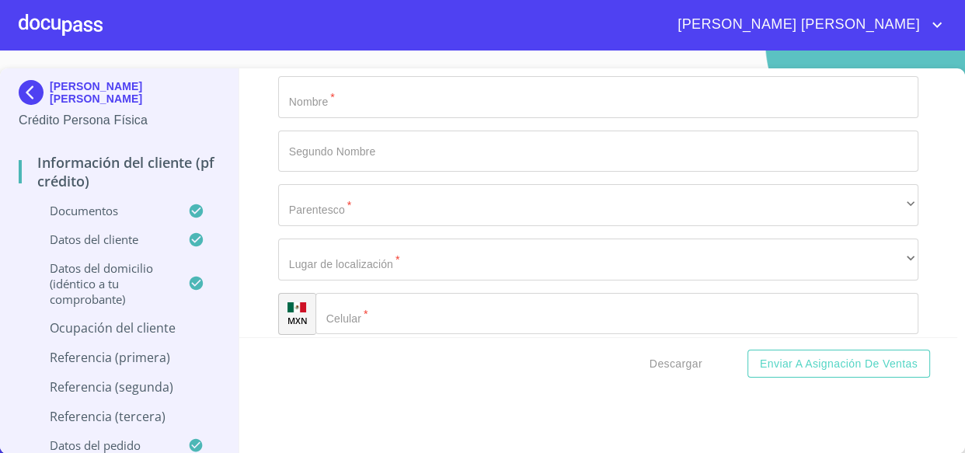
scroll to position [7060, 0]
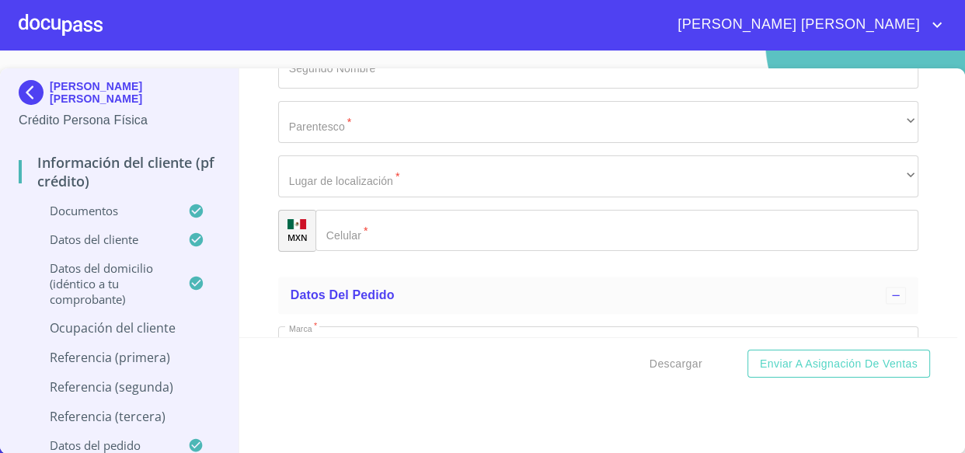
scroll to position [7131, 0]
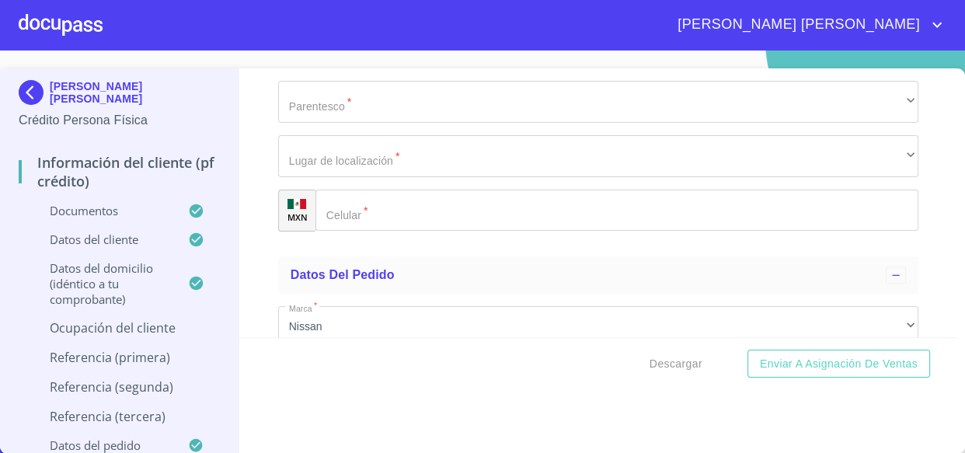
type input "SIGALA"
type input "GONZALEZ"
type input "JOSE"
type input "DE JESUS"
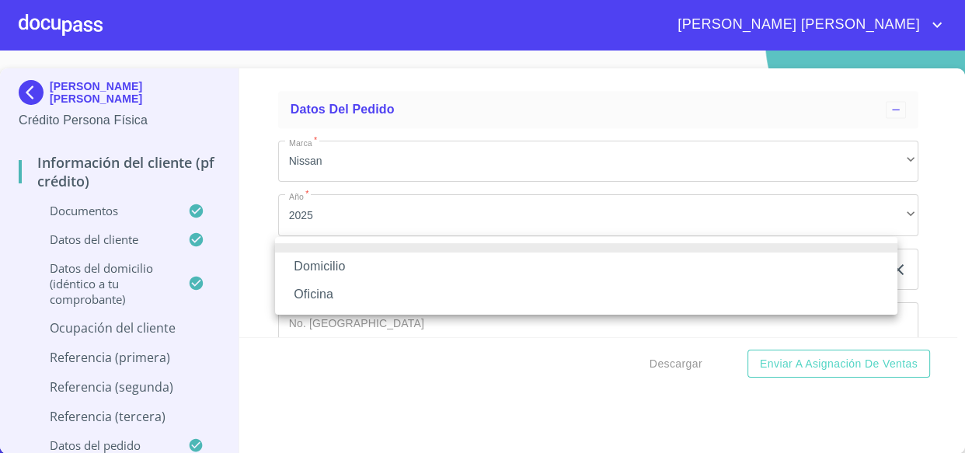
click at [349, 272] on li "Domicilio" at bounding box center [586, 266] width 622 height 28
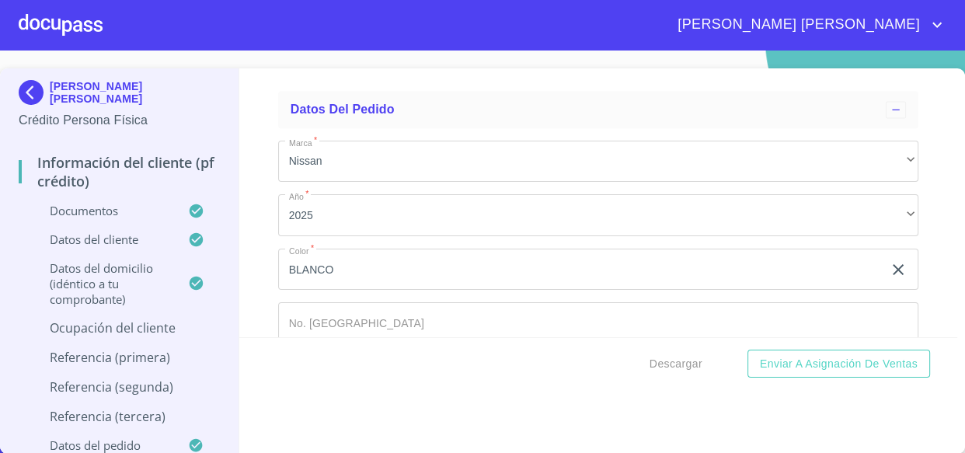
paste input "(33)29520610"
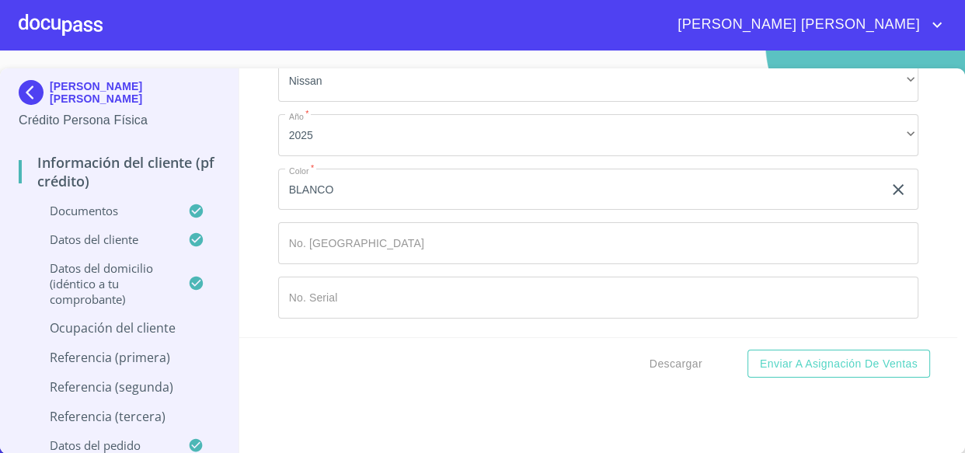
scroll to position [7509, 0]
type input "(33)29520610"
type input "MALDONADO"
type input "N"
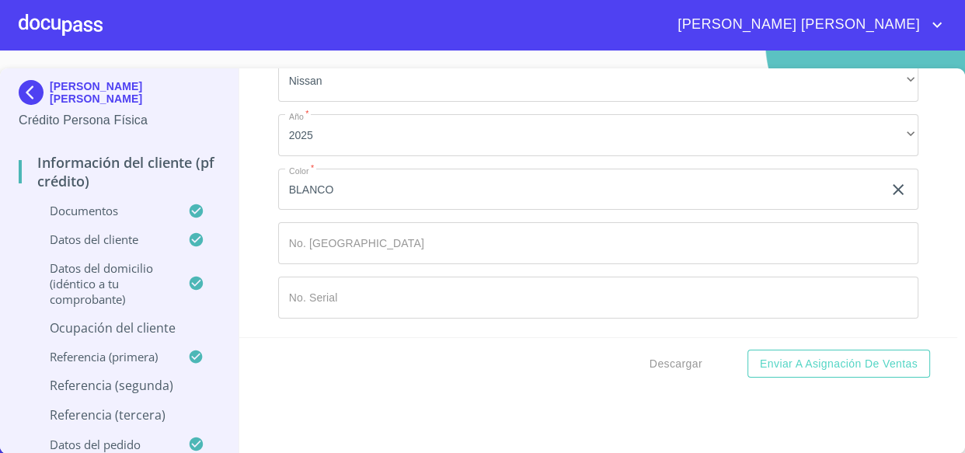
scroll to position [7516, 0]
type input "YOLANDA"
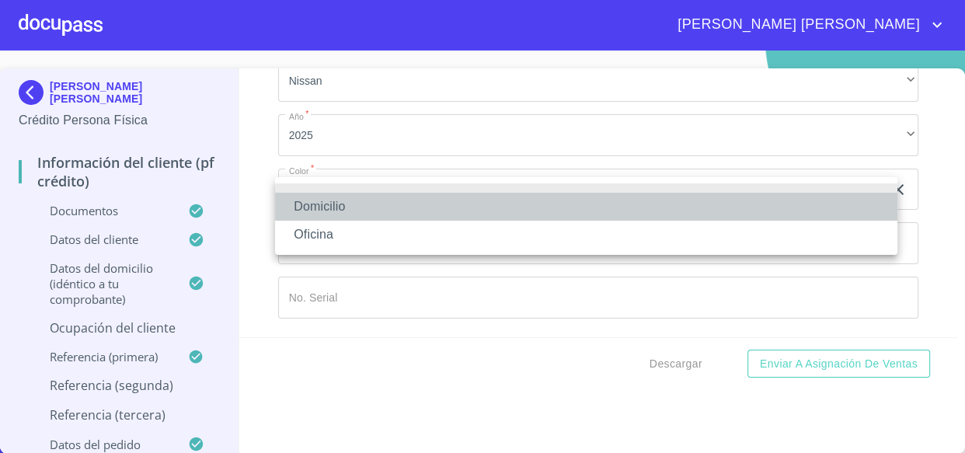
drag, startPoint x: 346, startPoint y: 203, endPoint x: 376, endPoint y: 147, distance: 63.2
click at [346, 203] on li "Domicilio" at bounding box center [586, 207] width 622 height 28
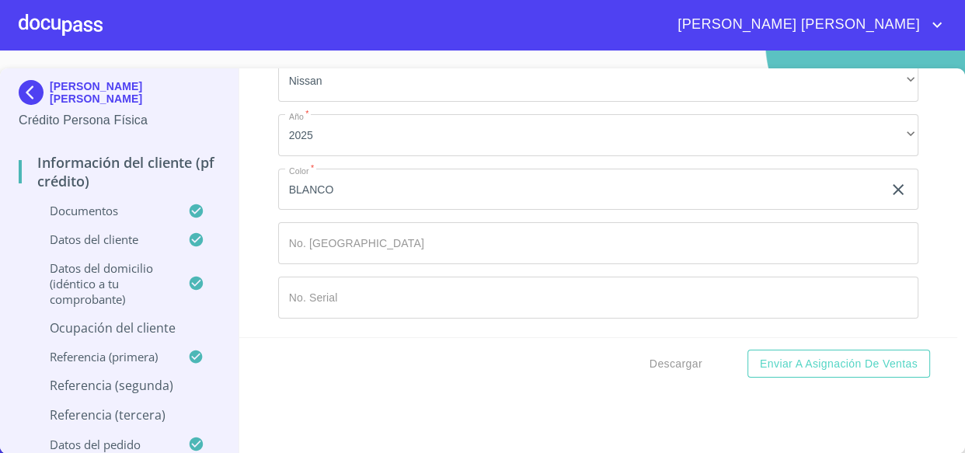
paste input "(33)38141827"
type input "(33)38141827"
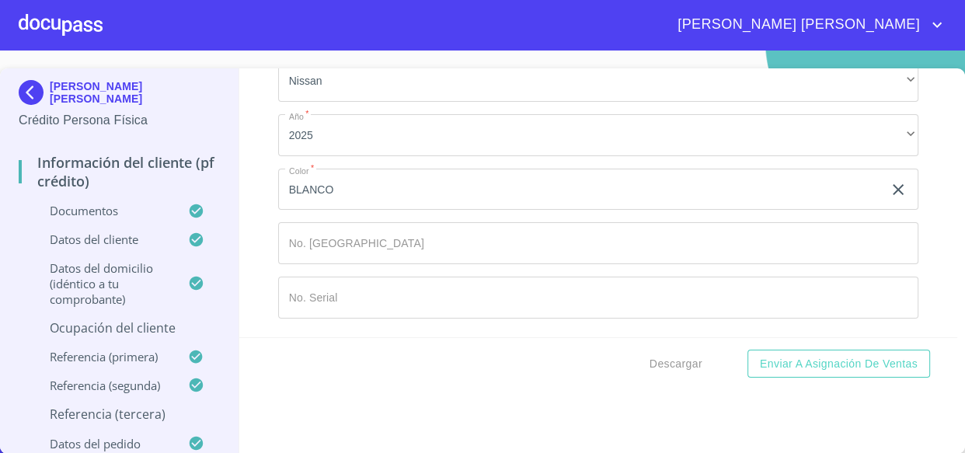
paste input "(33)31276038"
type input "(33)31276038"
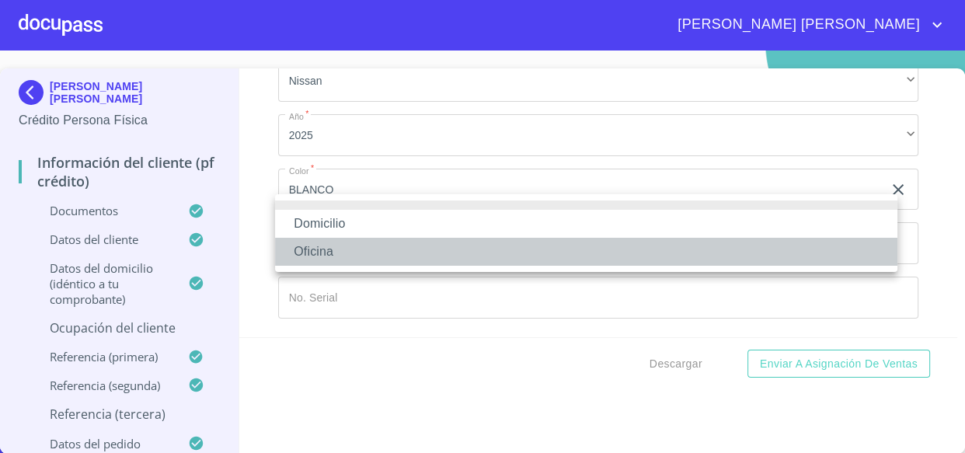
drag, startPoint x: 338, startPoint y: 224, endPoint x: 337, endPoint y: 216, distance: 8.6
click at [337, 225] on ul "Domicilio Oficina" at bounding box center [586, 233] width 622 height 78
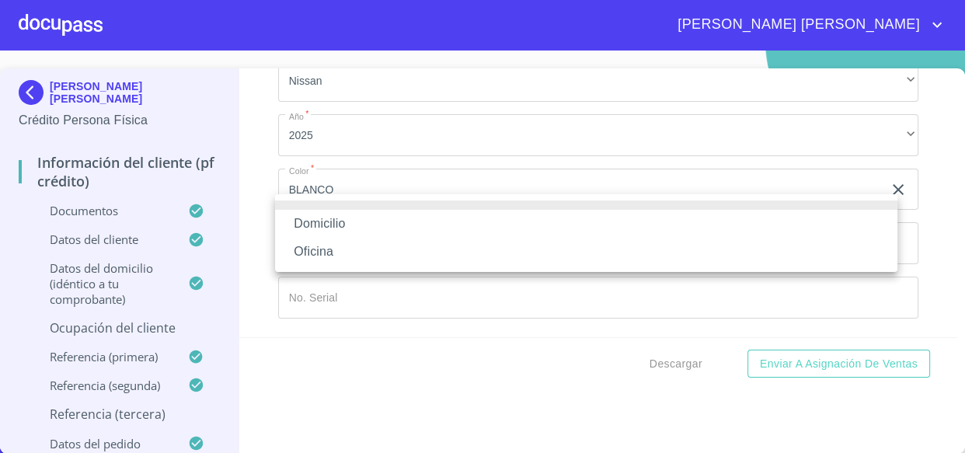
click at [331, 151] on div at bounding box center [482, 226] width 965 height 453
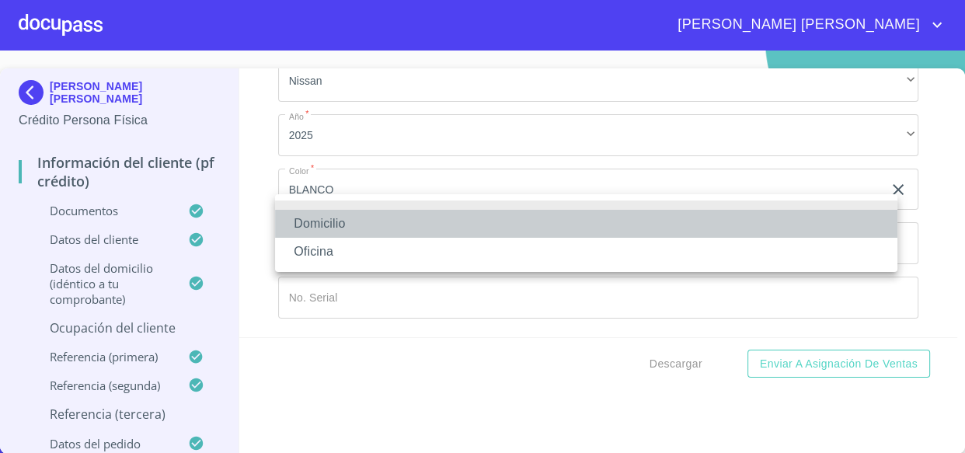
click at [349, 221] on li "Domicilio" at bounding box center [586, 224] width 622 height 28
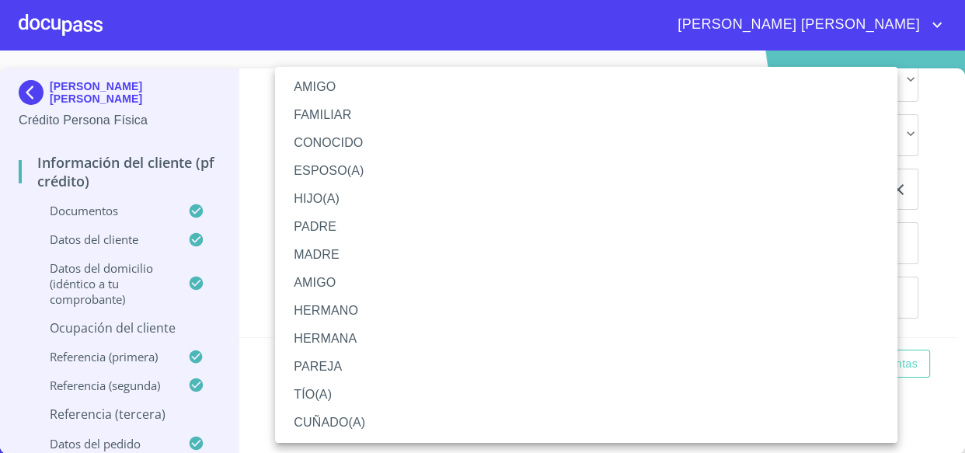
click at [328, 117] on li "FAMILIAR" at bounding box center [586, 115] width 622 height 28
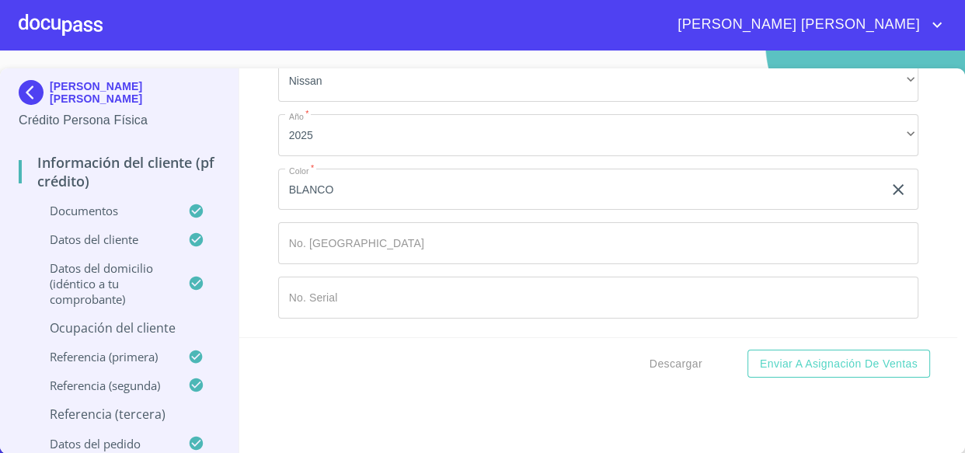
scroll to position [7868, 0]
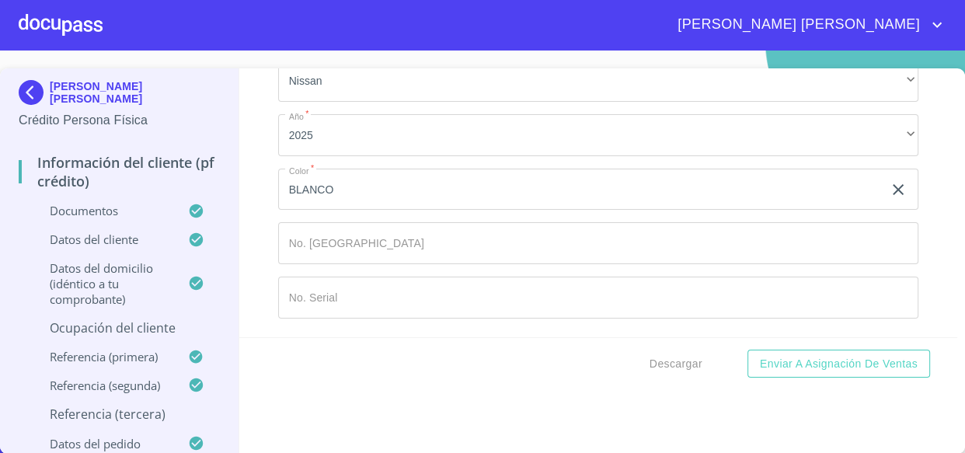
type input "BERNI"
type input "HURTADO"
type input "ANA"
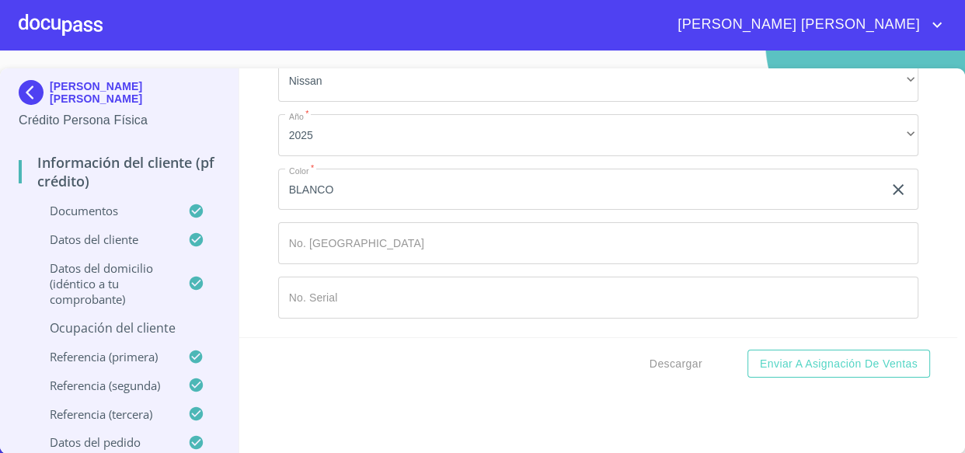
scroll to position [8423, 0]
type input "ALICIA"
click at [665, 362] on span "Descargar" at bounding box center [675, 363] width 53 height 19
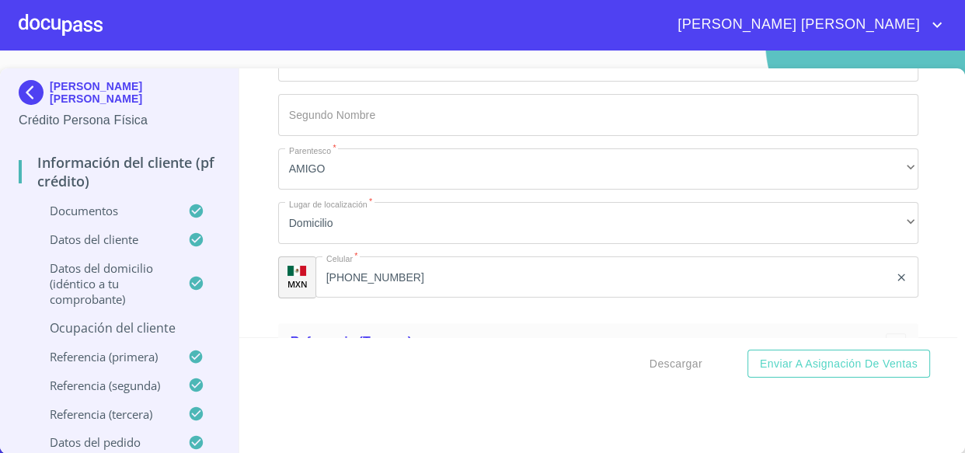
scroll to position [6618, 0]
click at [659, 362] on span "Descargar" at bounding box center [675, 363] width 53 height 19
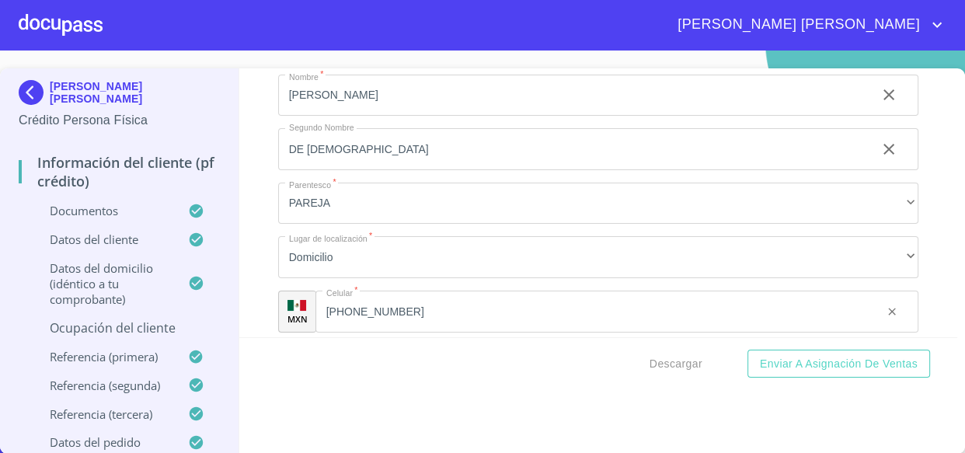
scroll to position [6330, 0]
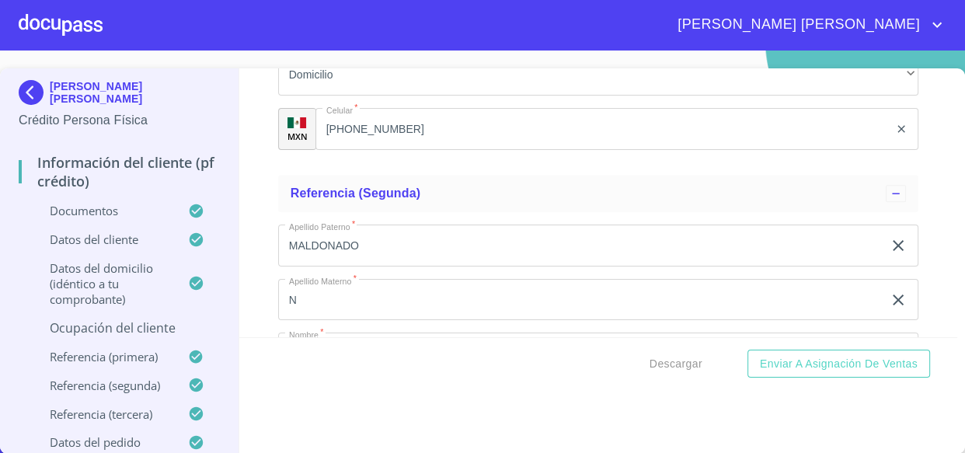
type input "(33)36467422"
click at [662, 364] on span "Descargar" at bounding box center [675, 363] width 53 height 19
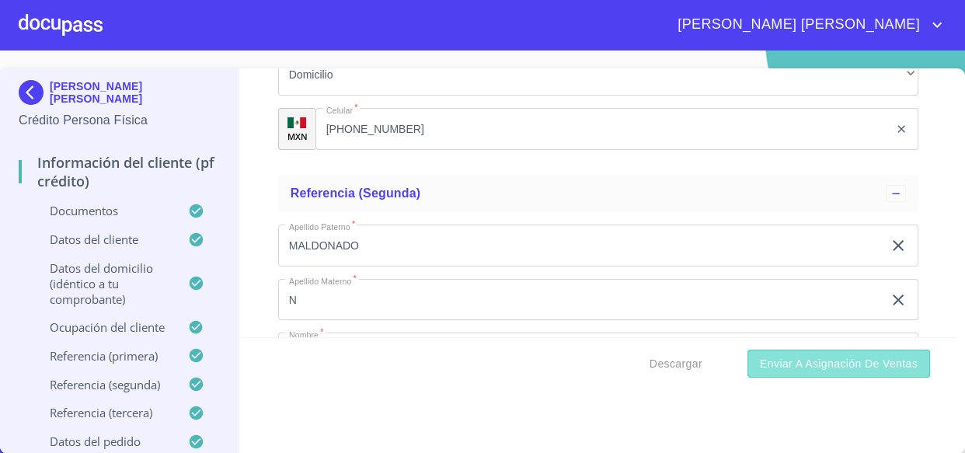
click at [802, 354] on span "Enviar a Asignación de Ventas" at bounding box center [839, 363] width 158 height 19
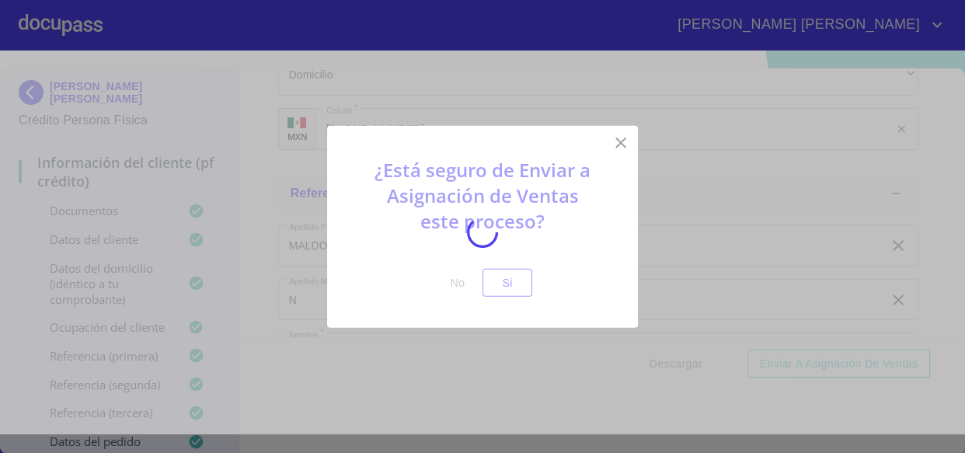
click at [486, 284] on div at bounding box center [482, 232] width 965 height 402
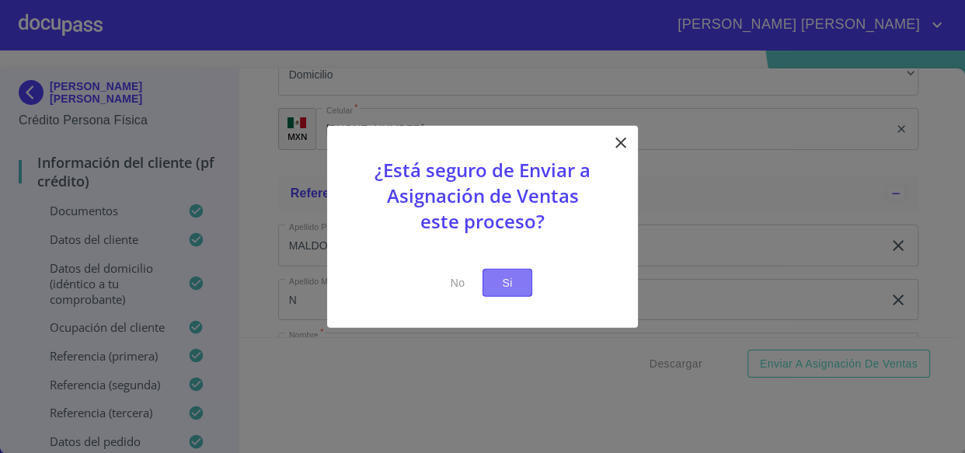
click at [503, 285] on span "Si" at bounding box center [507, 282] width 25 height 19
click at [510, 270] on button "Si" at bounding box center [507, 282] width 50 height 29
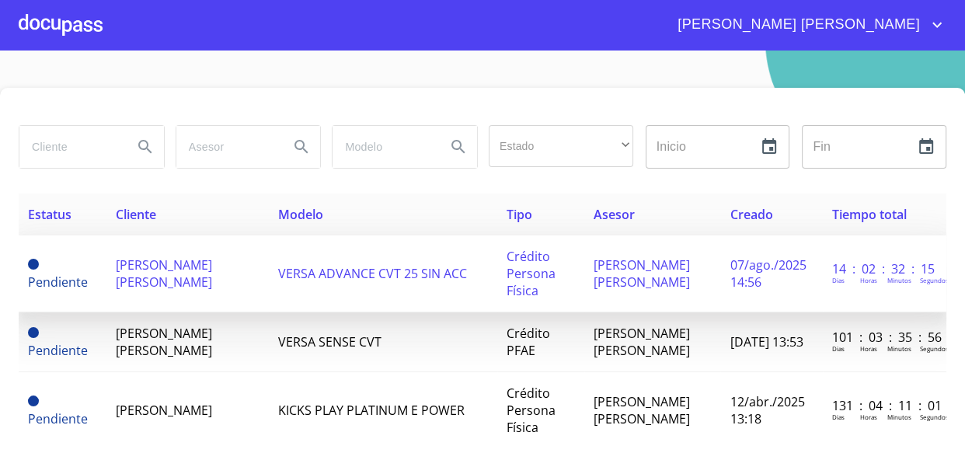
click at [439, 295] on td "VERSA ADVANCE CVT 25 SIN ACC" at bounding box center [383, 273] width 228 height 77
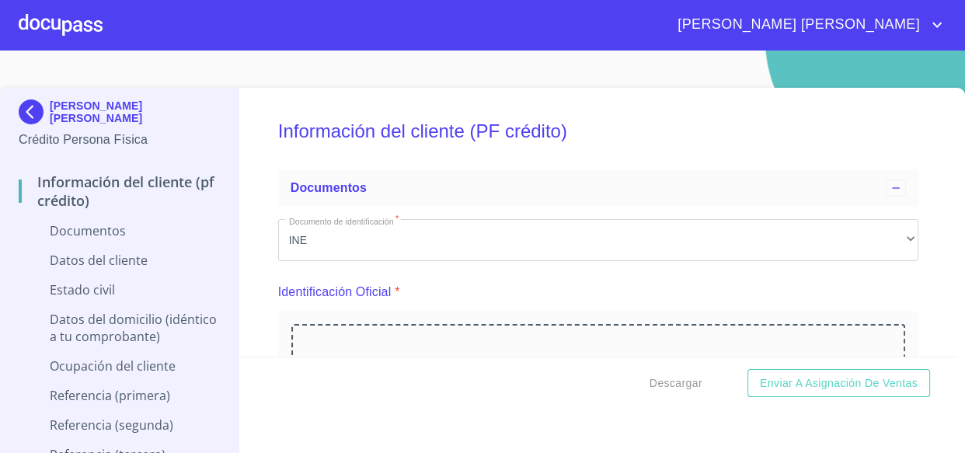
click at [74, 25] on div at bounding box center [61, 25] width 84 height 50
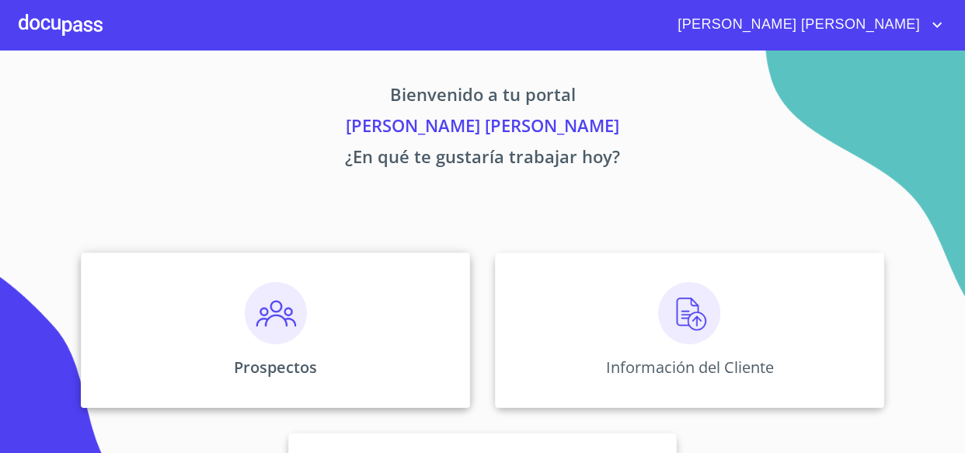
click at [314, 298] on div "Prospectos" at bounding box center [275, 329] width 389 height 155
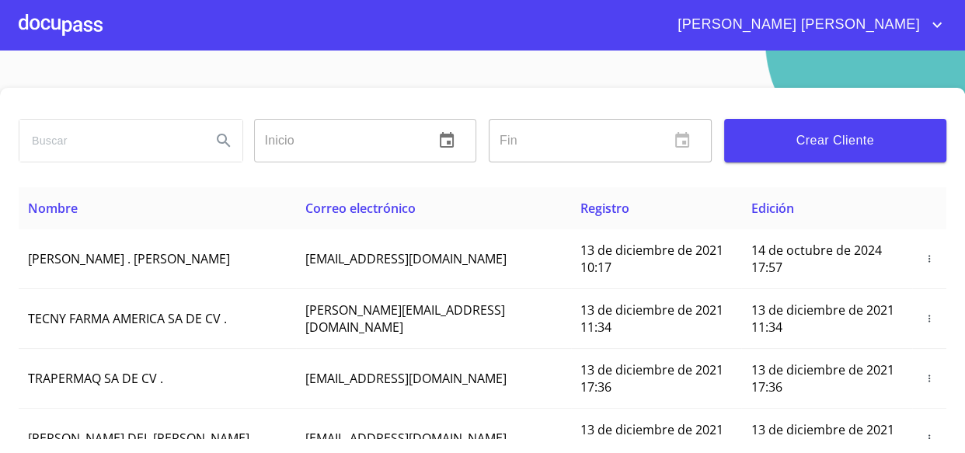
click at [48, 25] on div at bounding box center [61, 25] width 84 height 50
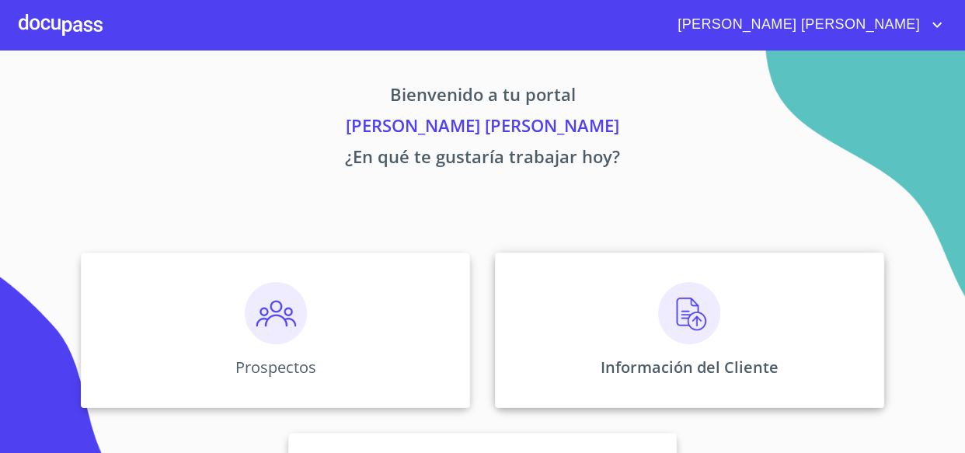
click at [618, 319] on div "Información del Cliente" at bounding box center [689, 329] width 389 height 155
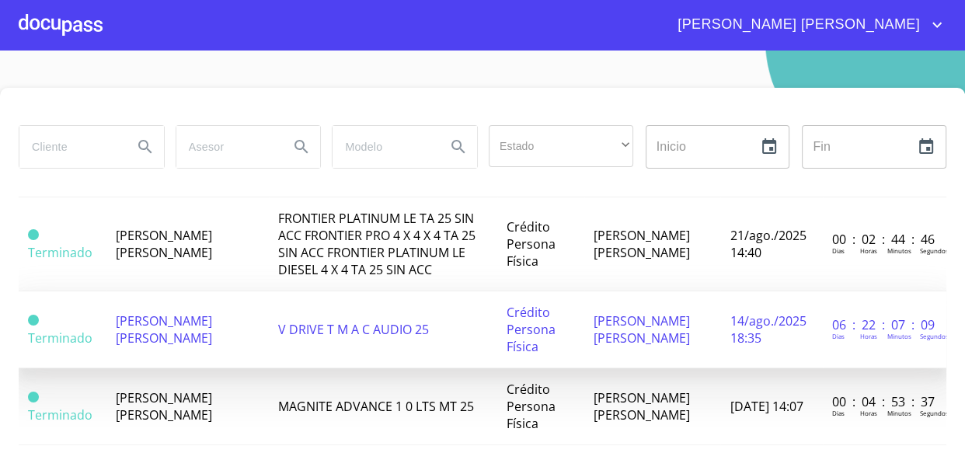
scroll to position [282, 0]
